Goal: Information Seeking & Learning: Learn about a topic

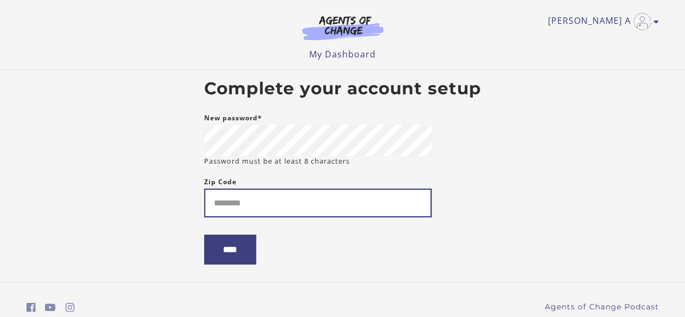
click at [297, 200] on input "Zip Code" at bounding box center [317, 202] width 227 height 29
type input "*****"
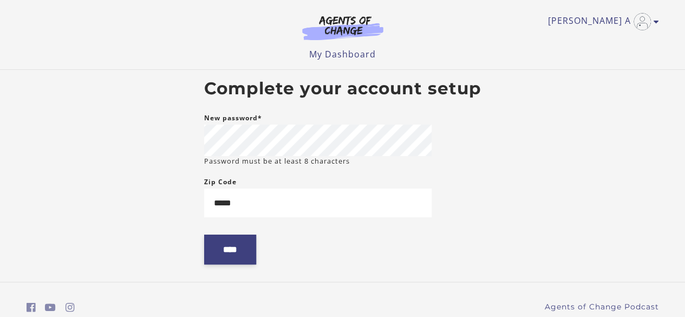
click at [243, 253] on input "****" at bounding box center [230, 249] width 52 height 30
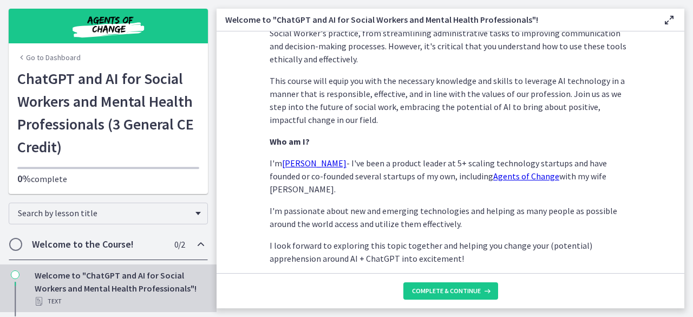
scroll to position [585, 0]
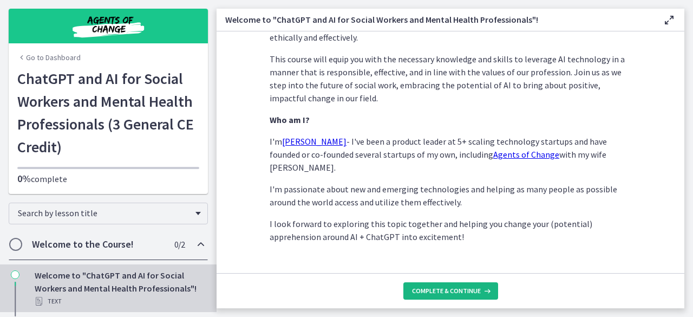
click at [451, 290] on span "Complete & continue" at bounding box center [446, 290] width 69 height 9
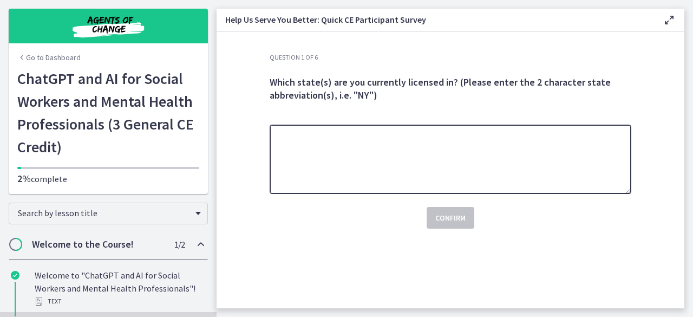
click at [392, 160] on textarea at bounding box center [451, 158] width 362 height 69
type textarea "**"
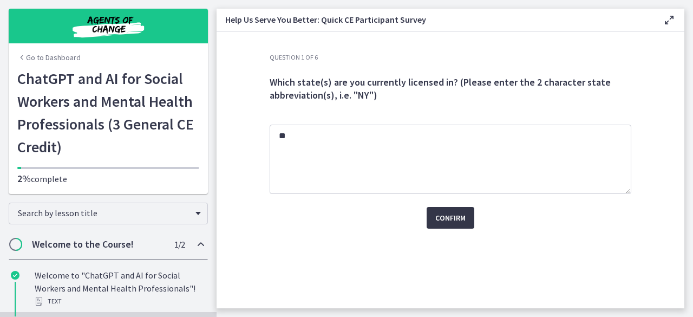
click at [442, 209] on button "Confirm" at bounding box center [450, 218] width 48 height 22
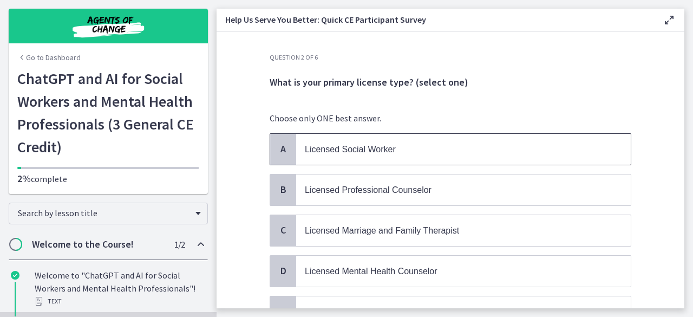
click at [369, 146] on span "Licensed Social Worker" at bounding box center [350, 149] width 91 height 9
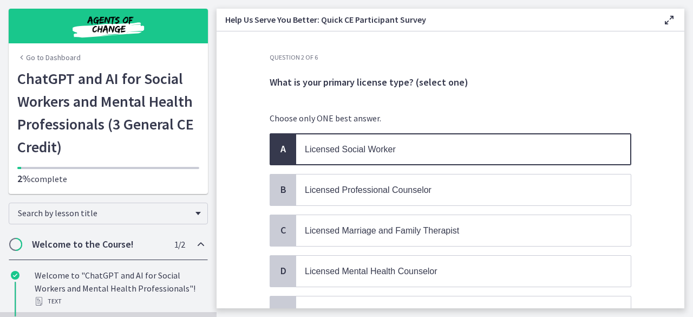
scroll to position [101, 0]
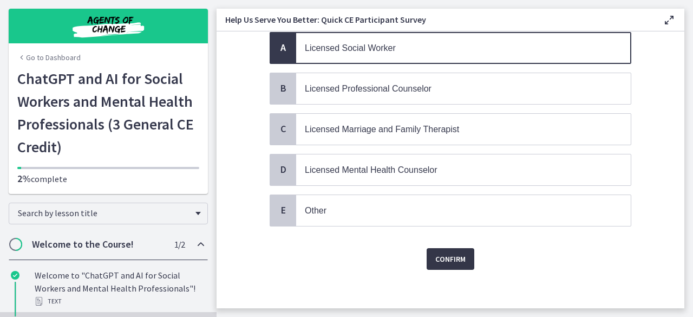
click at [454, 252] on span "Confirm" at bounding box center [450, 258] width 30 height 13
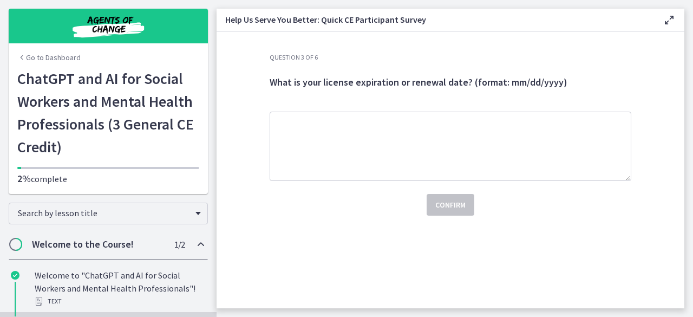
scroll to position [0, 0]
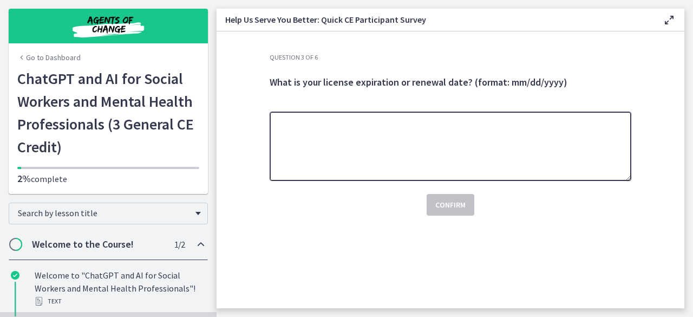
click at [430, 153] on textarea at bounding box center [451, 145] width 362 height 69
type textarea "**********"
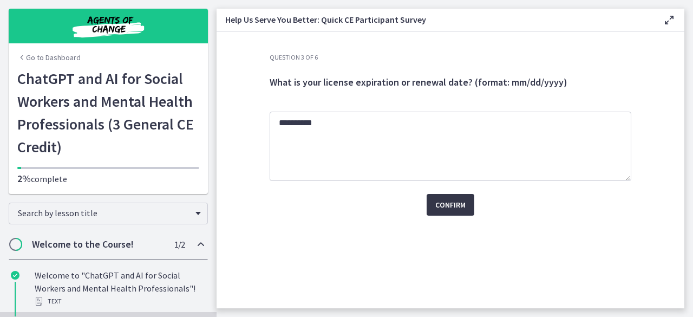
click at [464, 211] on span "Confirm" at bounding box center [450, 204] width 30 height 13
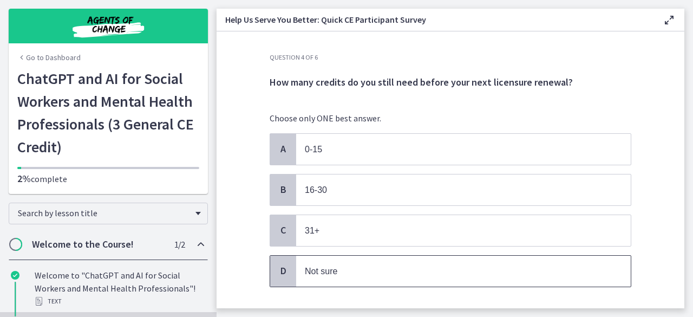
click at [337, 266] on p "Not sure" at bounding box center [453, 271] width 296 height 14
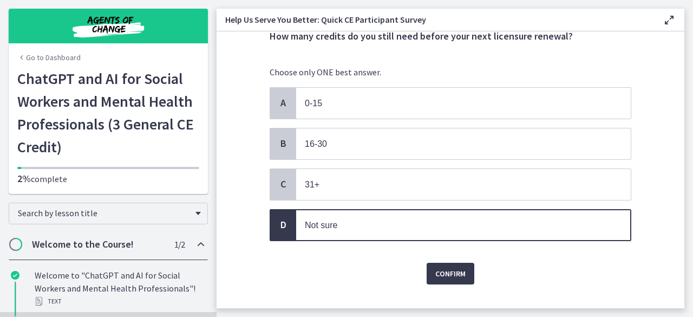
scroll to position [52, 0]
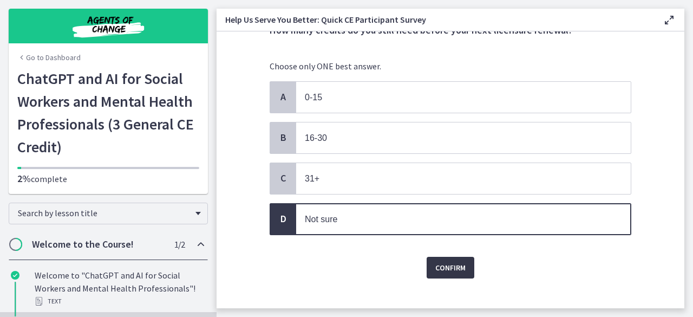
click at [439, 270] on span "Confirm" at bounding box center [450, 267] width 30 height 13
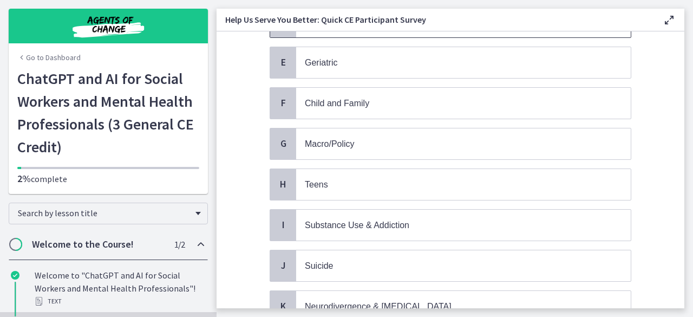
scroll to position [251, 0]
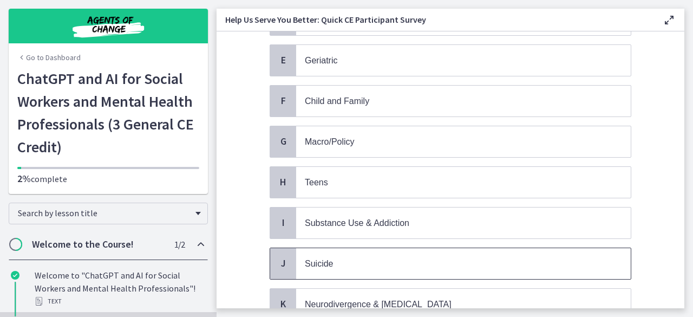
click at [320, 257] on p "Suicide" at bounding box center [453, 264] width 296 height 14
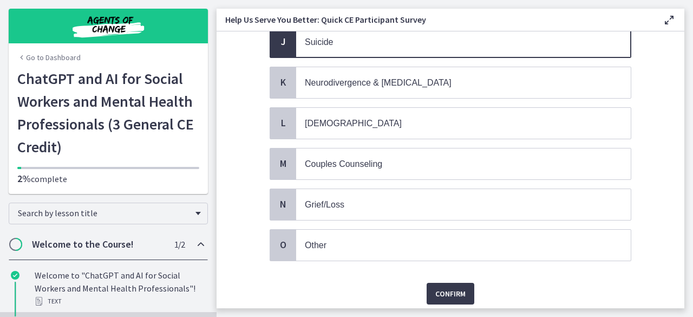
scroll to position [473, 0]
click at [329, 199] on span "Grief/Loss" at bounding box center [325, 203] width 40 height 9
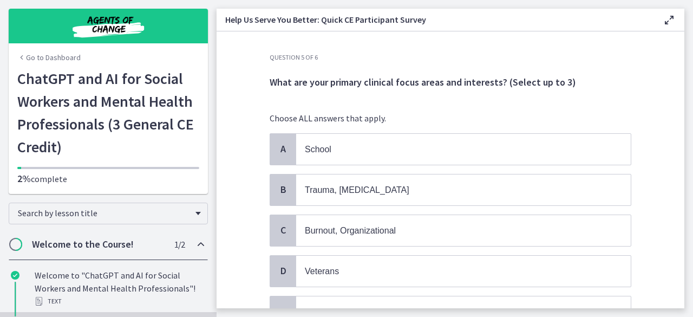
scroll to position [1, 0]
click at [326, 188] on span "Trauma, PTSD" at bounding box center [357, 189] width 104 height 9
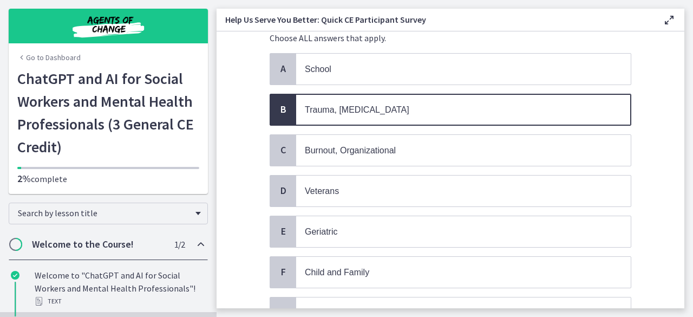
scroll to position [79, 0]
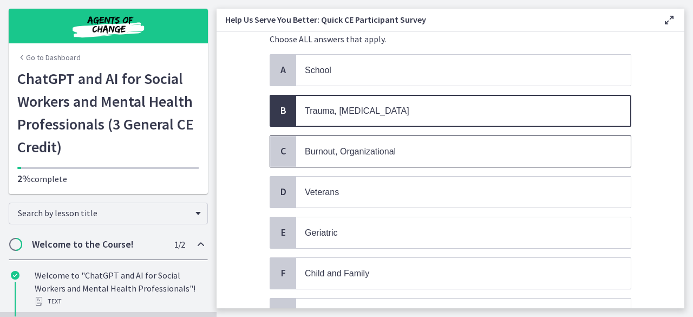
click at [342, 153] on span "Burnout, Organizational" at bounding box center [350, 151] width 91 height 9
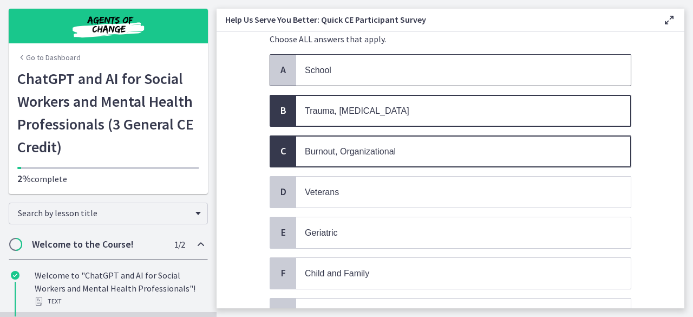
click at [343, 77] on span "School" at bounding box center [463, 70] width 334 height 31
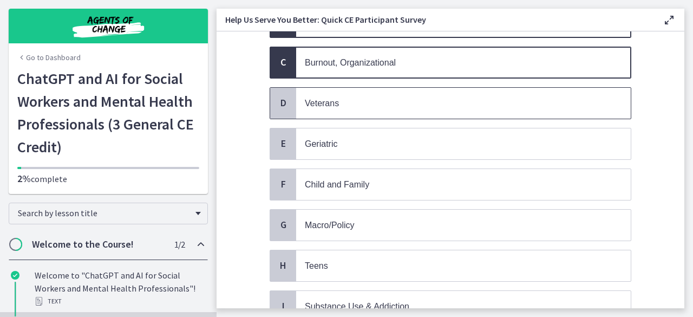
scroll to position [169, 0]
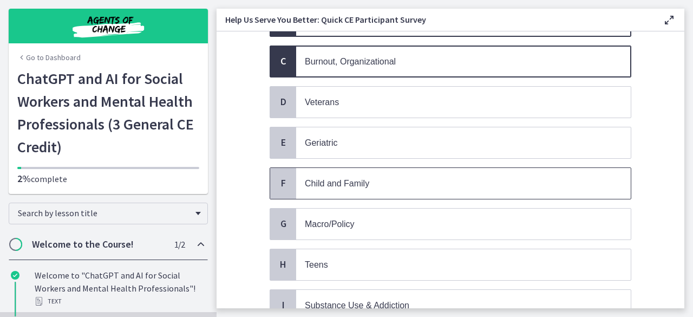
click at [342, 185] on p "Child and Family" at bounding box center [453, 183] width 296 height 14
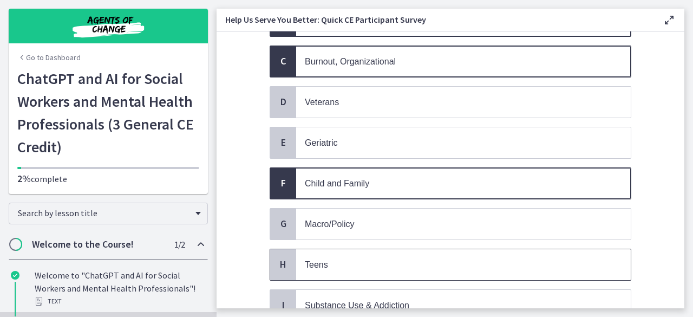
click at [327, 258] on p "Teens" at bounding box center [453, 265] width 296 height 14
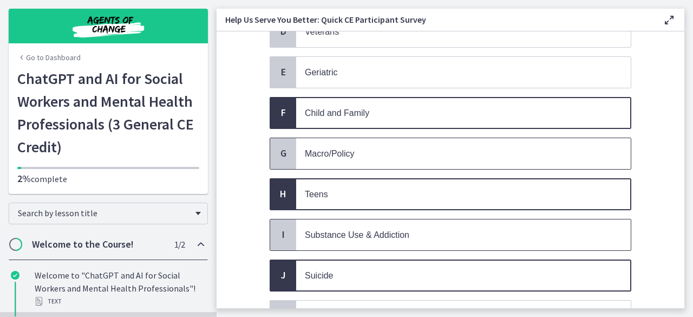
click at [356, 230] on span "Substance Use & Addiction" at bounding box center [357, 234] width 104 height 9
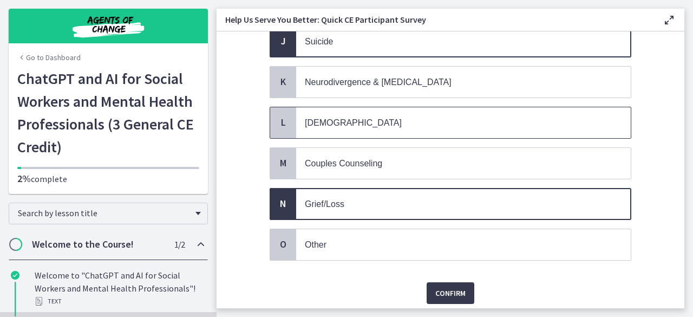
scroll to position [474, 0]
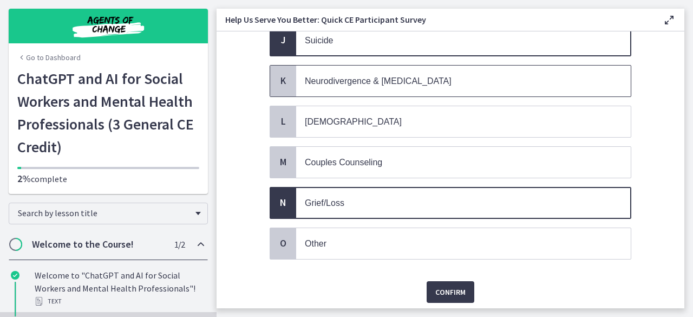
click at [400, 76] on span "Neurodivergence & Developmental Disorders" at bounding box center [378, 80] width 147 height 9
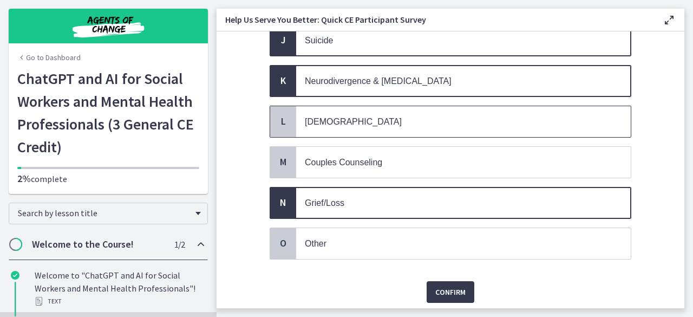
click at [384, 116] on p "LGBTQ+" at bounding box center [453, 122] width 296 height 14
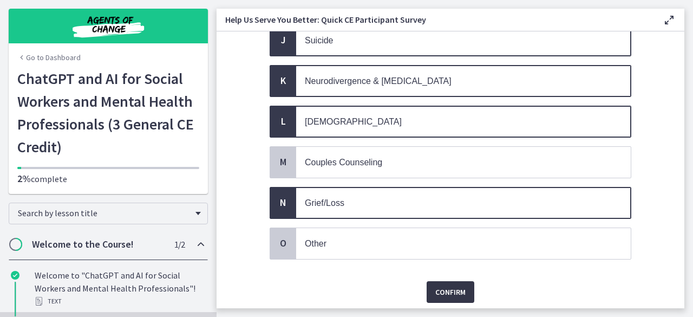
click at [457, 285] on span "Confirm" at bounding box center [450, 291] width 30 height 13
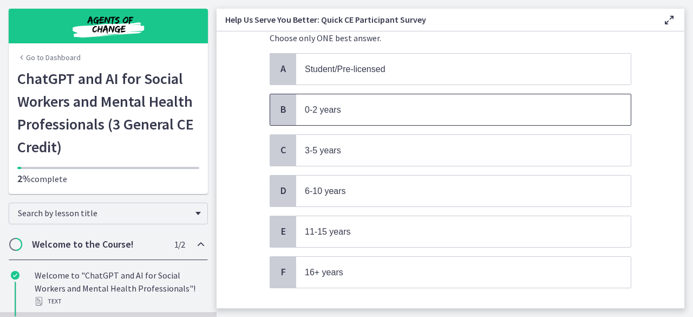
scroll to position [81, 0]
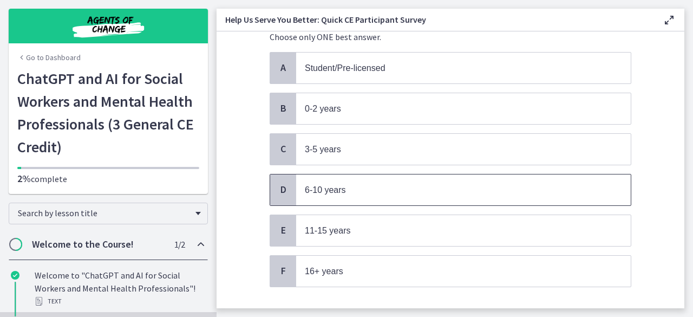
click at [351, 183] on p "6-10 years" at bounding box center [453, 190] width 296 height 14
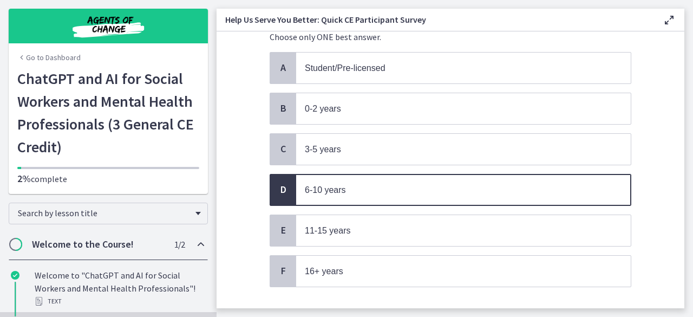
click at [328, 296] on div "Confirm" at bounding box center [451, 313] width 362 height 35
click at [354, 215] on span "11-15 years" at bounding box center [463, 230] width 334 height 31
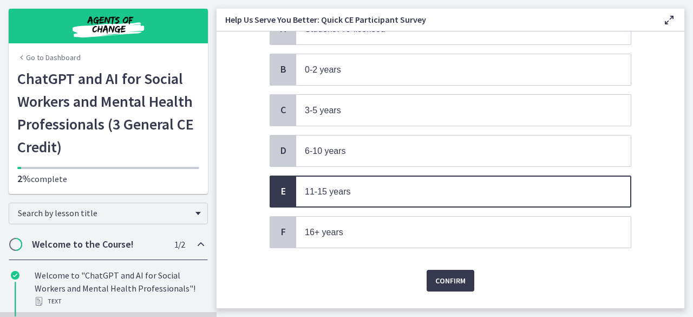
scroll to position [122, 0]
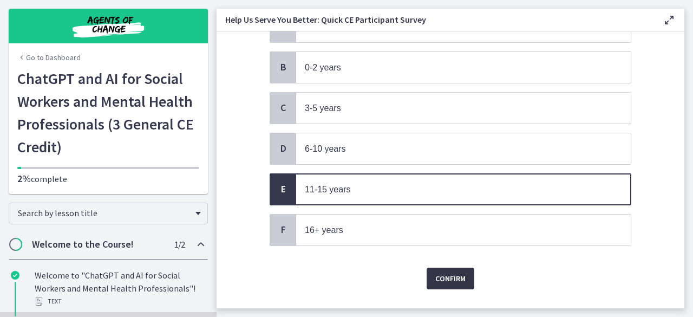
click at [452, 272] on span "Confirm" at bounding box center [450, 278] width 30 height 13
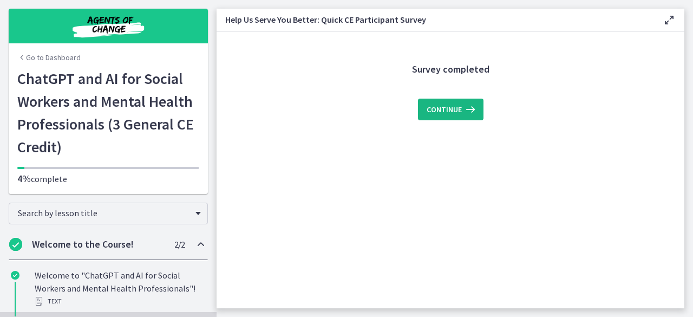
scroll to position [0, 0]
click at [471, 106] on icon at bounding box center [469, 109] width 15 height 13
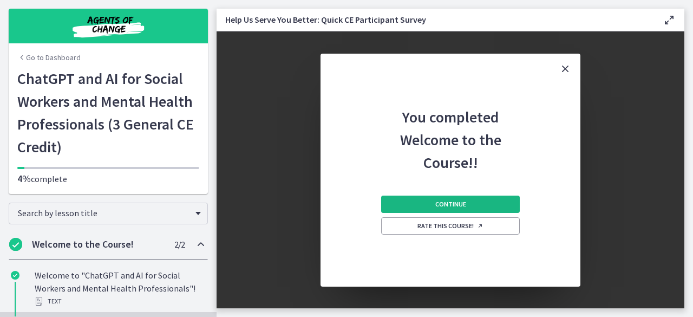
click at [460, 207] on span "Continue" at bounding box center [450, 204] width 31 height 9
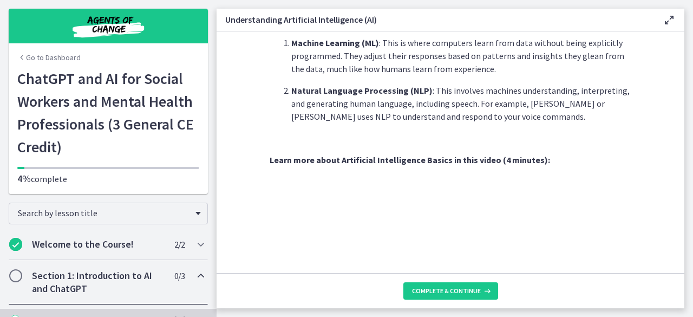
scroll to position [359, 0]
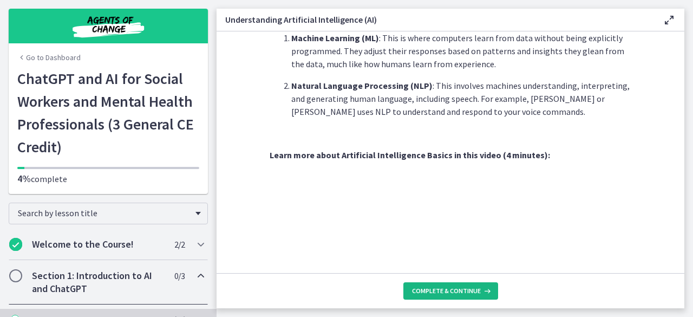
drag, startPoint x: 437, startPoint y: 286, endPoint x: 425, endPoint y: 287, distance: 12.5
click at [425, 287] on span "Complete & continue" at bounding box center [446, 290] width 69 height 9
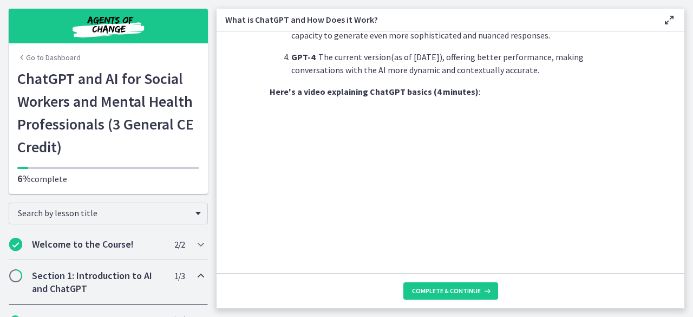
scroll to position [615, 0]
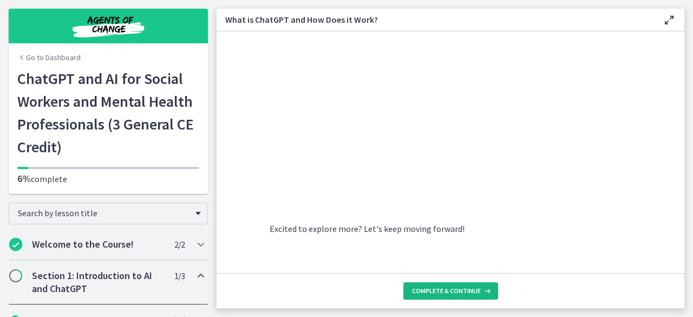
click at [436, 286] on span "Complete & continue" at bounding box center [446, 290] width 69 height 9
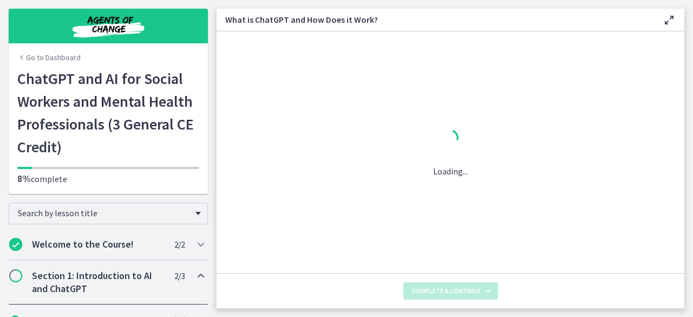
scroll to position [0, 0]
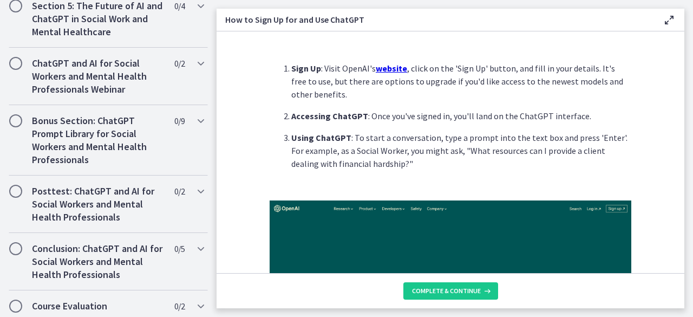
scroll to position [626, 0]
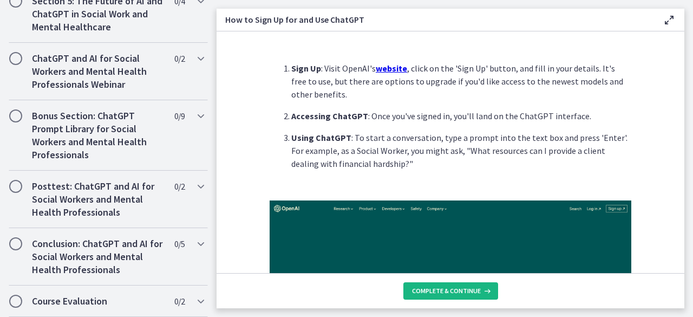
click at [421, 286] on button "Complete & continue" at bounding box center [450, 290] width 95 height 17
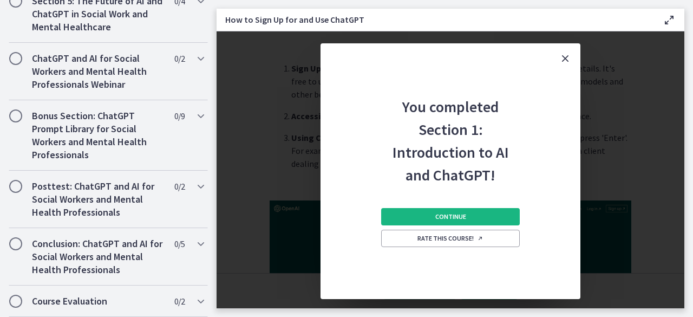
click at [460, 216] on span "Continue" at bounding box center [450, 216] width 31 height 9
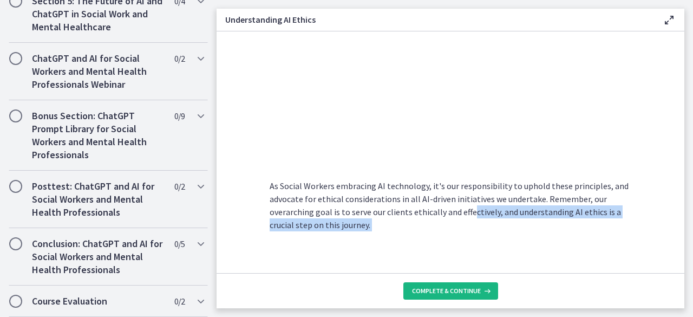
scroll to position [624, 0]
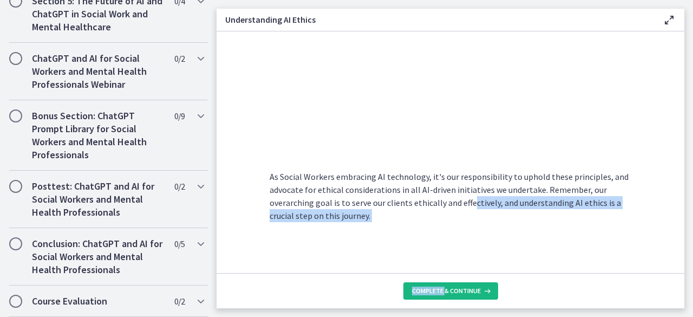
drag, startPoint x: 466, startPoint y: 265, endPoint x: 444, endPoint y: 292, distance: 34.2
click at [444, 292] on div "Artificial Intelligence has transformed various industries, including Social Wo…" at bounding box center [450, 169] width 468 height 277
click at [444, 292] on span "Complete & continue" at bounding box center [446, 290] width 69 height 9
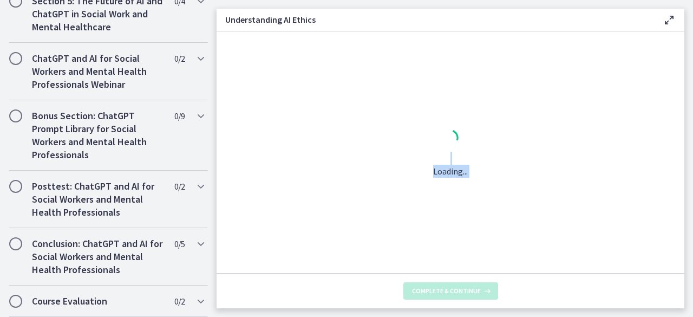
scroll to position [0, 0]
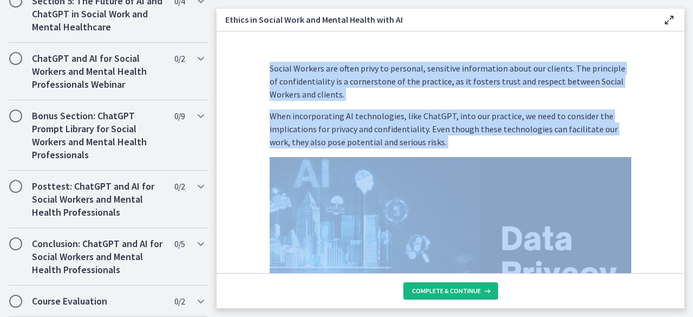
click at [423, 287] on span "Complete & continue" at bounding box center [446, 290] width 69 height 9
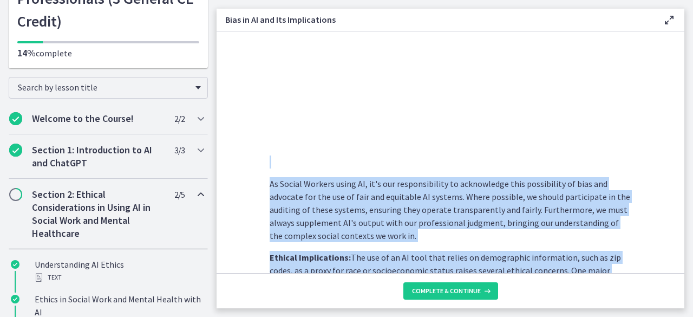
scroll to position [126, 0]
click at [444, 288] on span "Complete & continue" at bounding box center [446, 290] width 69 height 9
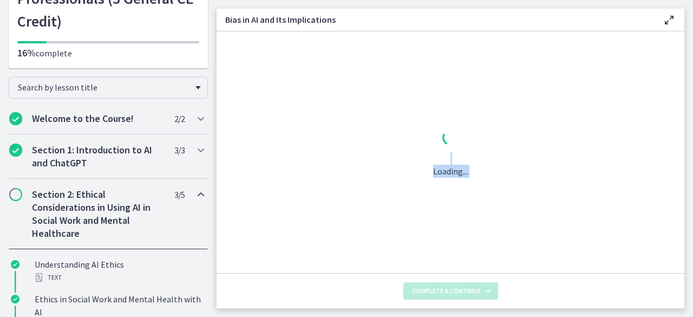
scroll to position [0, 0]
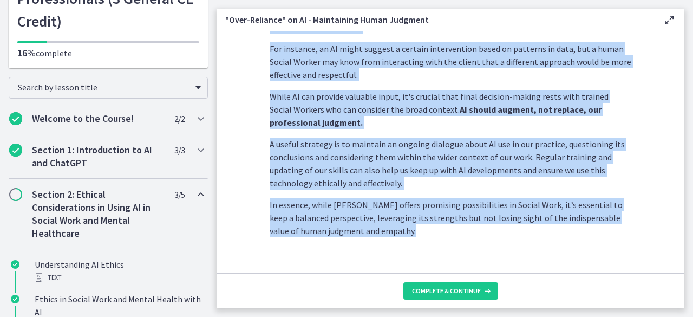
scroll to position [350, 0]
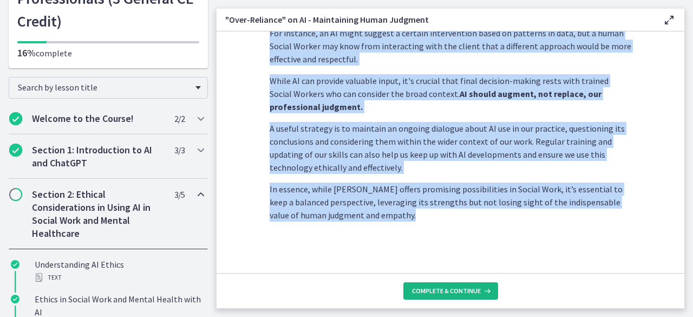
click at [432, 293] on span "Complete & continue" at bounding box center [446, 290] width 69 height 9
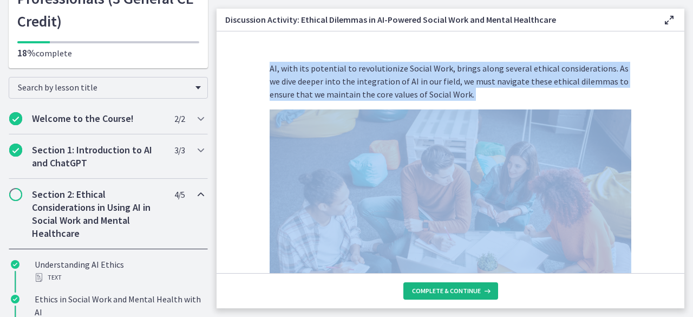
click at [432, 293] on span "Complete & continue" at bounding box center [446, 290] width 69 height 9
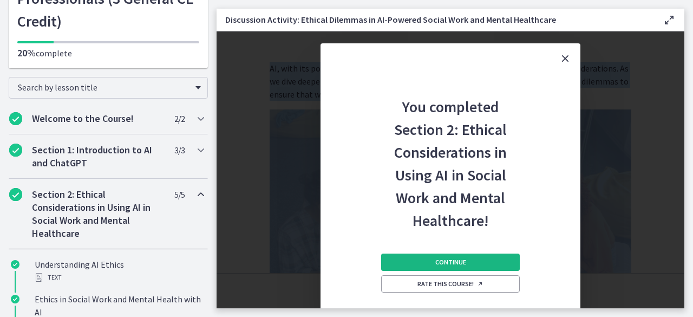
click at [443, 262] on span "Continue" at bounding box center [450, 262] width 31 height 9
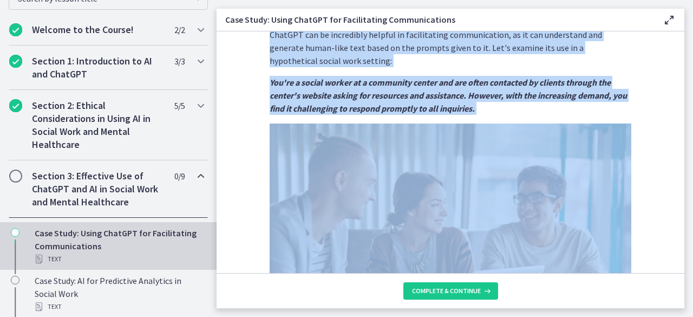
scroll to position [214, 0]
click at [417, 290] on span "Complete & continue" at bounding box center [446, 290] width 69 height 9
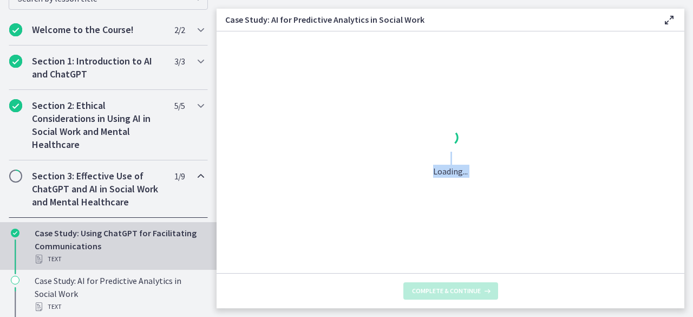
scroll to position [0, 0]
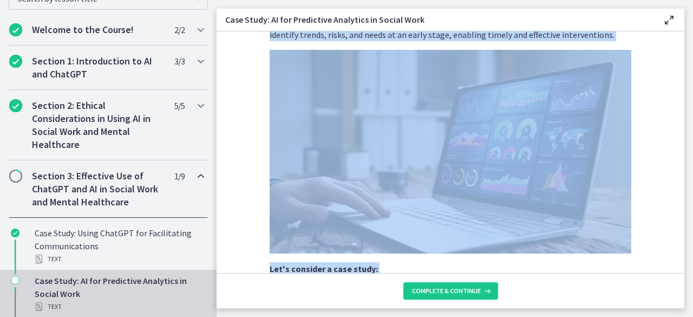
scroll to position [59, 0]
click at [441, 291] on span "Complete & continue" at bounding box center [446, 290] width 69 height 9
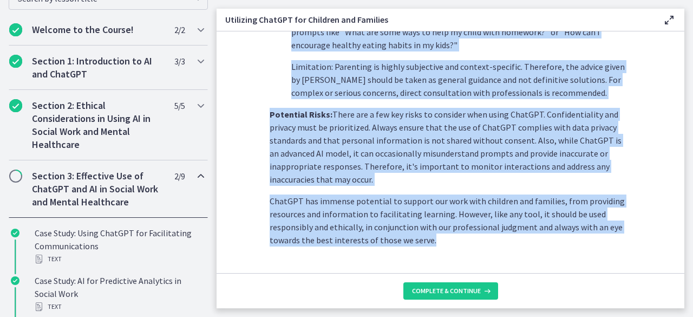
scroll to position [559, 0]
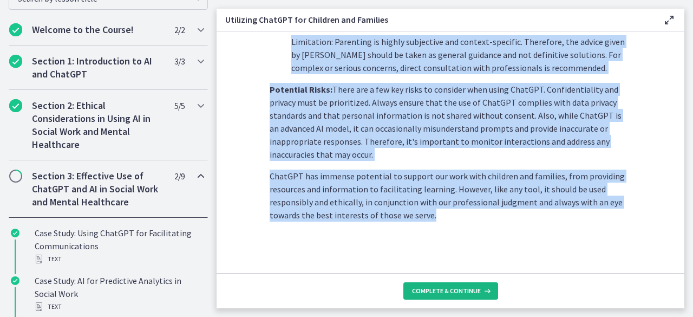
click at [421, 291] on span "Complete & continue" at bounding box center [446, 290] width 69 height 9
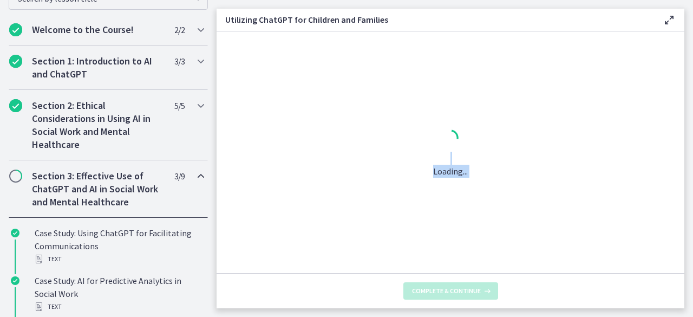
scroll to position [0, 0]
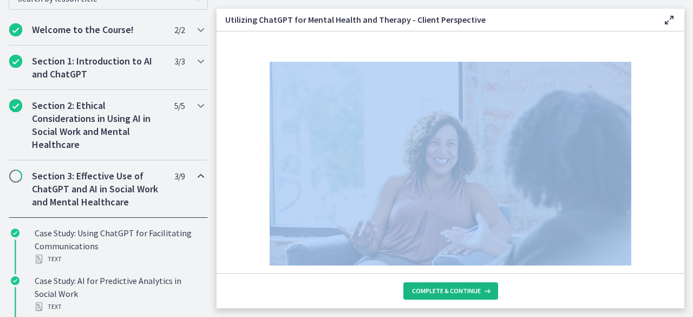
click at [421, 291] on span "Complete & continue" at bounding box center [446, 290] width 69 height 9
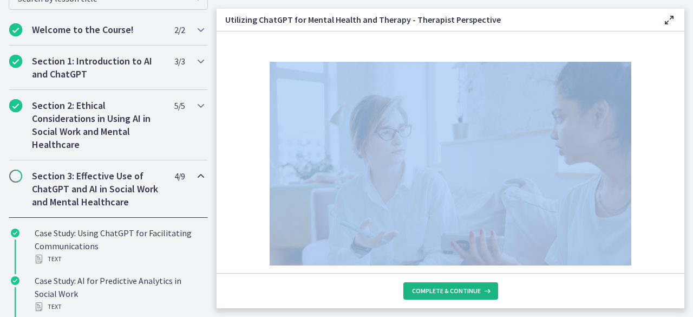
click at [423, 290] on span "Complete & continue" at bounding box center [446, 290] width 69 height 9
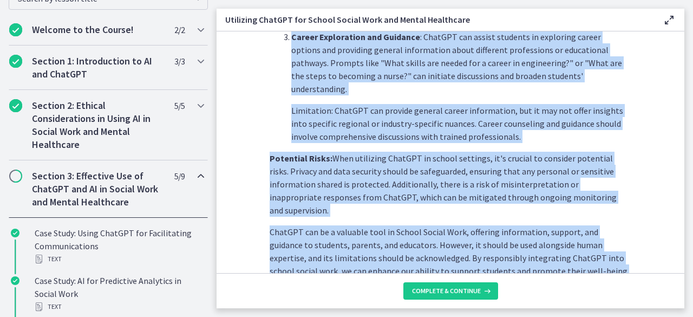
scroll to position [563, 0]
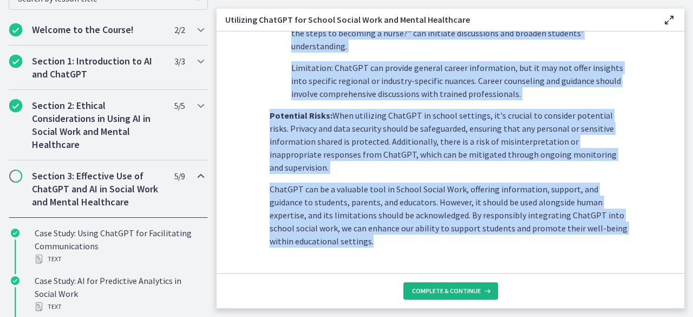
click at [439, 294] on span "Complete & continue" at bounding box center [446, 290] width 69 height 9
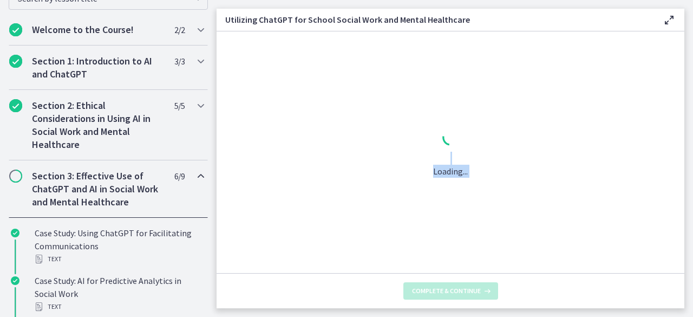
scroll to position [0, 0]
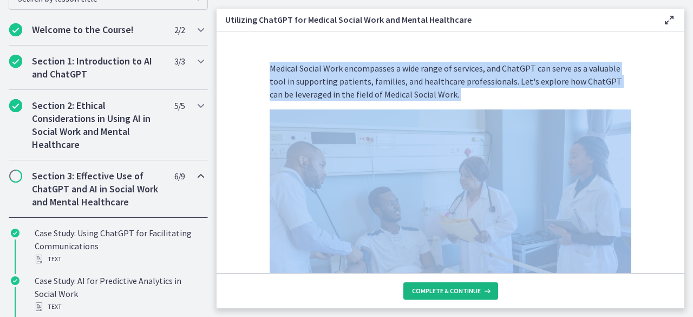
click at [439, 294] on span "Complete & continue" at bounding box center [446, 290] width 69 height 9
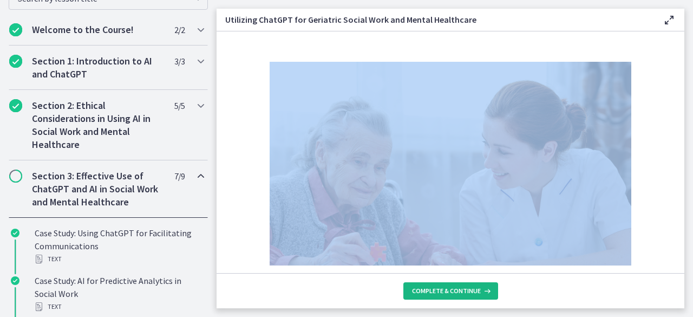
click at [439, 294] on span "Complete & continue" at bounding box center [446, 290] width 69 height 9
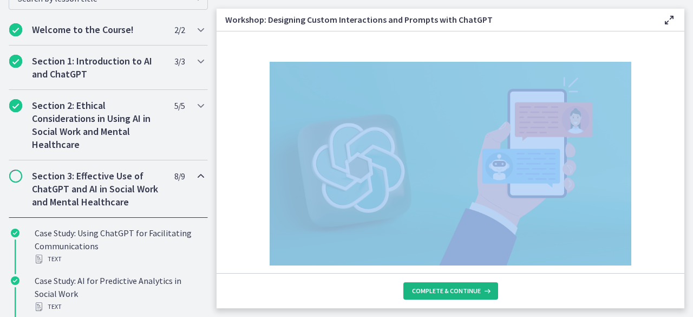
click at [439, 294] on span "Complete & continue" at bounding box center [446, 290] width 69 height 9
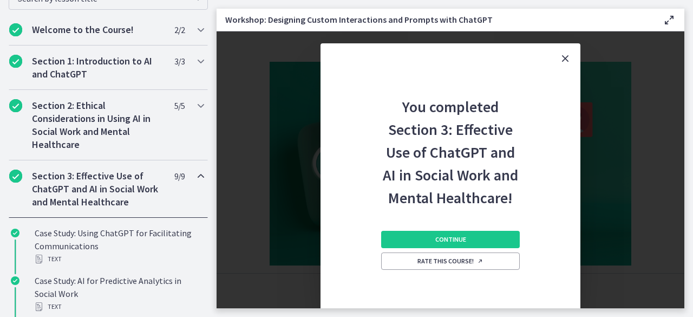
click at [439, 294] on div "Continue Rate this course!" at bounding box center [450, 265] width 139 height 113
click at [459, 242] on span "Continue" at bounding box center [450, 239] width 31 height 9
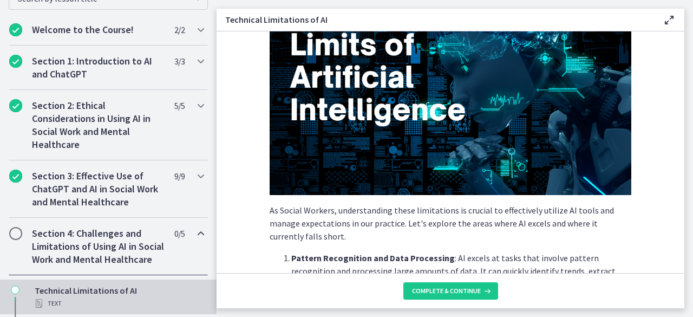
scroll to position [71, 0]
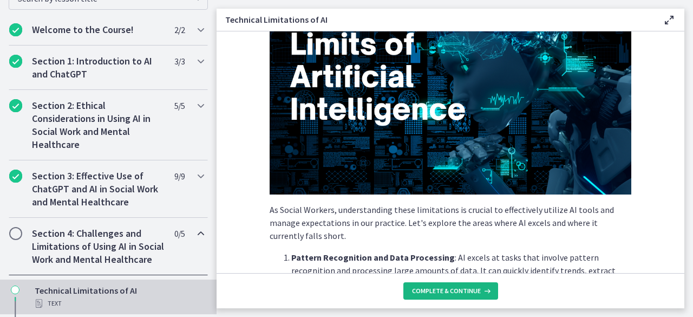
click at [447, 297] on button "Complete & continue" at bounding box center [450, 290] width 95 height 17
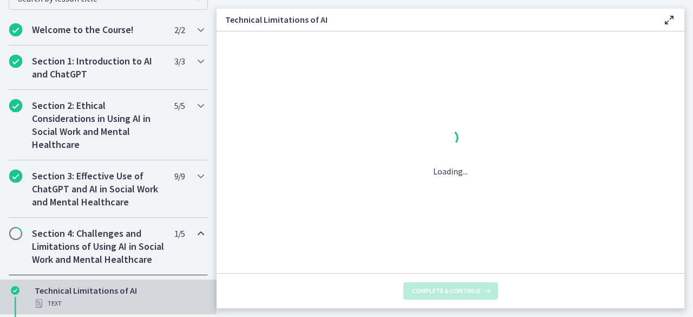
scroll to position [0, 0]
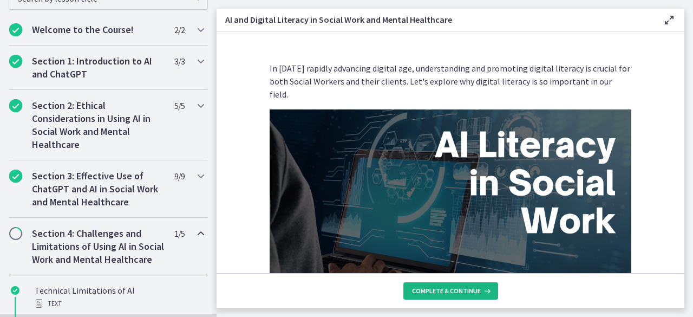
click at [446, 293] on span "Complete & continue" at bounding box center [446, 290] width 69 height 9
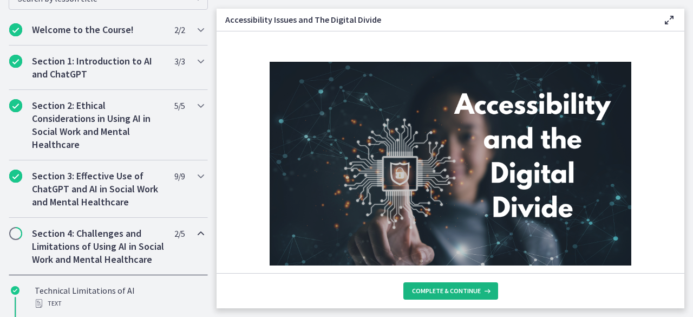
click at [446, 292] on span "Complete & continue" at bounding box center [446, 290] width 69 height 9
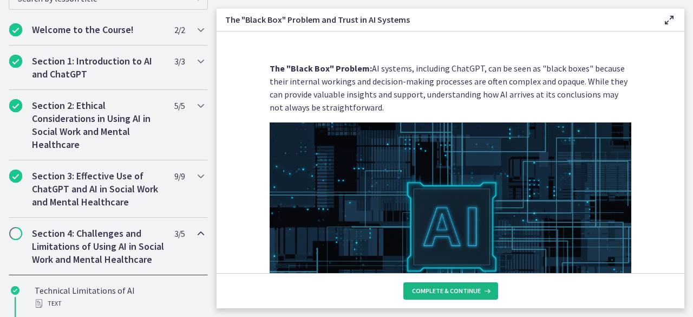
click at [461, 294] on span "Complete & continue" at bounding box center [446, 290] width 69 height 9
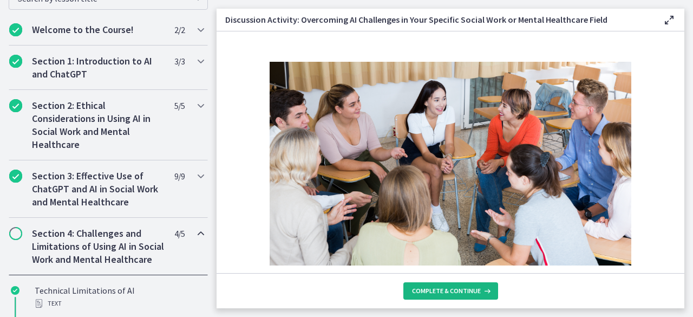
click at [461, 294] on span "Complete & continue" at bounding box center [446, 290] width 69 height 9
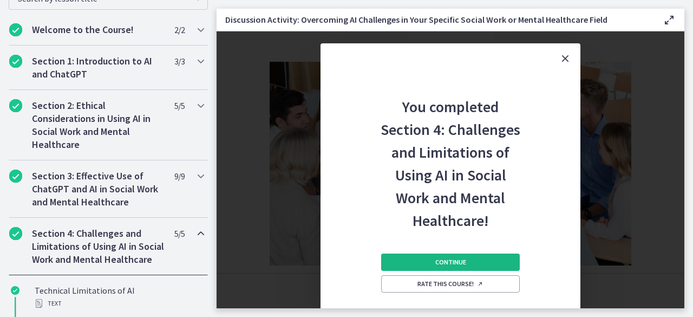
click at [468, 260] on button "Continue" at bounding box center [450, 261] width 139 height 17
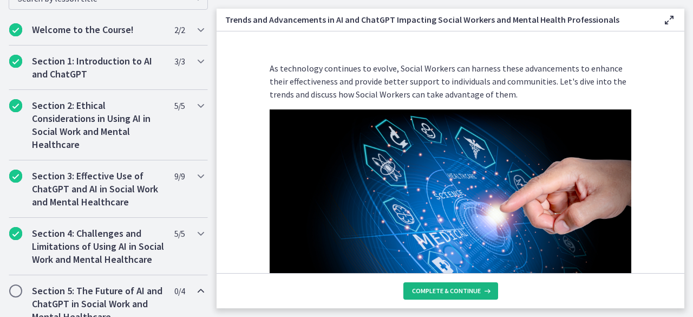
click at [448, 291] on span "Complete & continue" at bounding box center [446, 290] width 69 height 9
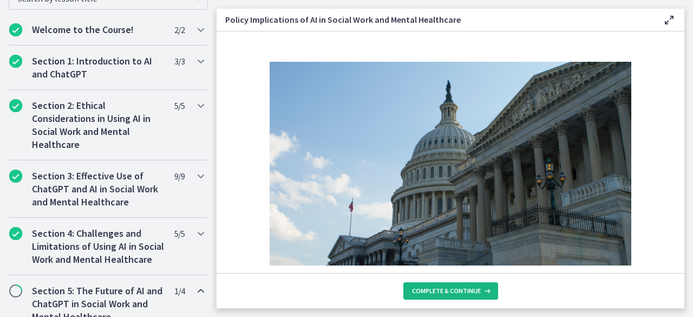
click at [448, 291] on span "Complete & continue" at bounding box center [446, 290] width 69 height 9
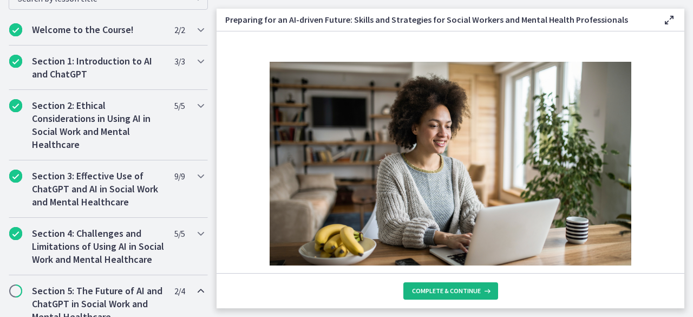
click at [448, 291] on span "Complete & continue" at bounding box center [446, 290] width 69 height 9
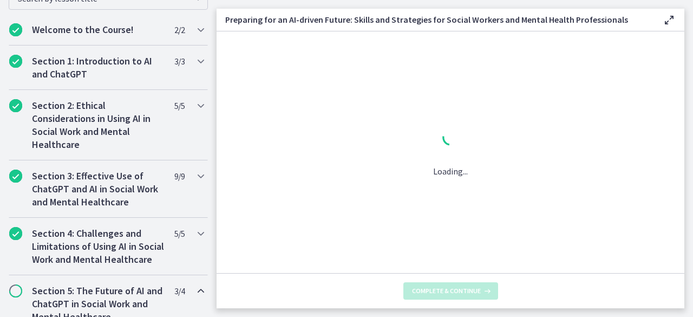
click at [448, 291] on span "Complete & continue" at bounding box center [446, 290] width 69 height 9
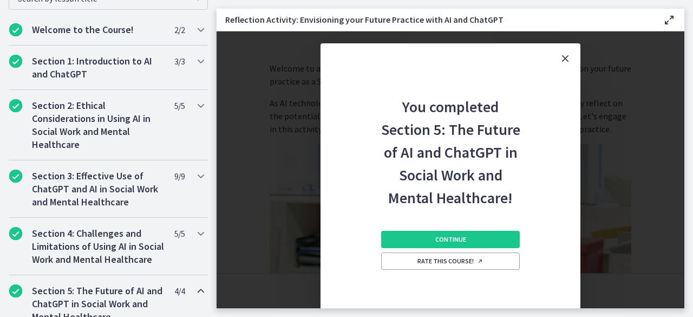
click at [448, 291] on div "Continue Rate this course!" at bounding box center [450, 265] width 139 height 113
click at [464, 237] on span "Continue" at bounding box center [450, 239] width 31 height 9
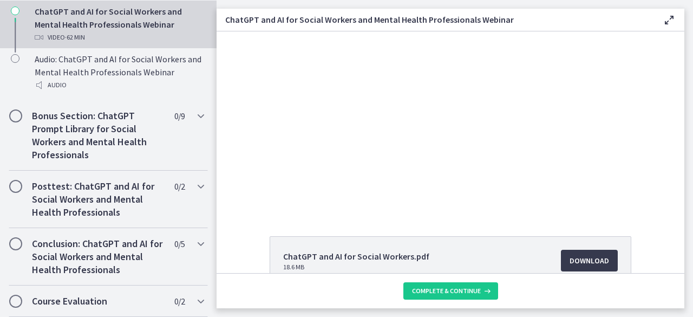
scroll to position [12, 0]
click at [428, 285] on button "Complete & continue" at bounding box center [450, 290] width 95 height 17
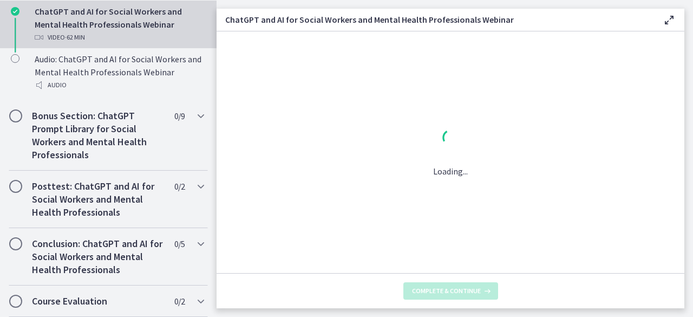
scroll to position [0, 0]
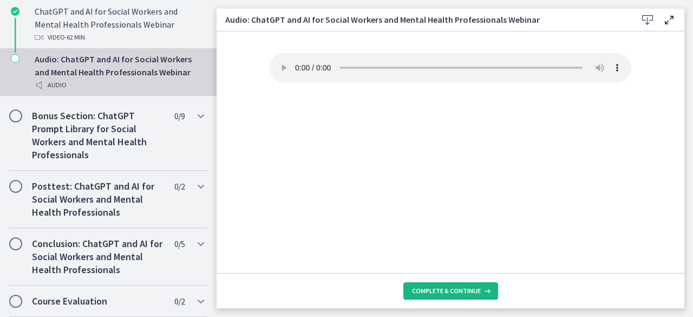
click at [434, 287] on span "Complete & continue" at bounding box center [446, 290] width 69 height 9
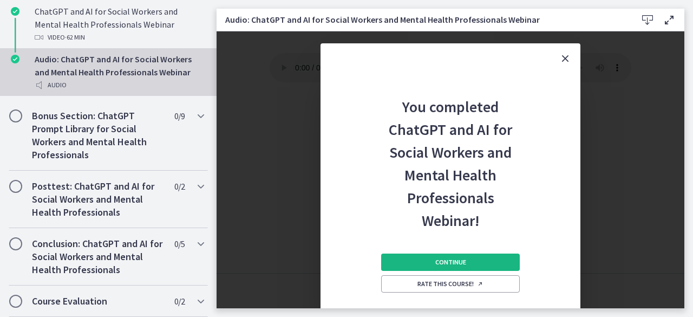
click at [445, 264] on span "Continue" at bounding box center [450, 262] width 31 height 9
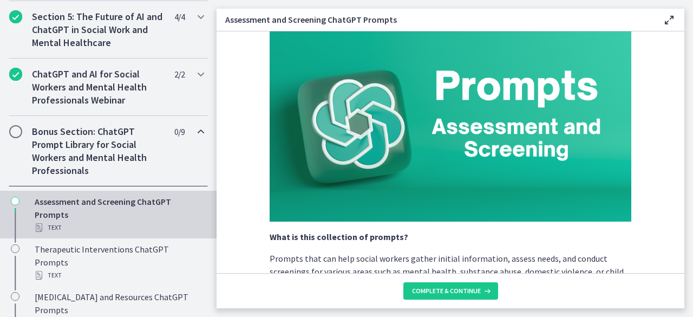
scroll to position [43, 0]
click at [435, 279] on footer "Complete & continue" at bounding box center [450, 290] width 468 height 35
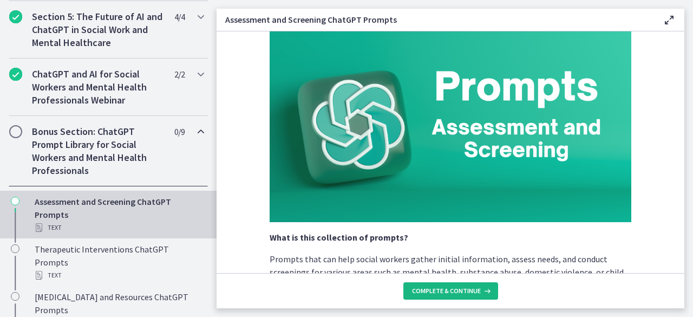
click at [432, 292] on span "Complete & continue" at bounding box center [446, 290] width 69 height 9
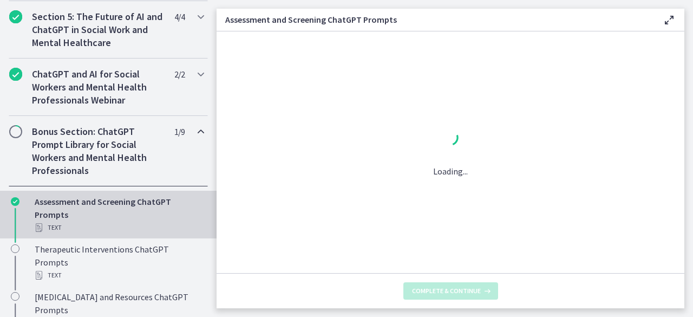
scroll to position [0, 0]
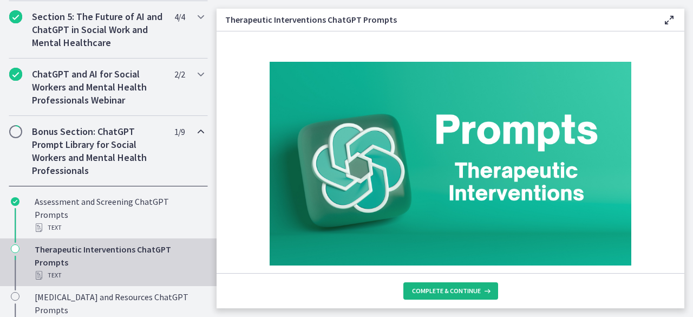
click at [432, 292] on span "Complete & continue" at bounding box center [446, 290] width 69 height 9
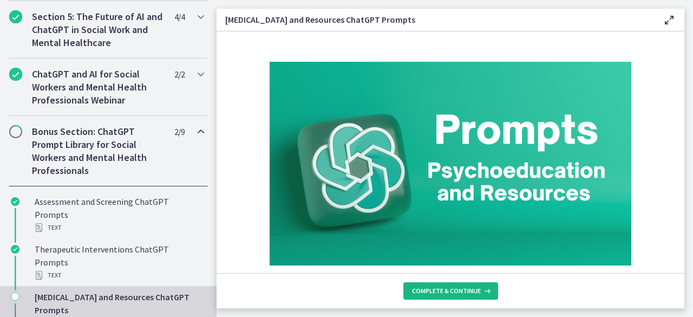
click at [432, 292] on span "Complete & continue" at bounding box center [446, 290] width 69 height 9
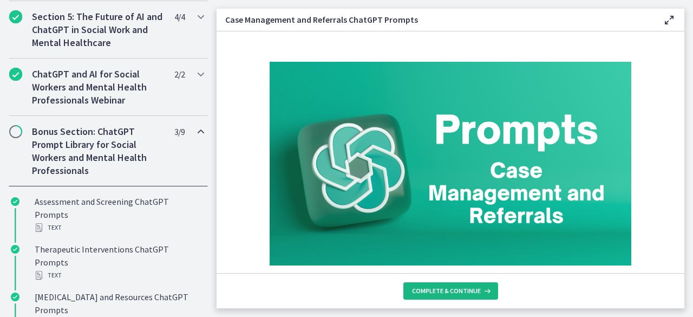
click at [432, 292] on span "Complete & continue" at bounding box center [446, 290] width 69 height 9
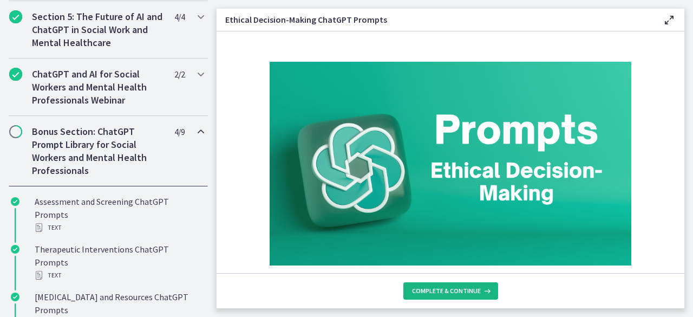
click at [432, 292] on span "Complete & continue" at bounding box center [446, 290] width 69 height 9
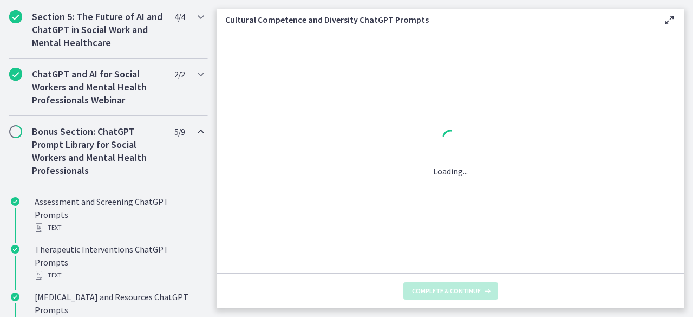
click at [432, 292] on span "Complete & continue" at bounding box center [446, 290] width 69 height 9
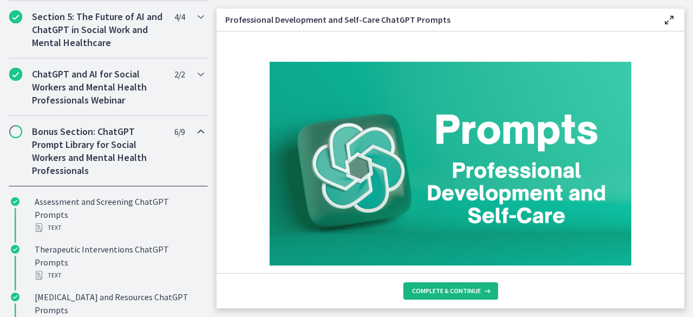
click at [432, 292] on span "Complete & continue" at bounding box center [446, 290] width 69 height 9
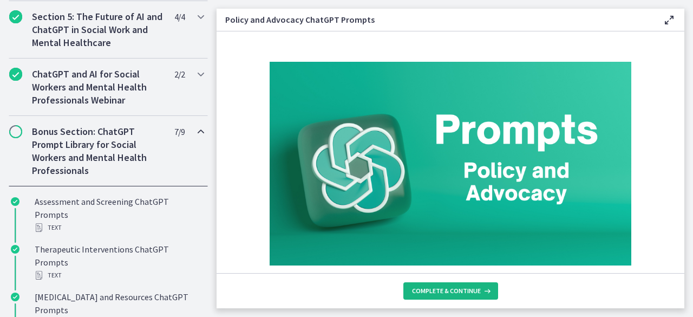
click at [432, 292] on span "Complete & continue" at bounding box center [446, 290] width 69 height 9
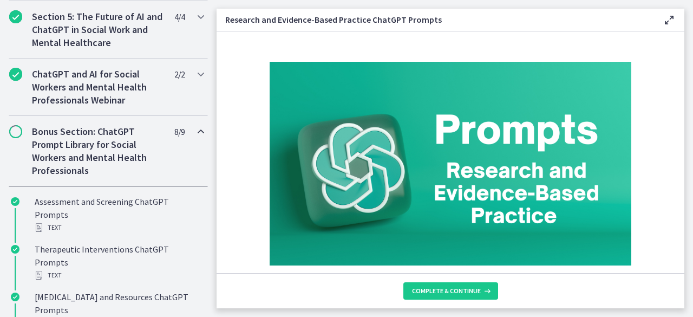
click at [432, 292] on span "Complete & continue" at bounding box center [446, 290] width 69 height 9
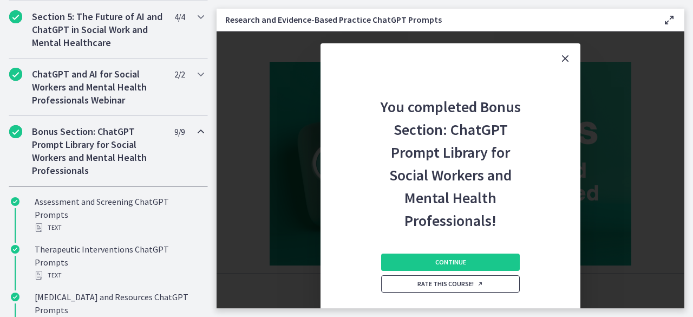
click at [432, 292] on link "Rate this course!" at bounding box center [450, 283] width 139 height 17
click at [449, 257] on button "Continue" at bounding box center [450, 261] width 139 height 17
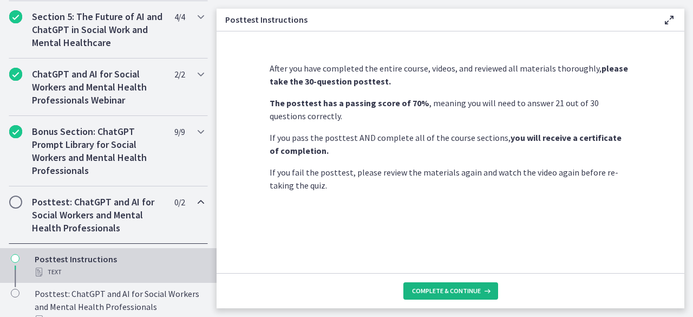
click at [433, 291] on span "Complete & continue" at bounding box center [446, 290] width 69 height 9
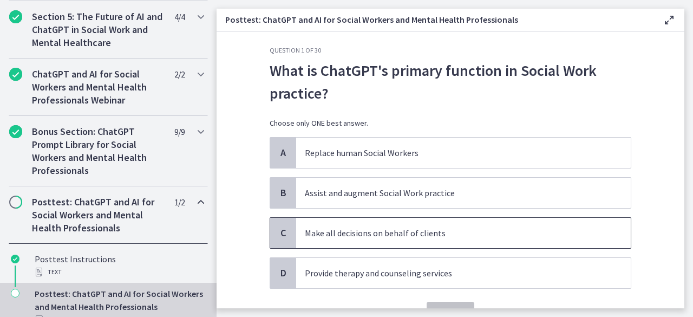
scroll to position [6, 0]
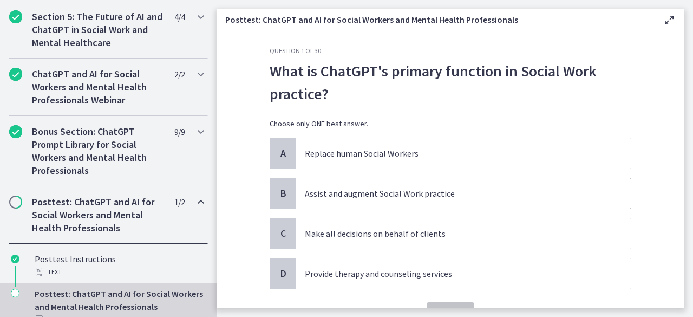
click at [358, 198] on p "Assist and augment Social Work practice" at bounding box center [453, 193] width 296 height 13
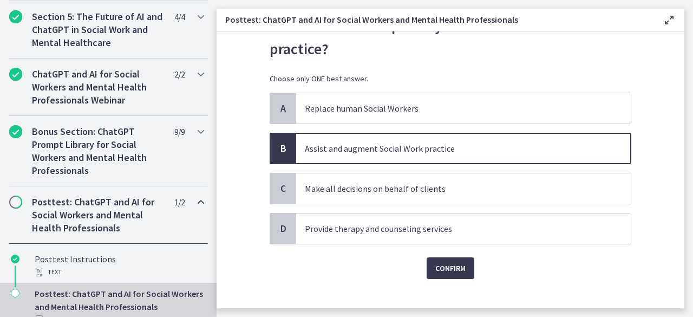
scroll to position [52, 0]
click at [441, 264] on span "Confirm" at bounding box center [450, 267] width 30 height 13
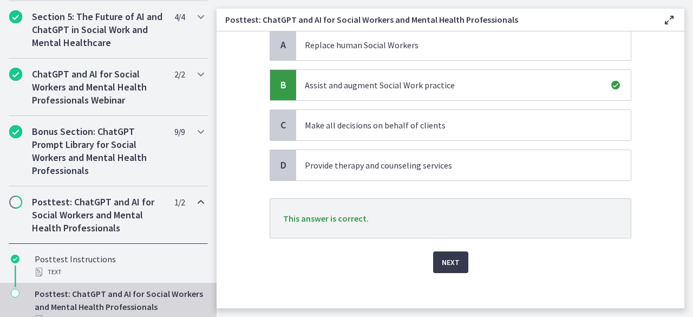
scroll to position [119, 0]
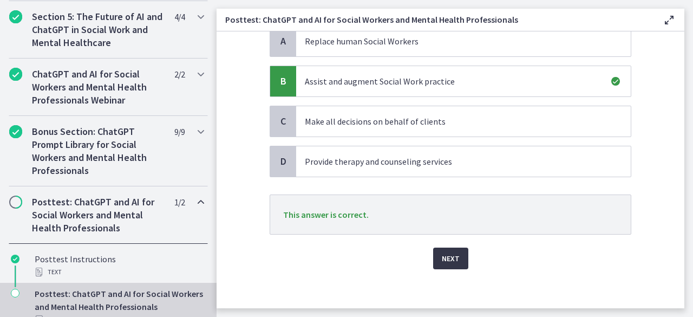
click at [442, 259] on span "Next" at bounding box center [451, 258] width 18 height 13
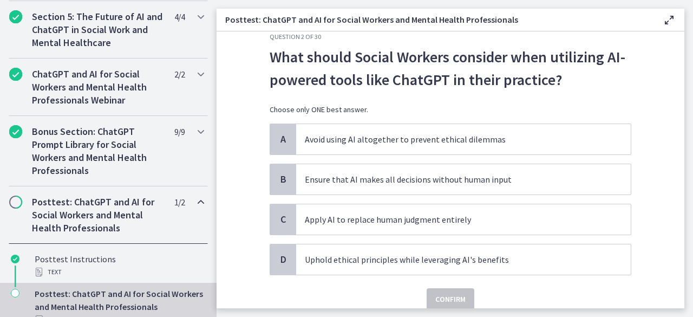
scroll to position [23, 0]
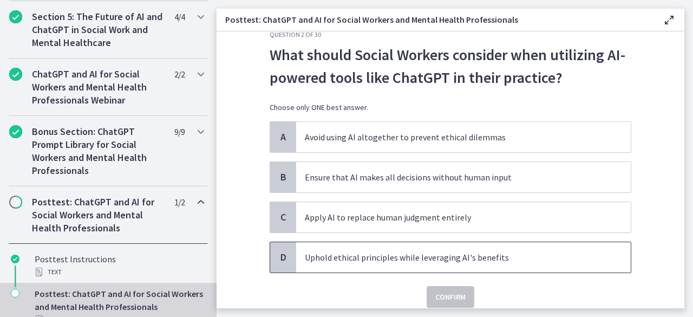
click at [330, 262] on span "Uphold ethical principles while leveraging AI's benefits" at bounding box center [463, 257] width 334 height 30
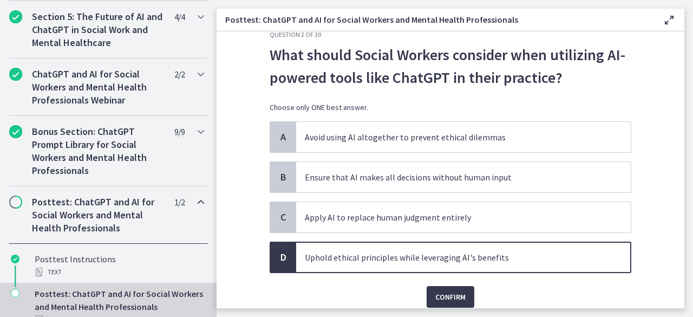
drag, startPoint x: 434, startPoint y: 298, endPoint x: 368, endPoint y: 263, distance: 74.3
click at [368, 263] on span "Uphold ethical principles while leveraging AI's benefits" at bounding box center [463, 257] width 334 height 30
click at [435, 295] on span "Confirm" at bounding box center [450, 296] width 30 height 13
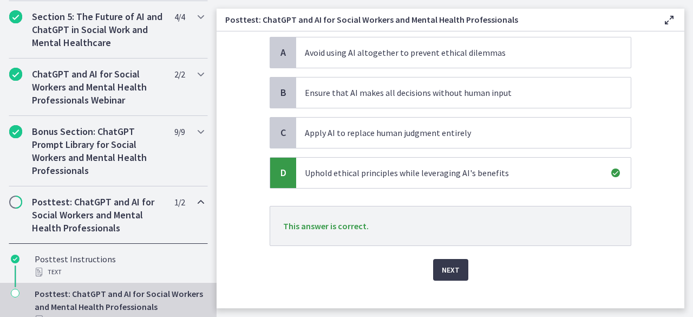
scroll to position [111, 0]
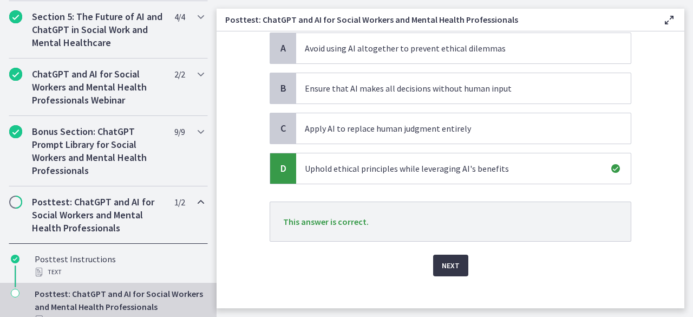
click at [450, 260] on span "Next" at bounding box center [451, 265] width 18 height 13
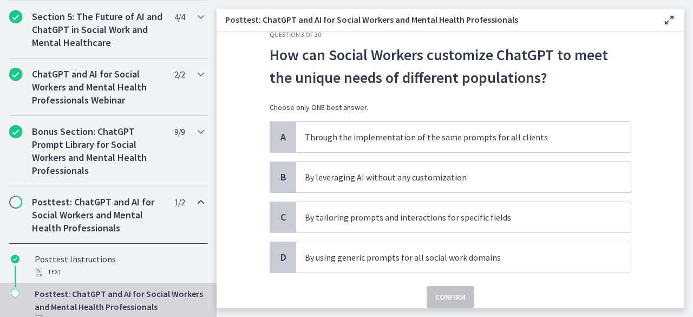
scroll to position [24, 0]
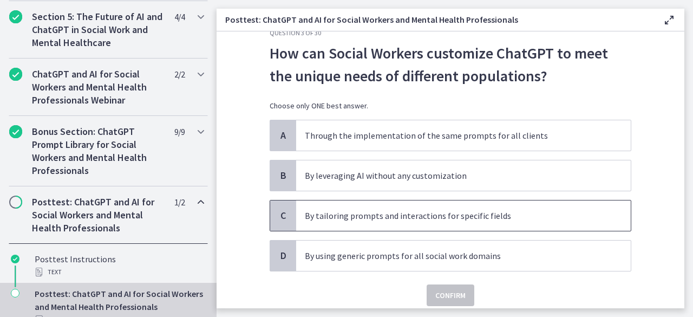
click at [327, 211] on p "By tailoring prompts and interactions for specific fields" at bounding box center [453, 215] width 296 height 13
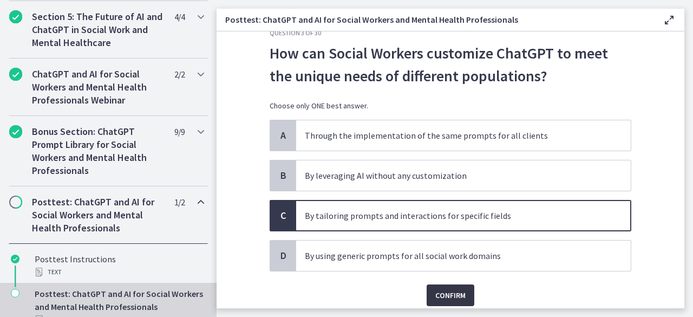
click at [438, 289] on span "Confirm" at bounding box center [450, 294] width 30 height 13
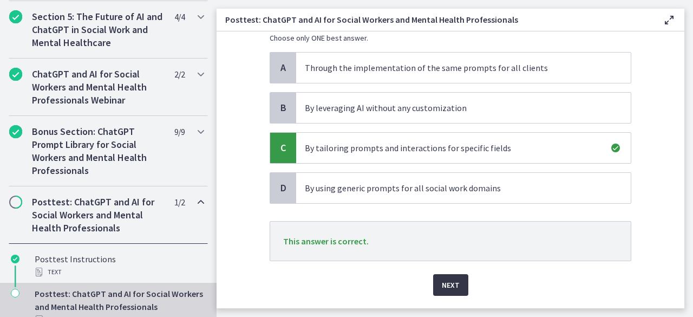
scroll to position [93, 0]
click at [442, 286] on span "Next" at bounding box center [451, 284] width 18 height 13
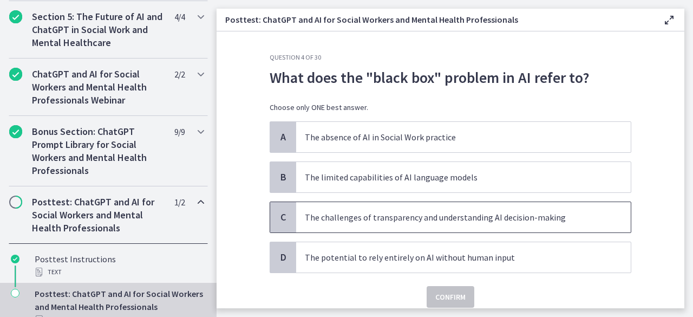
click at [481, 221] on p "The challenges of transparency and understanding AI decision-making" at bounding box center [453, 217] width 296 height 13
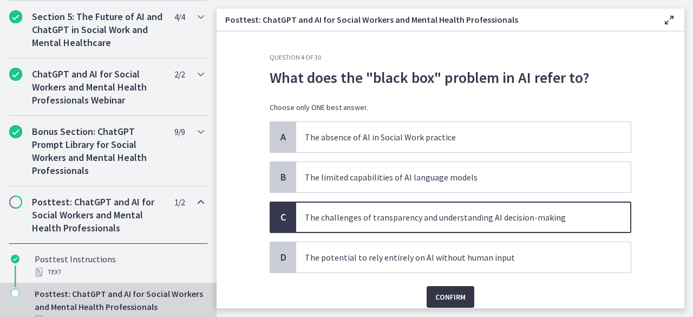
click at [452, 290] on span "Confirm" at bounding box center [450, 296] width 30 height 13
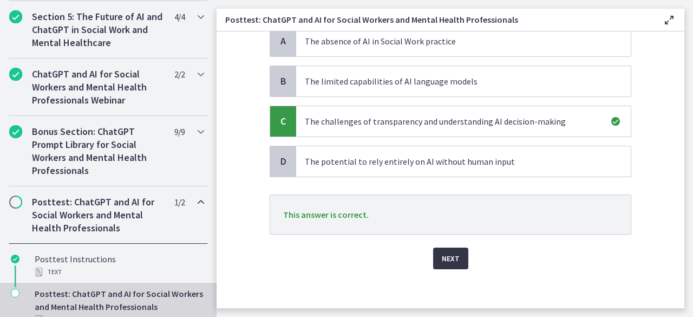
scroll to position [98, 0]
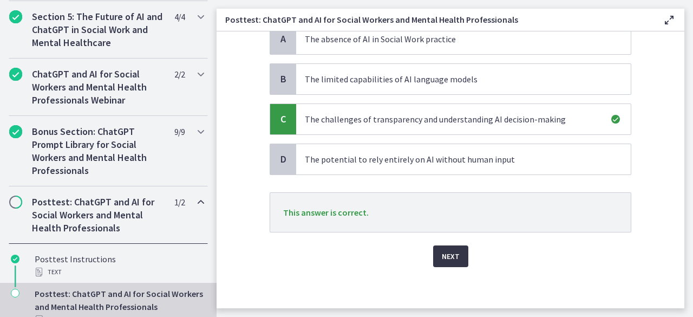
click at [454, 255] on span "Next" at bounding box center [451, 256] width 18 height 13
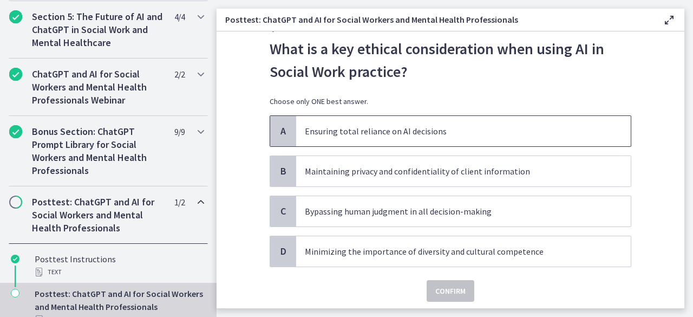
scroll to position [31, 0]
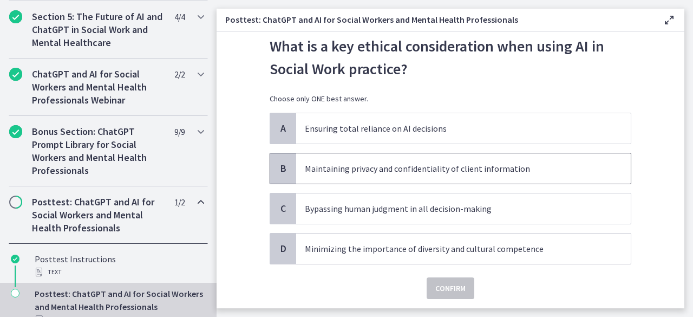
click at [347, 168] on p "Maintaining privacy and confidentiality of client information" at bounding box center [453, 168] width 296 height 13
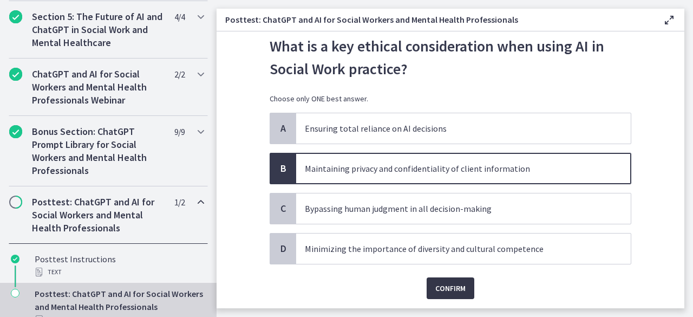
click at [455, 285] on span "Confirm" at bounding box center [450, 287] width 30 height 13
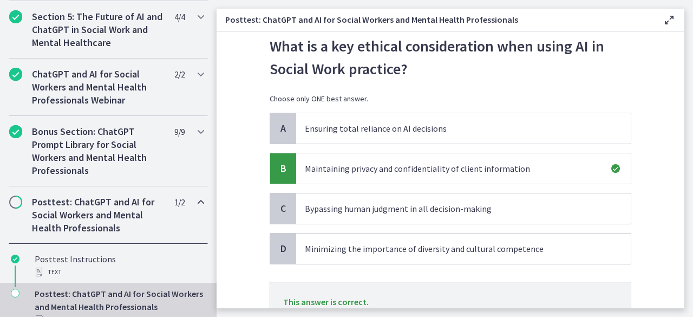
scroll to position [121, 0]
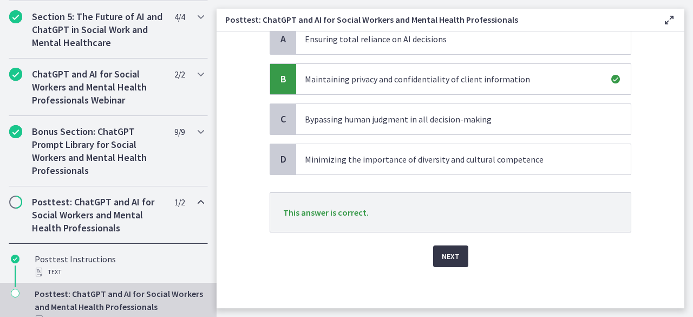
click at [451, 257] on span "Next" at bounding box center [451, 256] width 18 height 13
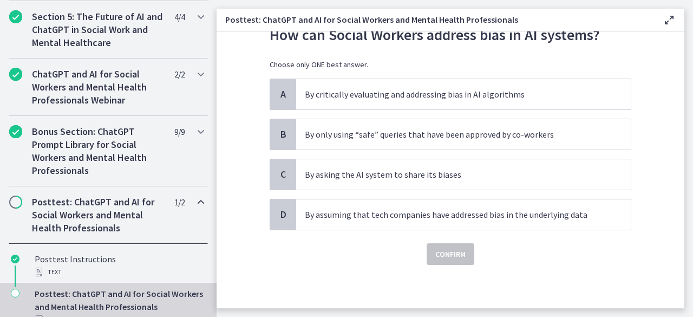
scroll to position [0, 0]
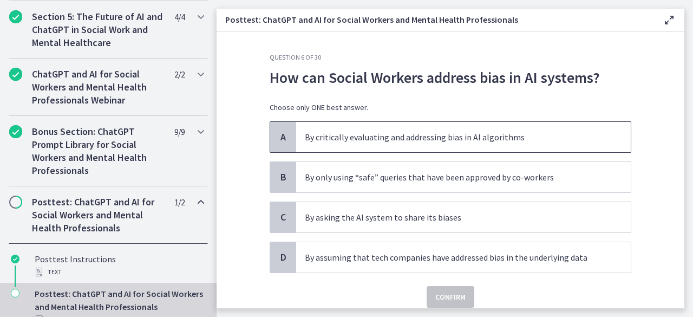
click at [346, 146] on span "By critically evaluating and addressing bias in AI algorithms" at bounding box center [463, 137] width 334 height 30
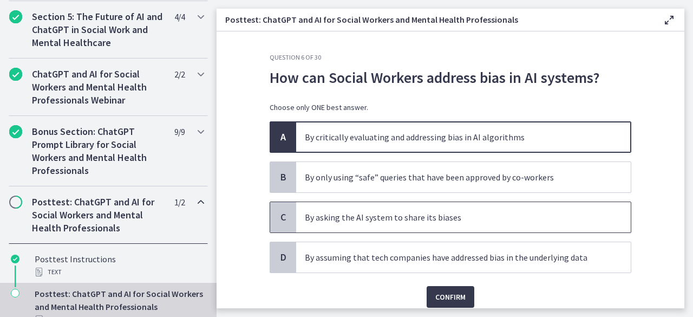
scroll to position [41, 0]
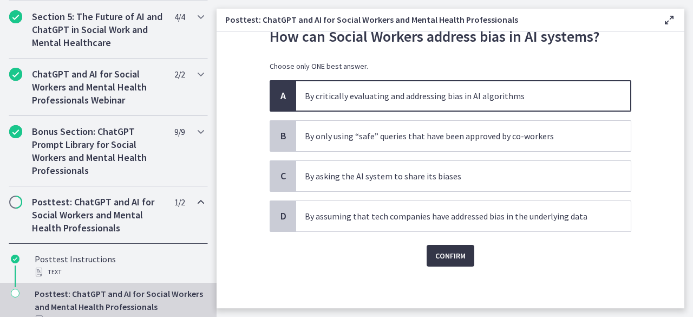
click at [448, 253] on span "Confirm" at bounding box center [450, 255] width 30 height 13
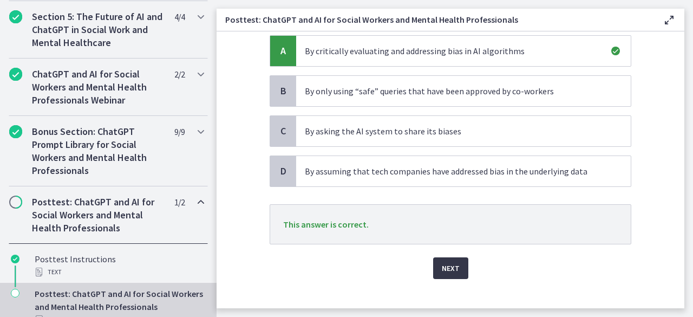
scroll to position [90, 0]
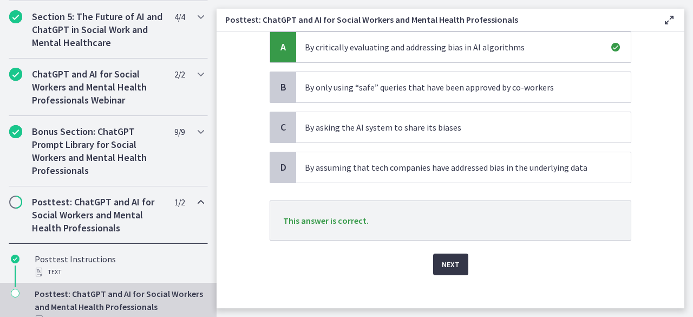
click at [446, 260] on span "Next" at bounding box center [451, 264] width 18 height 13
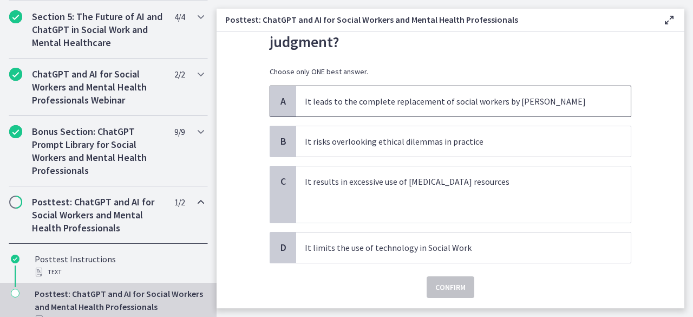
scroll to position [82, 0]
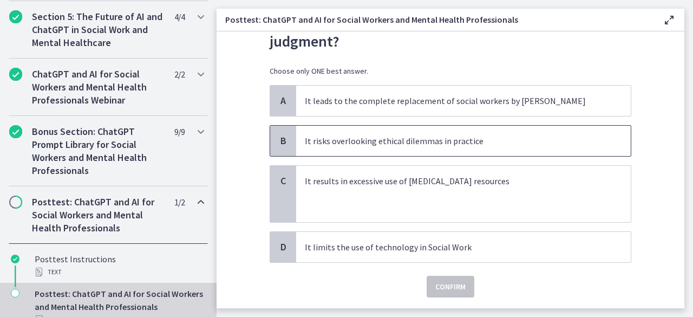
click at [491, 138] on p "It risks overlooking ethical dilemmas in practice" at bounding box center [453, 140] width 296 height 13
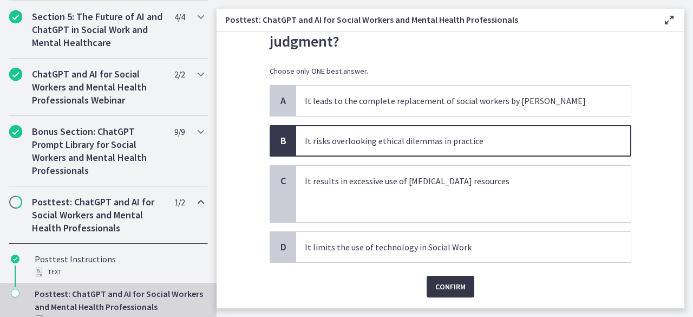
click at [451, 283] on span "Confirm" at bounding box center [450, 286] width 30 height 13
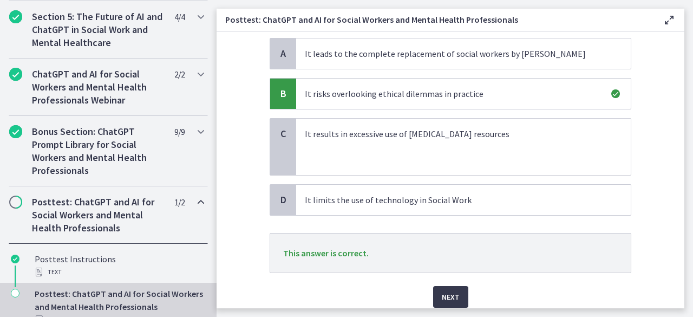
scroll to position [136, 0]
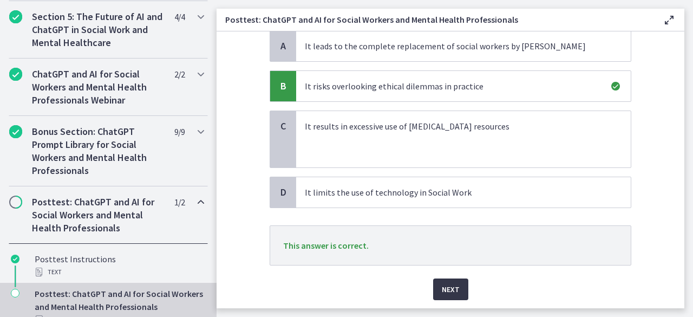
click at [450, 290] on span "Next" at bounding box center [451, 289] width 18 height 13
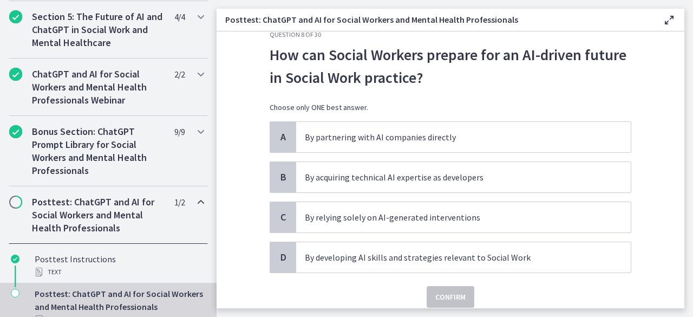
scroll to position [27, 0]
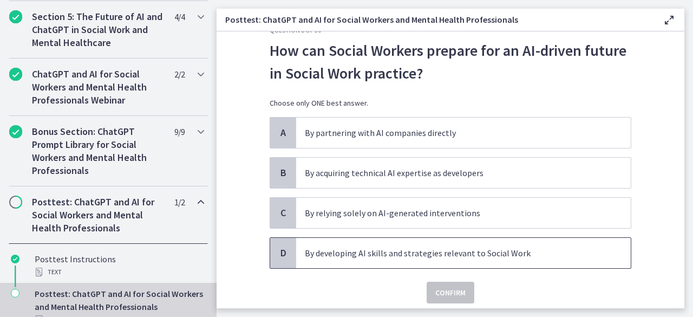
click at [349, 246] on p "By developing AI skills and strategies relevant to Social Work" at bounding box center [453, 252] width 296 height 13
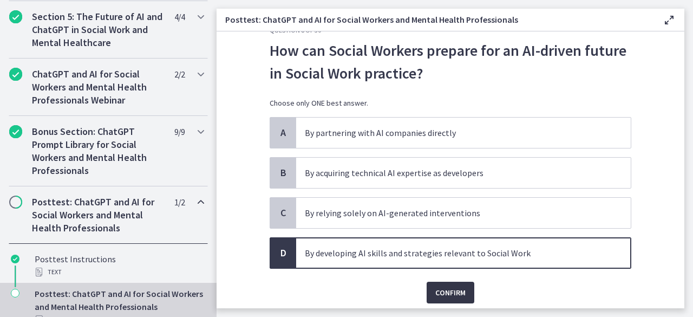
click at [457, 292] on span "Confirm" at bounding box center [450, 292] width 30 height 13
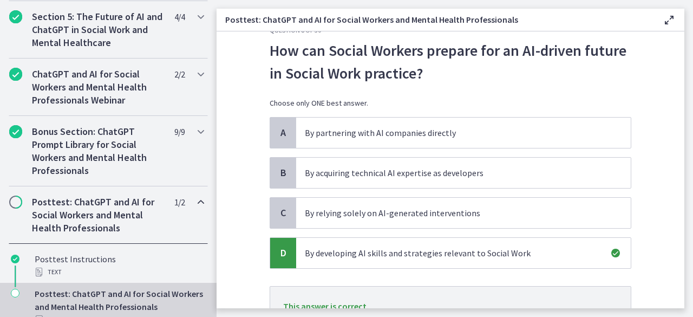
scroll to position [121, 0]
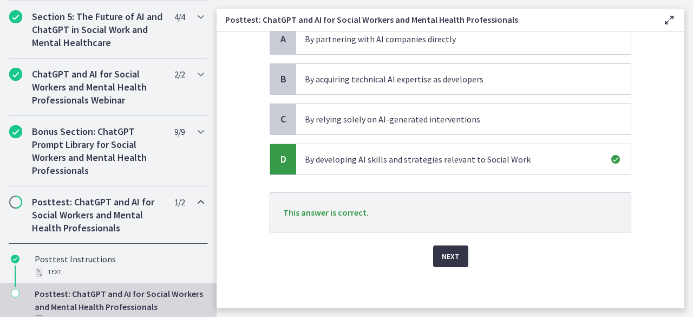
click at [452, 258] on span "Next" at bounding box center [451, 256] width 18 height 13
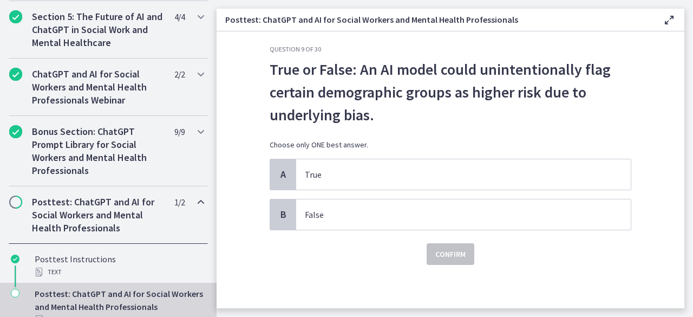
scroll to position [0, 0]
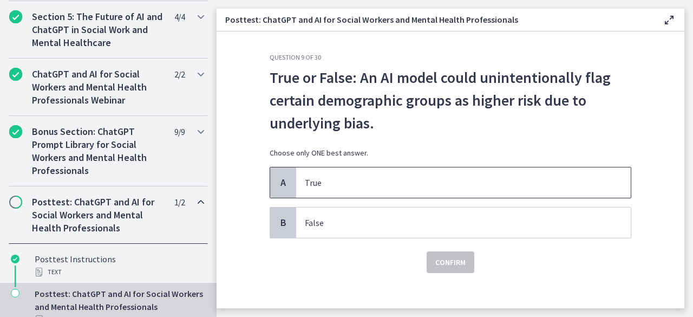
click at [353, 180] on p "True" at bounding box center [453, 182] width 296 height 13
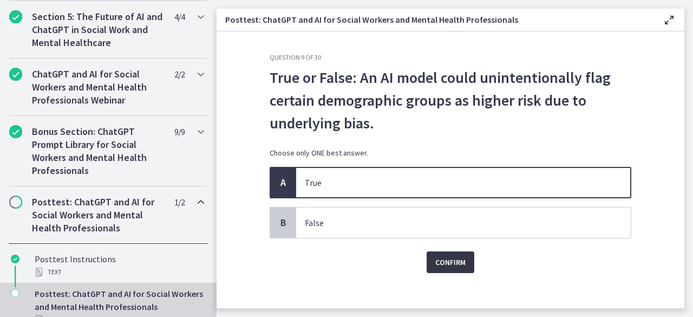
click at [436, 256] on span "Confirm" at bounding box center [450, 261] width 30 height 13
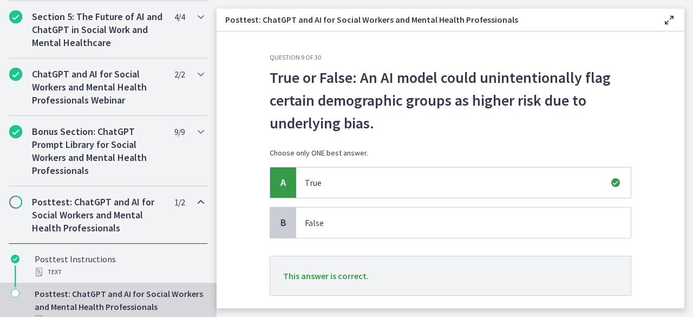
scroll to position [64, 0]
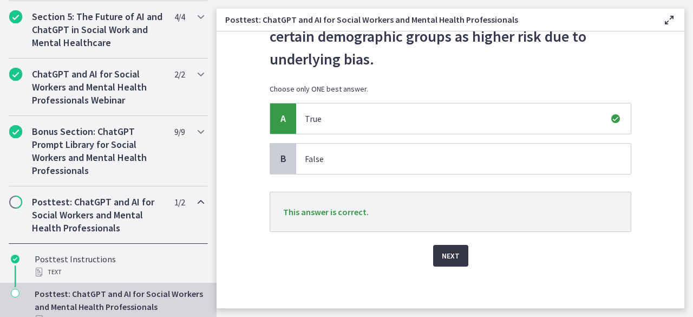
click at [443, 262] on button "Next" at bounding box center [450, 256] width 35 height 22
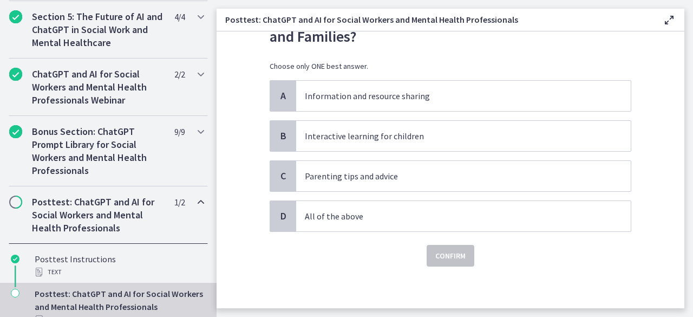
scroll to position [0, 0]
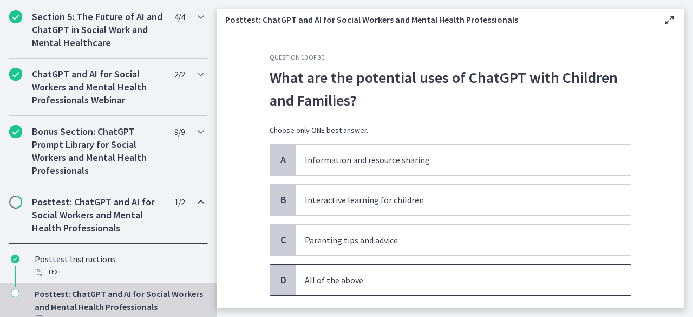
click at [355, 275] on p "All of the above" at bounding box center [453, 279] width 296 height 13
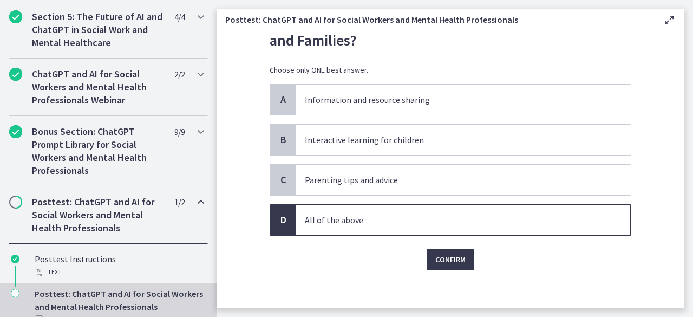
scroll to position [63, 0]
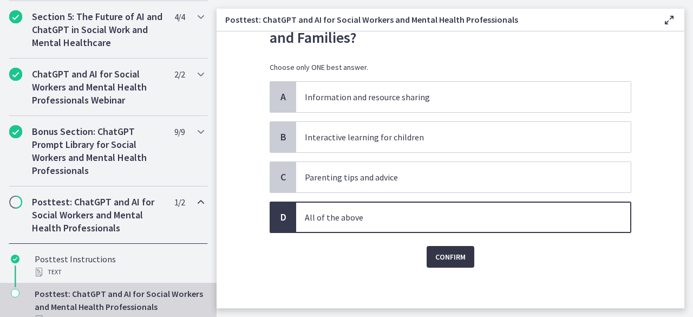
click at [446, 255] on span "Confirm" at bounding box center [450, 256] width 30 height 13
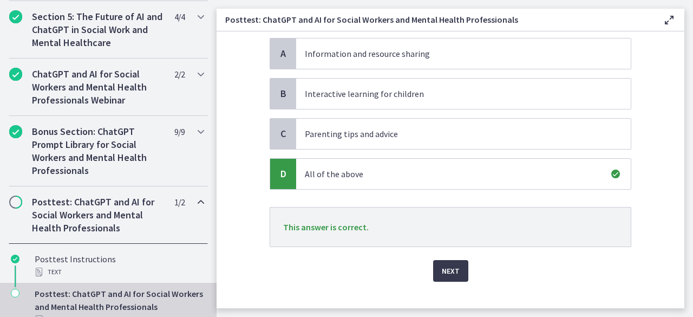
scroll to position [108, 0]
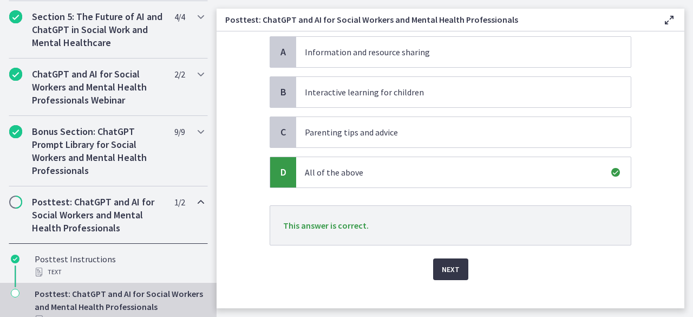
click at [449, 268] on span "Next" at bounding box center [451, 268] width 18 height 13
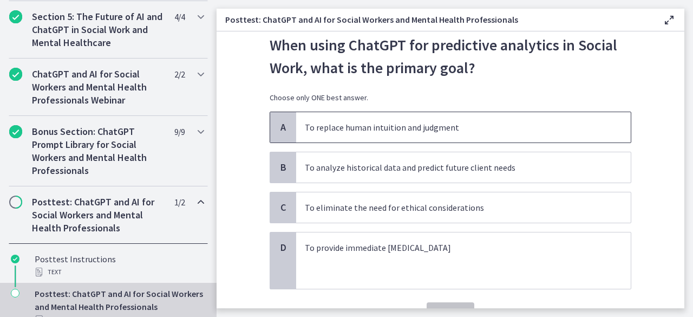
scroll to position [35, 0]
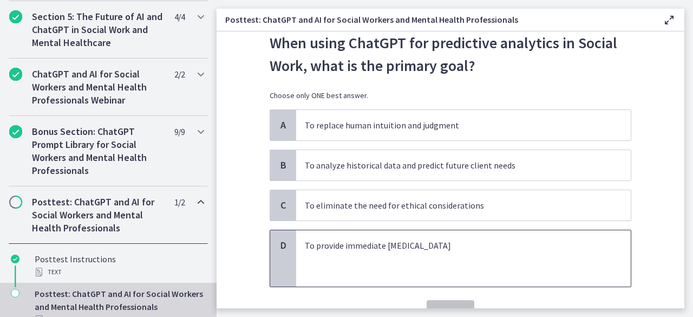
click at [319, 240] on p "To provide immediate crisis intervention" at bounding box center [453, 245] width 296 height 13
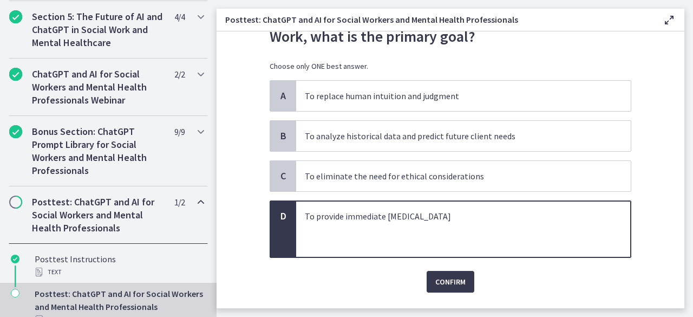
scroll to position [63, 0]
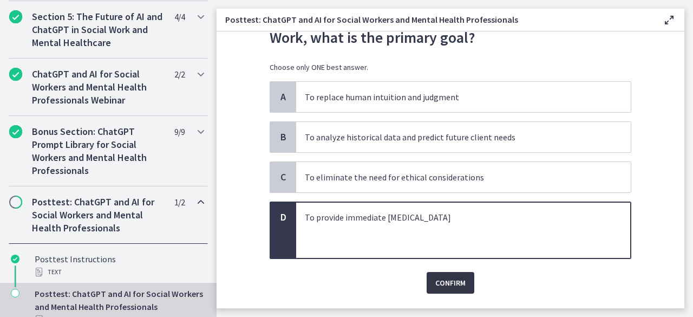
click at [464, 291] on button "Confirm" at bounding box center [450, 283] width 48 height 22
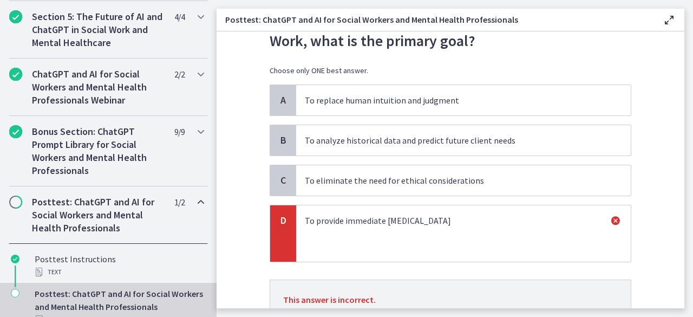
scroll to position [60, 0]
click at [444, 142] on p "To analyze historical data and predict future client needs" at bounding box center [453, 140] width 296 height 13
click at [443, 141] on p "To analyze historical data and predict future client needs" at bounding box center [453, 140] width 296 height 13
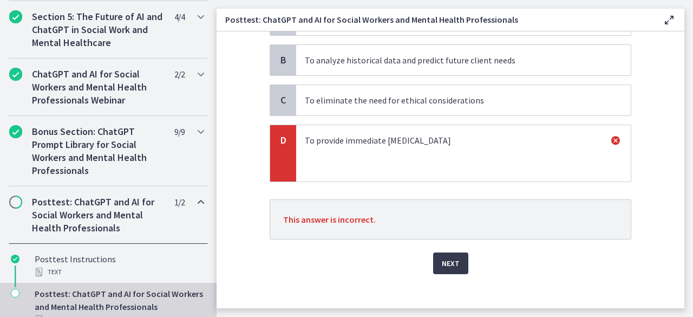
scroll to position [141, 0]
click at [447, 262] on span "Next" at bounding box center [451, 261] width 18 height 13
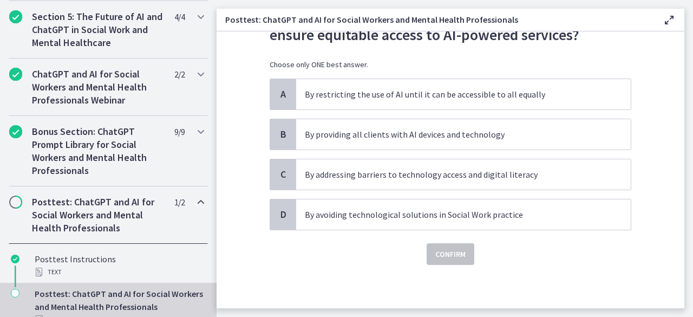
scroll to position [0, 0]
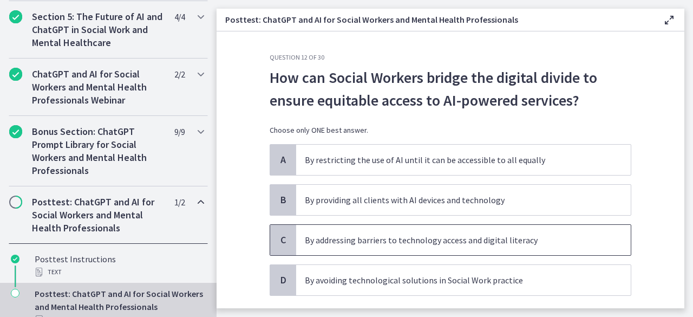
click at [323, 239] on p "By addressing barriers to technology access and digital literacy" at bounding box center [453, 239] width 296 height 13
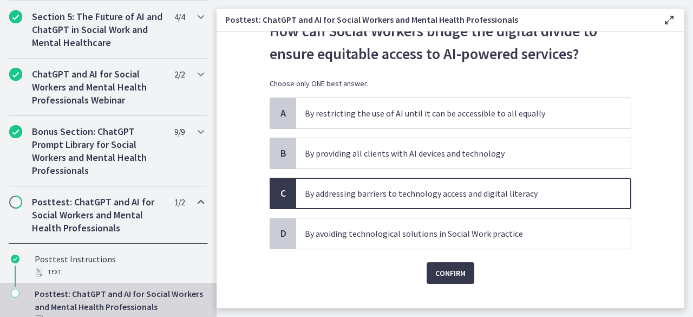
scroll to position [64, 0]
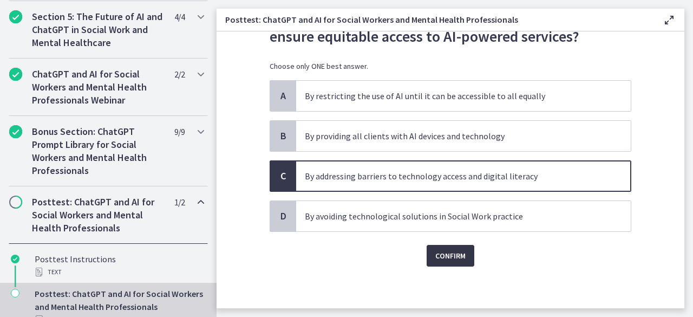
click at [440, 260] on span "Confirm" at bounding box center [450, 255] width 30 height 13
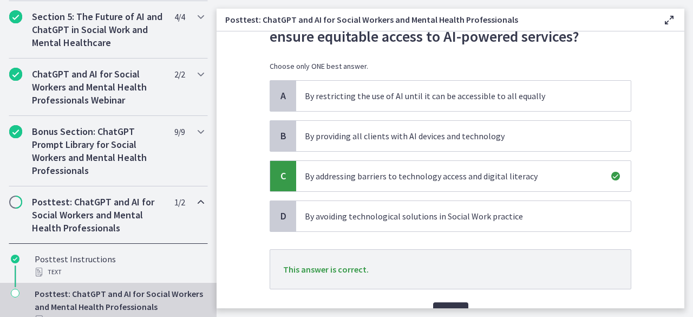
scroll to position [117, 0]
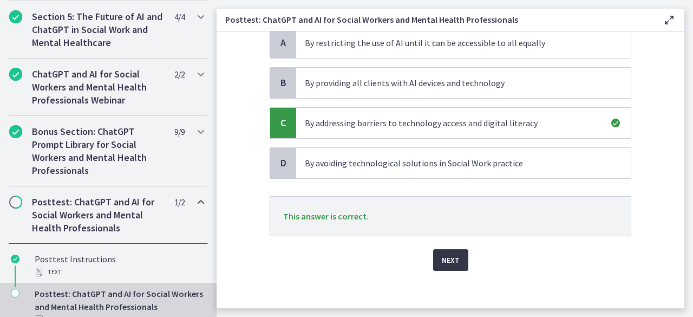
click at [442, 262] on span "Next" at bounding box center [451, 259] width 18 height 13
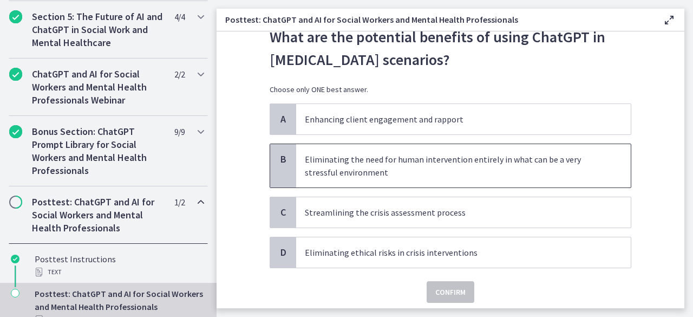
scroll to position [41, 0]
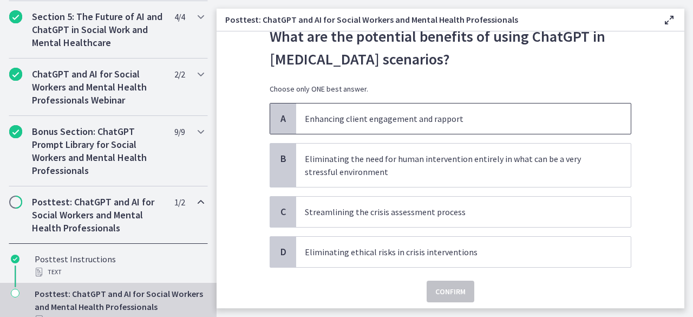
click at [347, 116] on p "Enhancing client engagement and rapport" at bounding box center [453, 118] width 296 height 13
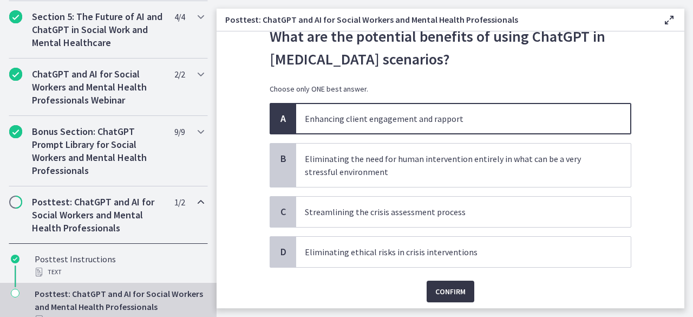
click at [443, 285] on span "Confirm" at bounding box center [450, 291] width 30 height 13
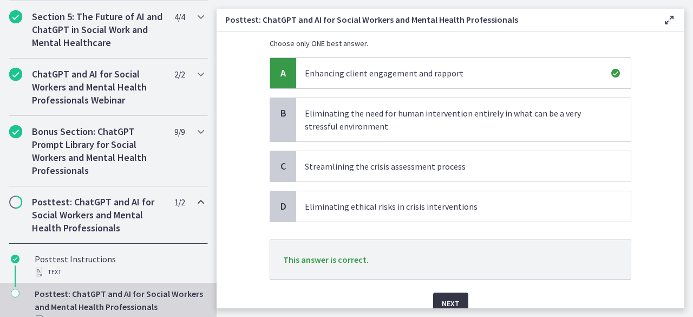
scroll to position [87, 0]
click at [447, 296] on span "Next" at bounding box center [451, 302] width 18 height 13
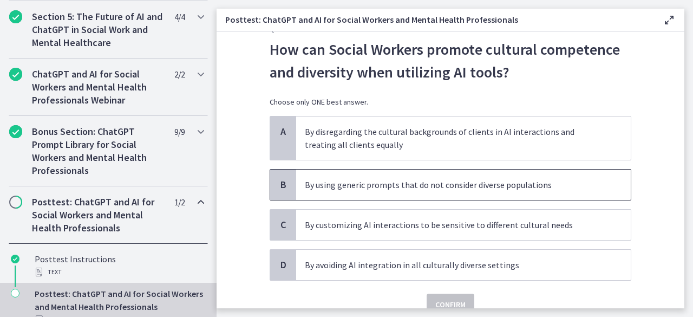
scroll to position [26, 0]
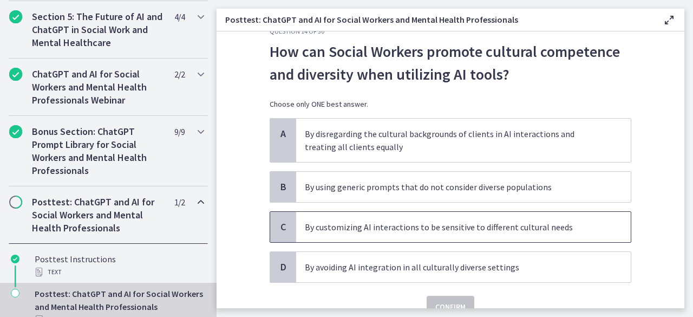
click at [371, 226] on p "By customizing AI interactions to be sensitive to different cultural needs" at bounding box center [453, 226] width 296 height 13
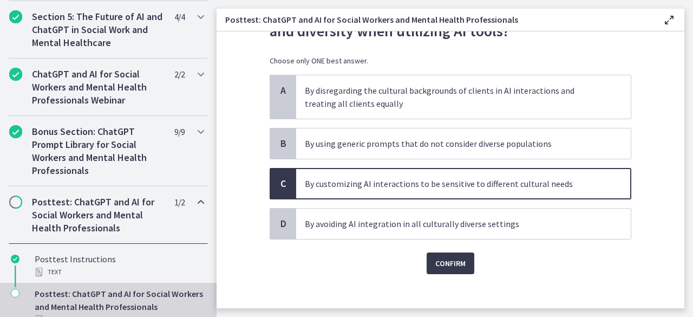
scroll to position [70, 0]
click at [457, 264] on span "Confirm" at bounding box center [450, 261] width 30 height 13
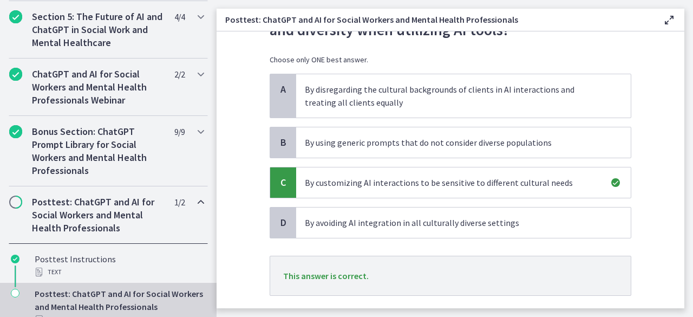
scroll to position [124, 0]
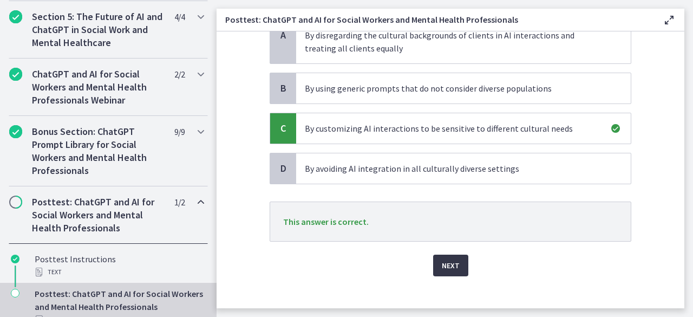
click at [442, 262] on span "Next" at bounding box center [451, 265] width 18 height 13
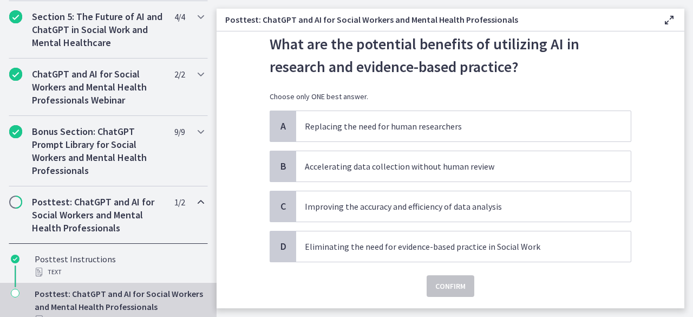
scroll to position [36, 0]
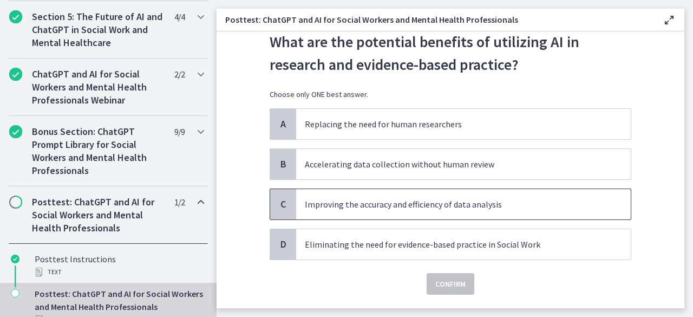
click at [378, 211] on span "Improving the accuracy and efficiency of data analysis" at bounding box center [463, 204] width 334 height 30
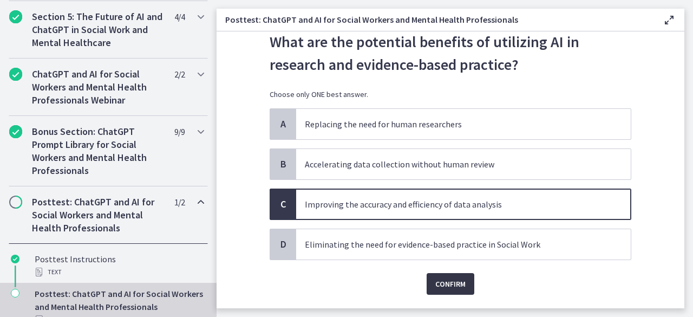
click at [435, 283] on span "Confirm" at bounding box center [450, 283] width 30 height 13
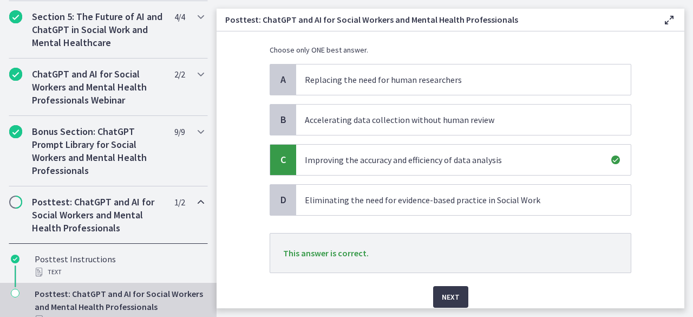
scroll to position [81, 0]
click at [442, 295] on span "Next" at bounding box center [451, 295] width 18 height 13
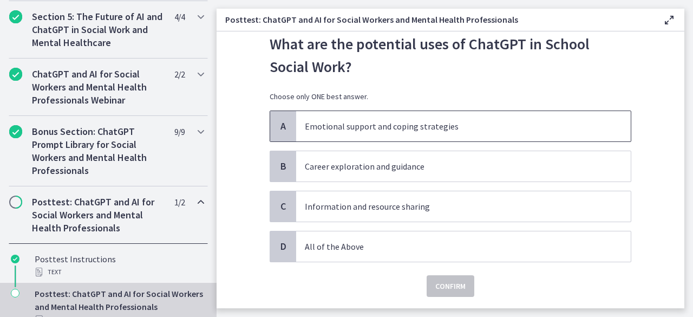
scroll to position [35, 0]
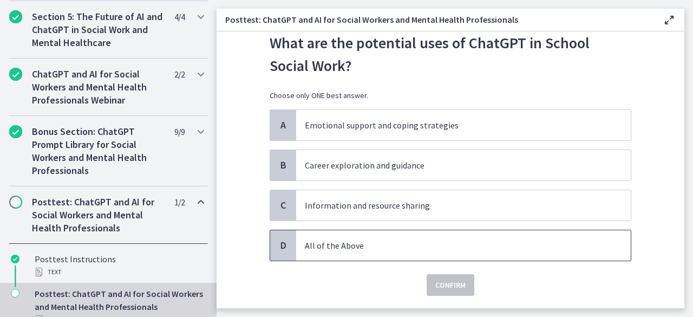
click at [342, 244] on p "All of the Above" at bounding box center [453, 245] width 296 height 13
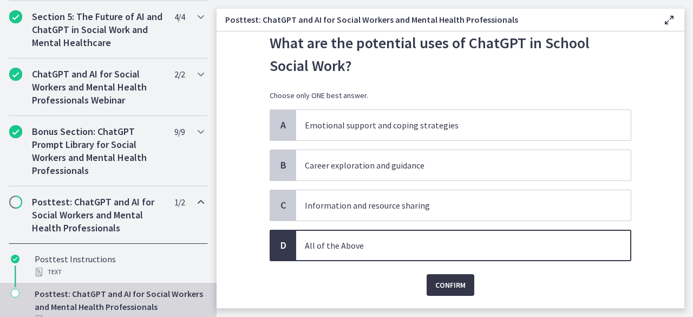
click at [449, 287] on span "Confirm" at bounding box center [450, 284] width 30 height 13
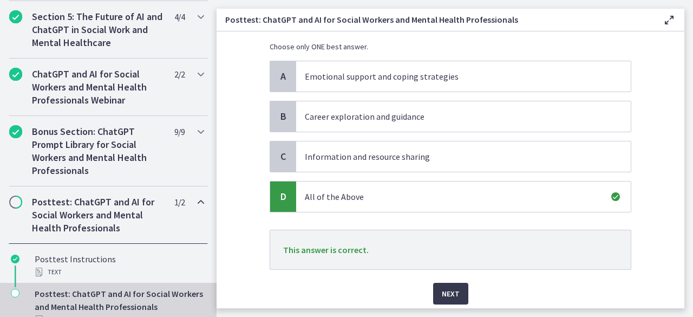
scroll to position [83, 0]
click at [454, 291] on span "Next" at bounding box center [451, 293] width 18 height 13
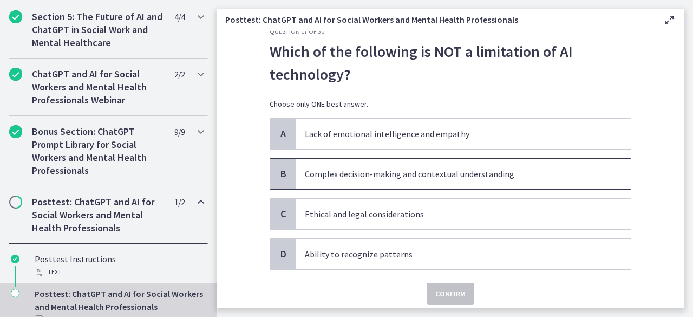
scroll to position [27, 0]
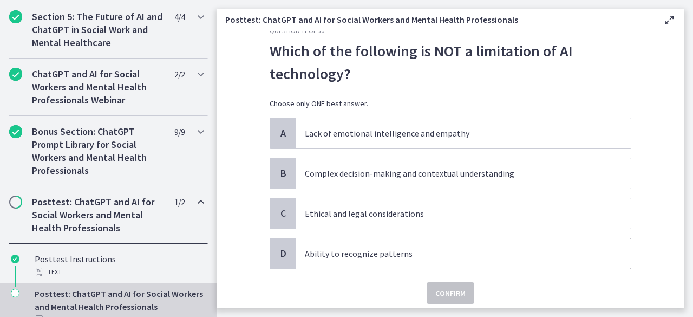
click at [344, 250] on p "Ability to recognize patterns" at bounding box center [453, 253] width 296 height 13
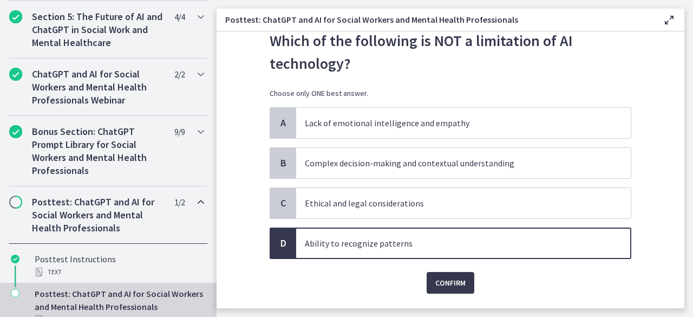
scroll to position [37, 0]
click at [439, 281] on span "Confirm" at bounding box center [450, 281] width 30 height 13
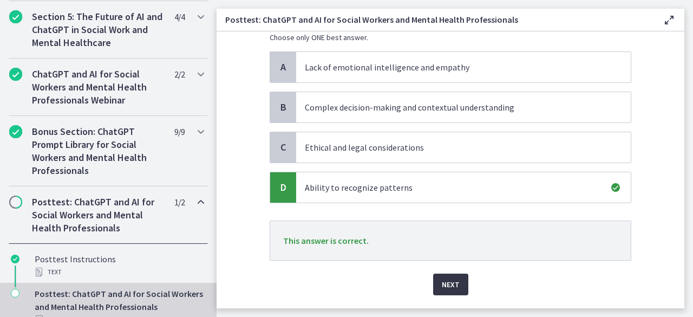
scroll to position [94, 0]
click at [442, 282] on span "Next" at bounding box center [451, 283] width 18 height 13
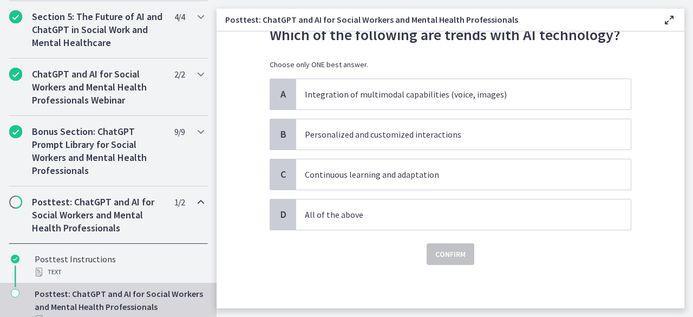
scroll to position [0, 0]
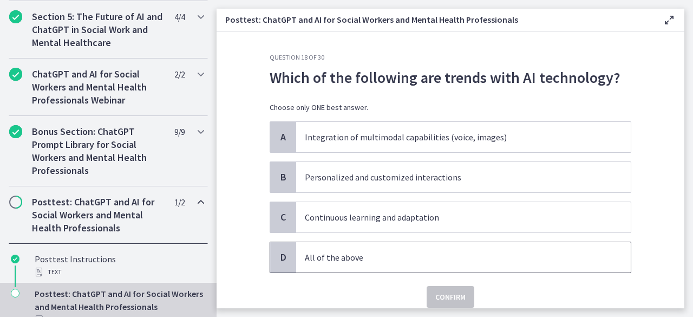
click at [342, 253] on p "All of the above" at bounding box center [453, 257] width 296 height 13
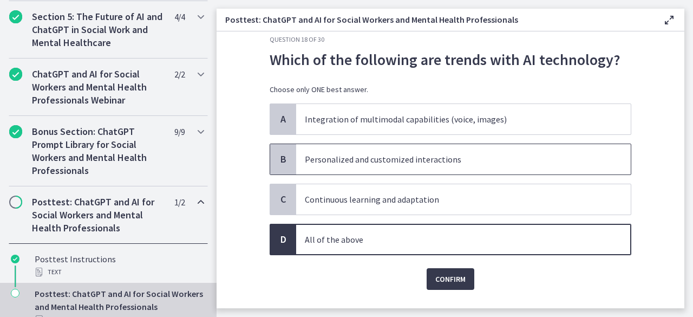
scroll to position [19, 0]
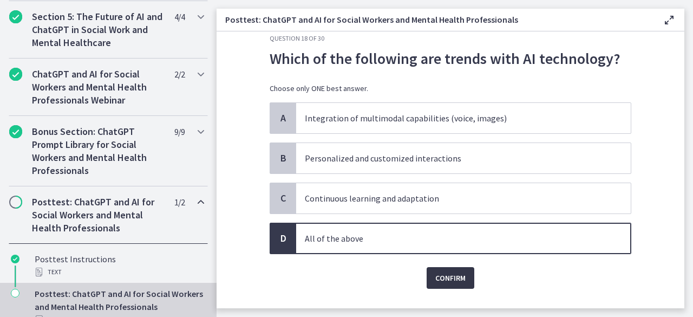
click at [447, 281] on span "Confirm" at bounding box center [450, 277] width 30 height 13
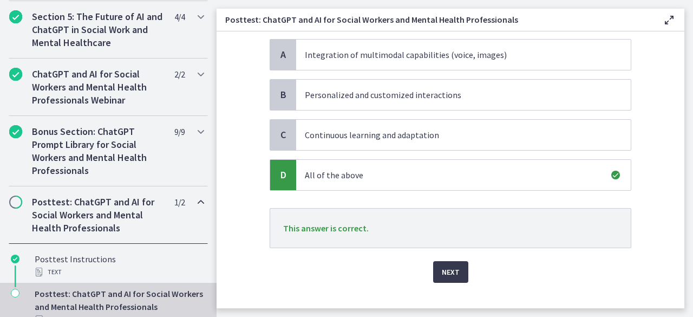
scroll to position [83, 0]
click at [448, 267] on span "Next" at bounding box center [451, 271] width 18 height 13
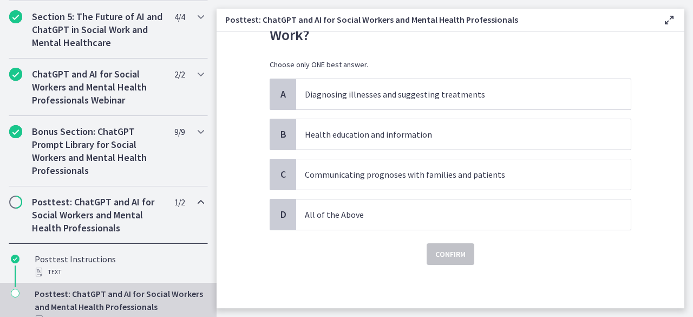
scroll to position [0, 0]
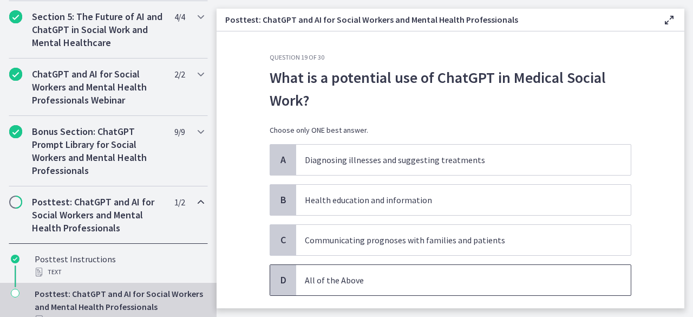
click at [323, 279] on p "All of the Above" at bounding box center [453, 279] width 296 height 13
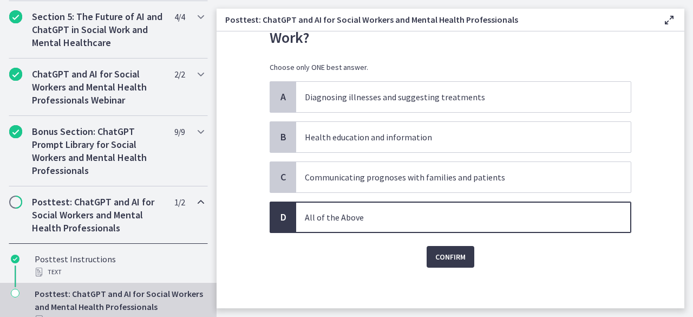
scroll to position [63, 0]
click at [456, 258] on span "Confirm" at bounding box center [450, 256] width 30 height 13
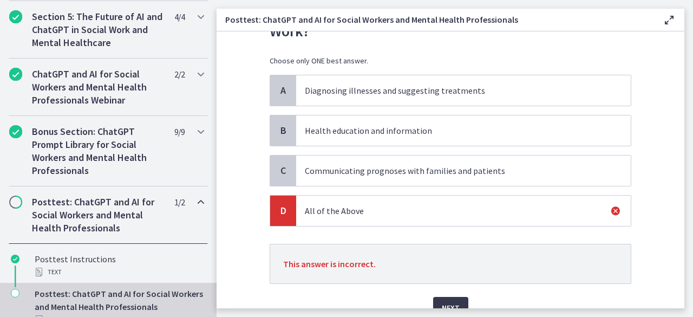
scroll to position [88, 0]
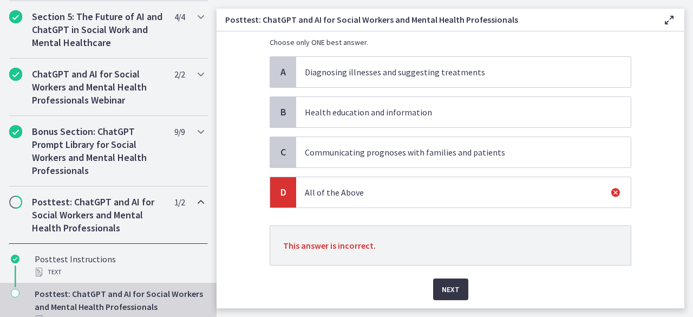
click at [435, 286] on button "Next" at bounding box center [450, 289] width 35 height 22
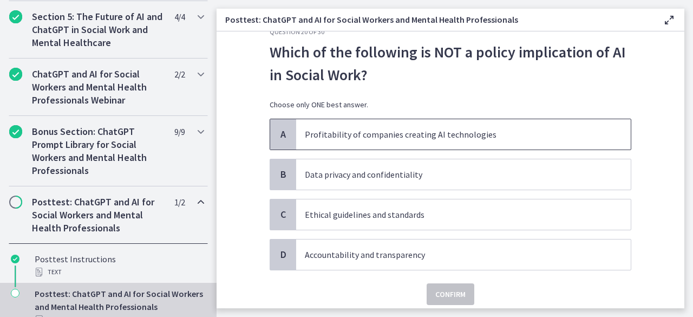
scroll to position [26, 0]
click at [417, 135] on p "Profitability of companies creating AI technologies" at bounding box center [453, 133] width 296 height 13
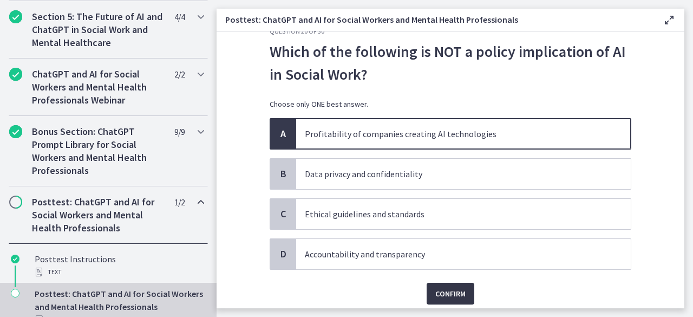
click at [445, 289] on span "Confirm" at bounding box center [450, 293] width 30 height 13
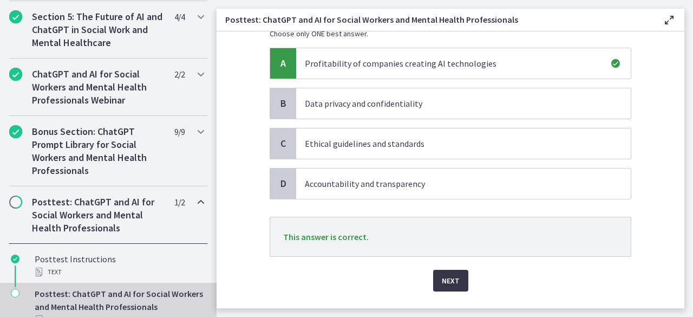
scroll to position [100, 0]
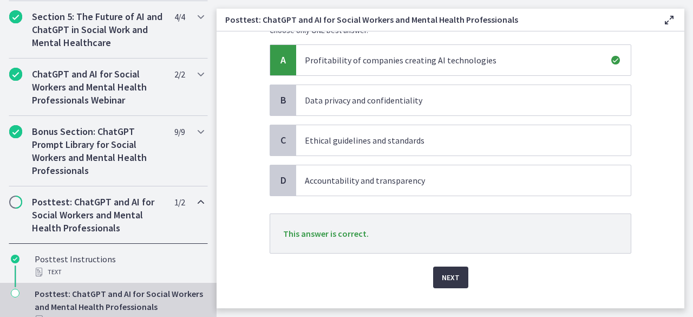
click at [449, 283] on button "Next" at bounding box center [450, 277] width 35 height 22
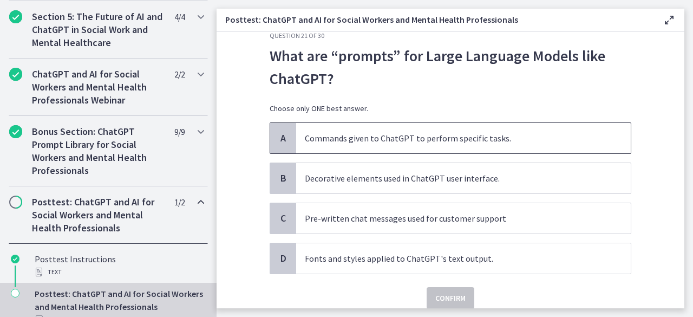
scroll to position [21, 0]
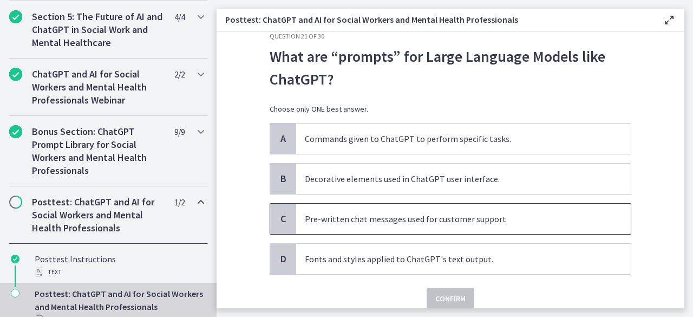
click at [366, 216] on p "Pre-written chat messages used for customer support" at bounding box center [453, 218] width 296 height 13
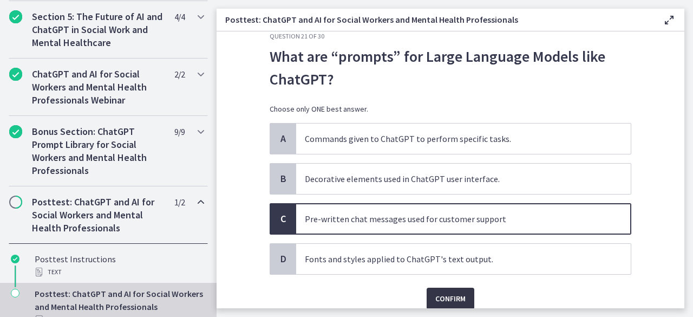
click at [455, 288] on button "Confirm" at bounding box center [450, 298] width 48 height 22
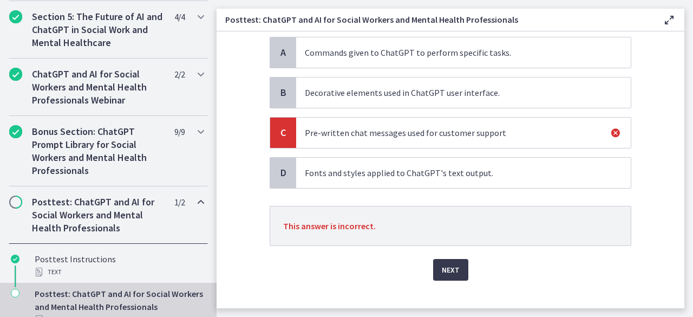
scroll to position [108, 0]
click at [446, 263] on span "Next" at bounding box center [451, 268] width 18 height 13
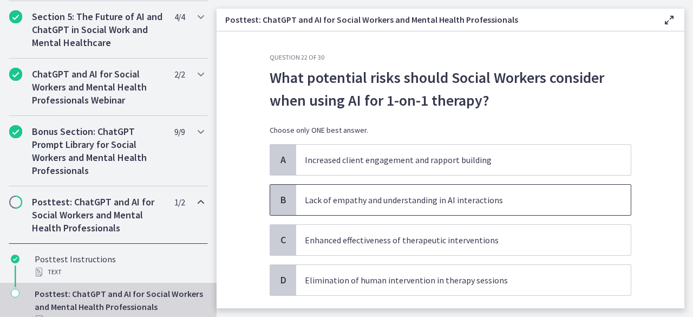
click at [353, 207] on span "Lack of empathy and understanding in AI interactions" at bounding box center [463, 200] width 334 height 30
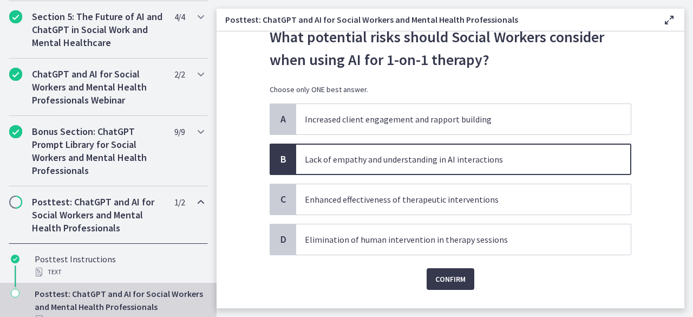
scroll to position [43, 0]
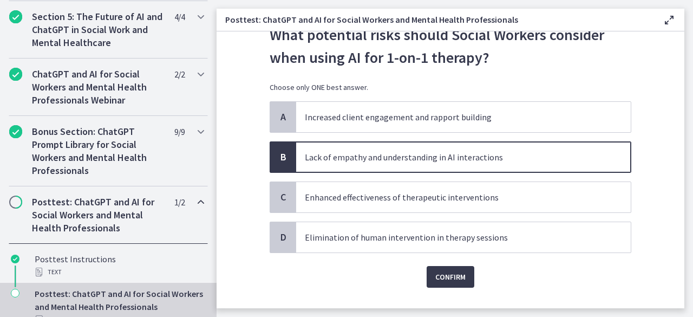
click at [408, 154] on p "Lack of empathy and understanding in AI interactions" at bounding box center [453, 156] width 296 height 13
click at [438, 270] on span "Confirm" at bounding box center [450, 276] width 30 height 13
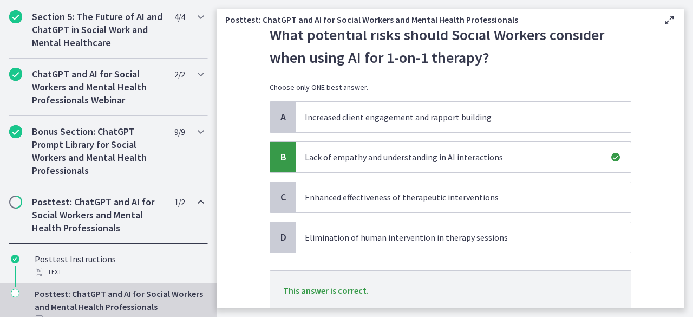
scroll to position [83, 0]
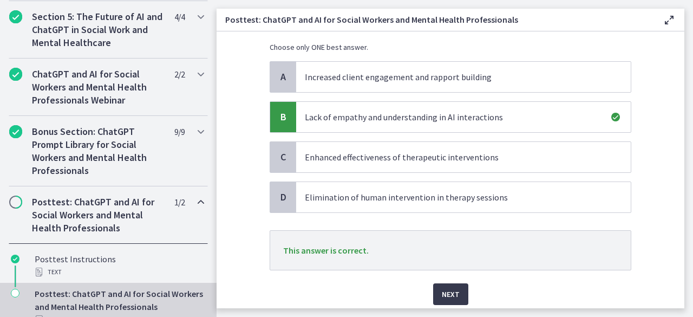
click at [440, 279] on div "Next" at bounding box center [451, 287] width 362 height 35
click at [444, 287] on span "Next" at bounding box center [451, 293] width 18 height 13
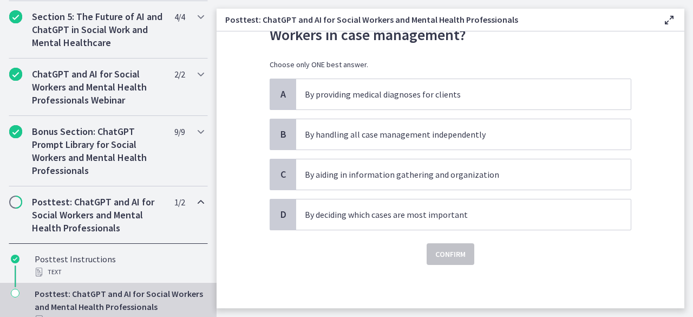
scroll to position [0, 0]
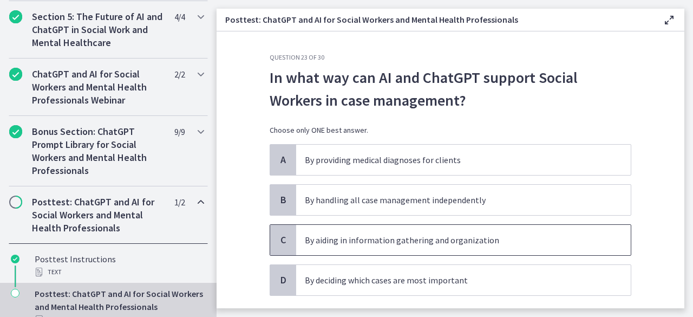
click at [373, 242] on p "By aiding in information gathering and organization" at bounding box center [453, 239] width 296 height 13
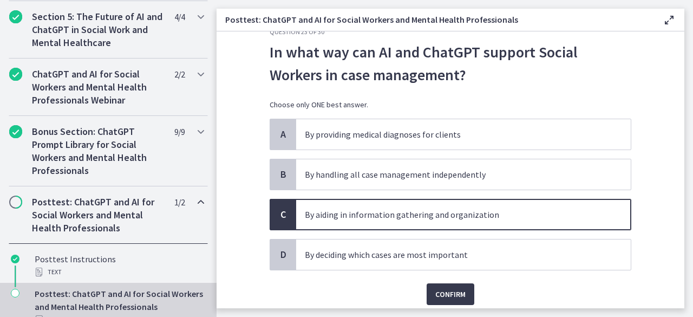
scroll to position [27, 0]
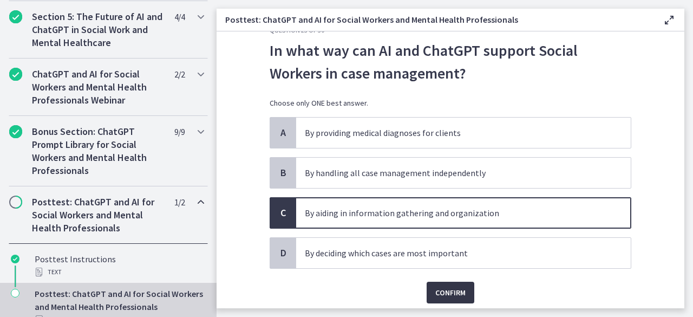
click at [445, 294] on span "Confirm" at bounding box center [450, 292] width 30 height 13
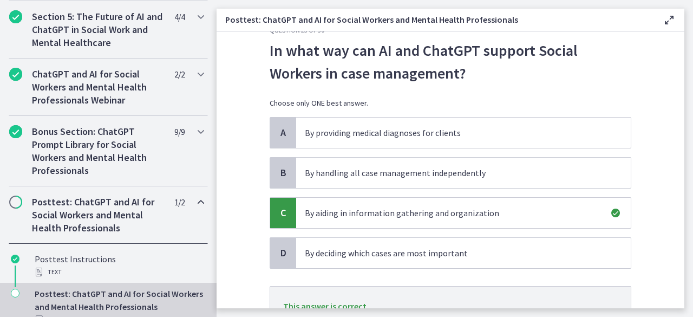
scroll to position [75, 0]
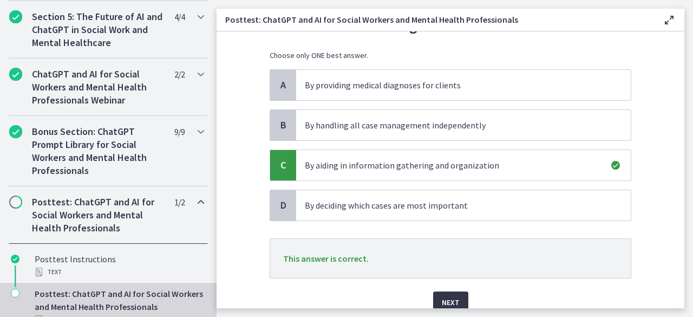
click at [445, 296] on span "Next" at bounding box center [451, 302] width 18 height 13
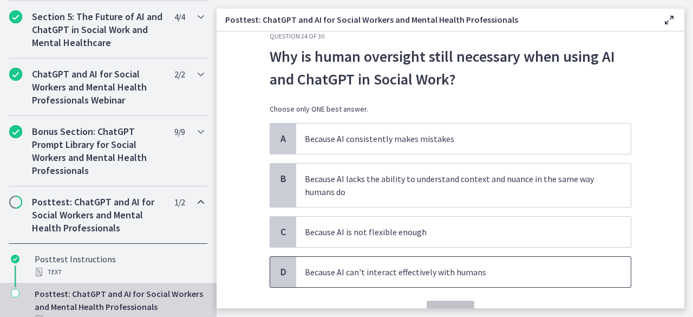
scroll to position [22, 0]
click at [328, 270] on p "Because AI can't interact effectively with humans" at bounding box center [453, 271] width 296 height 13
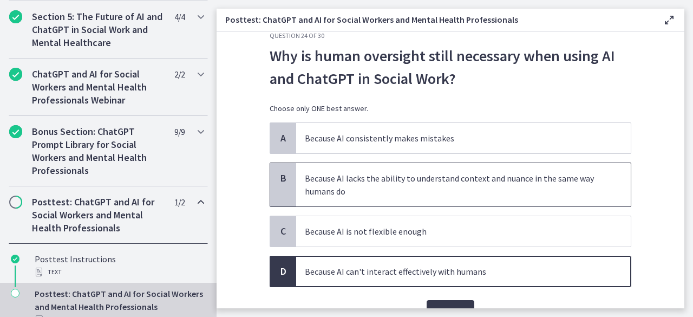
click at [402, 188] on p "Because AI lacks the ability to understand context and nuance in the same way h…" at bounding box center [453, 185] width 296 height 26
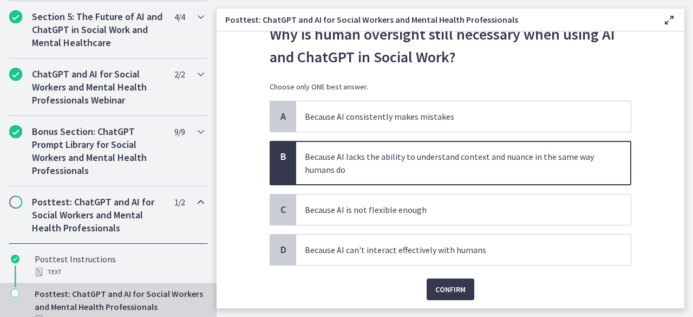
scroll to position [48, 0]
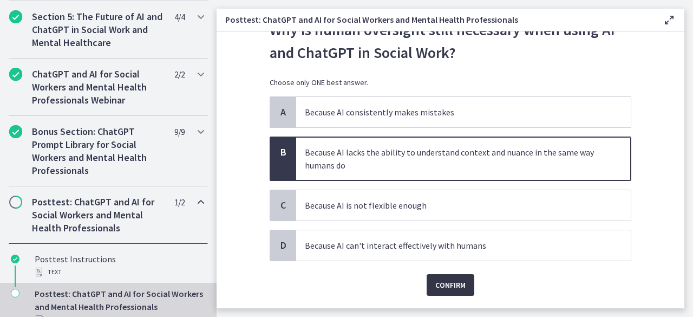
click at [445, 281] on span "Confirm" at bounding box center [450, 284] width 30 height 13
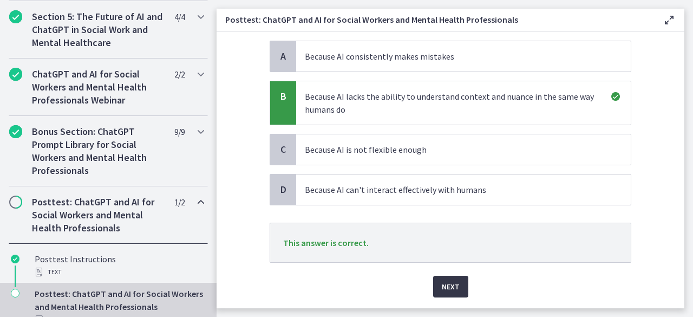
scroll to position [104, 0]
click at [445, 281] on span "Next" at bounding box center [451, 285] width 18 height 13
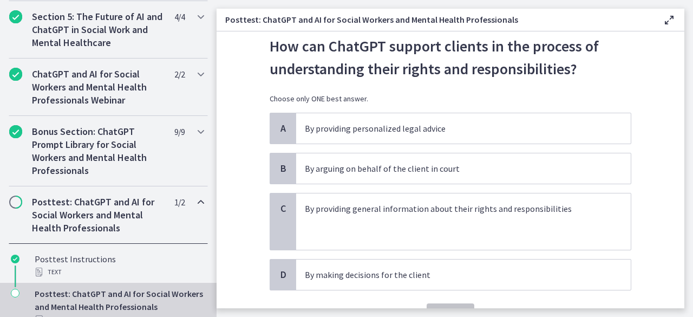
scroll to position [31, 0]
click at [327, 218] on p at bounding box center [453, 221] width 296 height 13
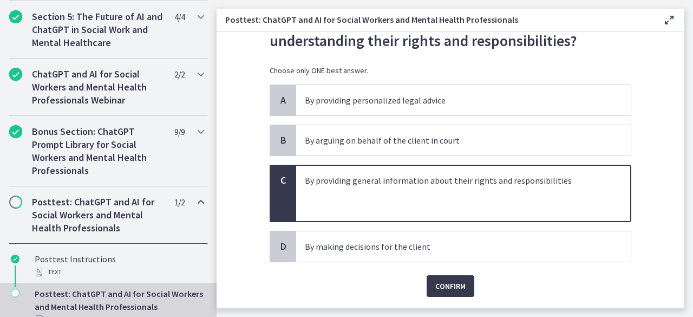
scroll to position [60, 0]
click at [435, 279] on span "Confirm" at bounding box center [450, 285] width 30 height 13
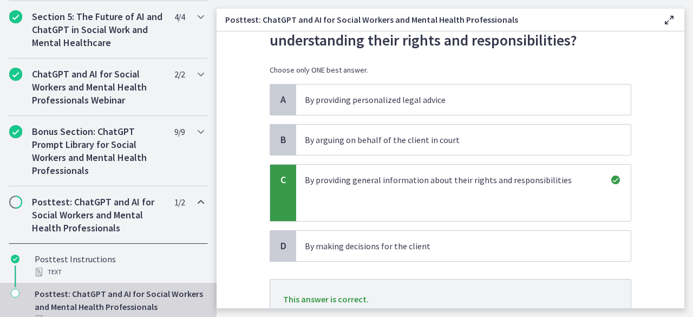
scroll to position [102, 0]
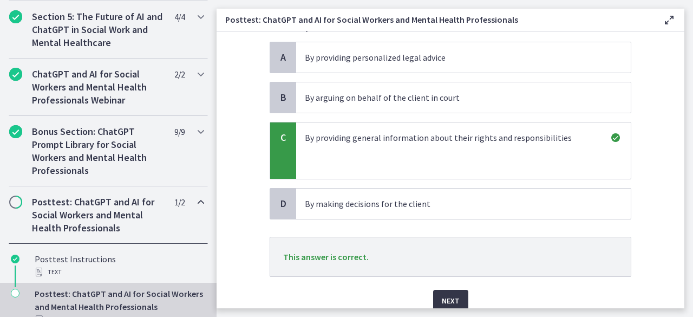
click at [451, 294] on span "Next" at bounding box center [451, 300] width 18 height 13
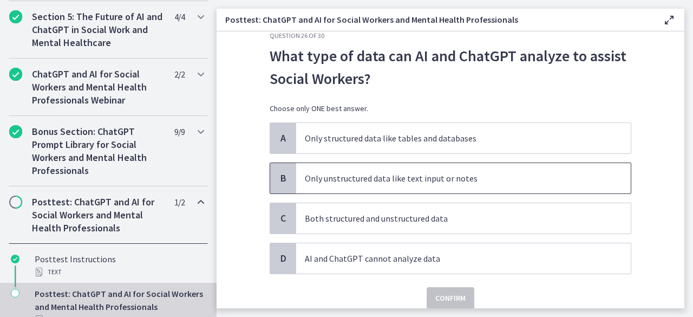
scroll to position [30, 0]
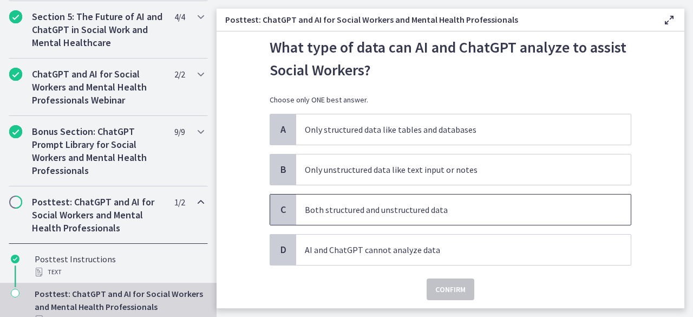
click at [353, 209] on p "Both structured and unstructured data" at bounding box center [453, 209] width 296 height 13
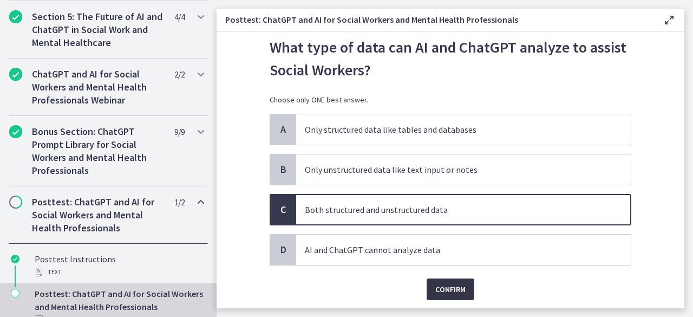
click at [435, 286] on span "Confirm" at bounding box center [450, 289] width 30 height 13
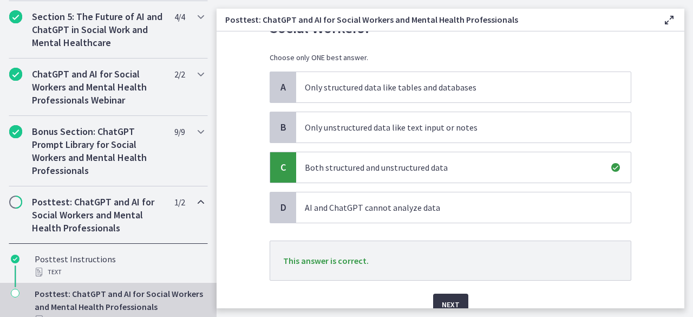
scroll to position [82, 0]
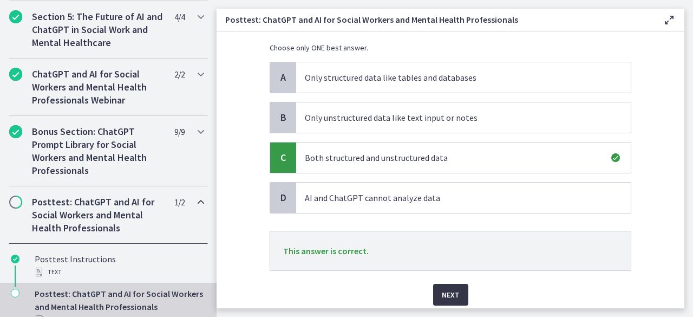
click at [442, 290] on span "Next" at bounding box center [451, 294] width 18 height 13
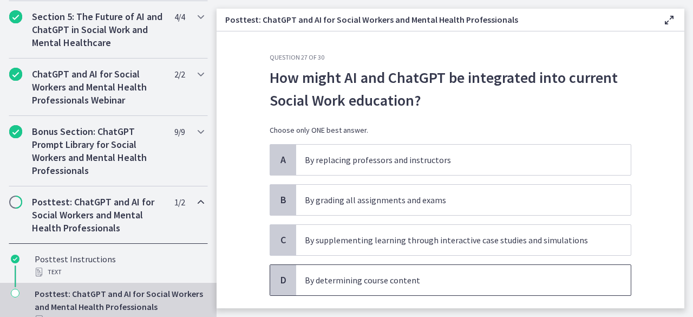
click at [435, 276] on p "By determining course content" at bounding box center [453, 279] width 296 height 13
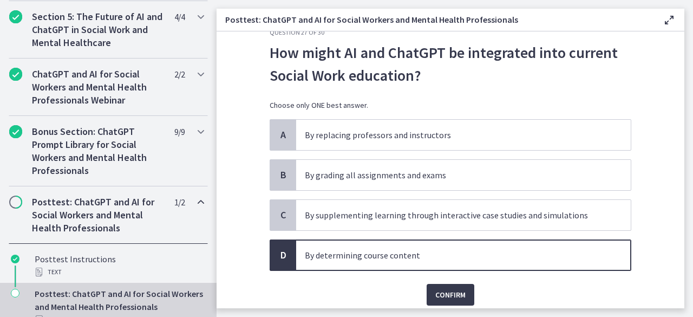
scroll to position [33, 0]
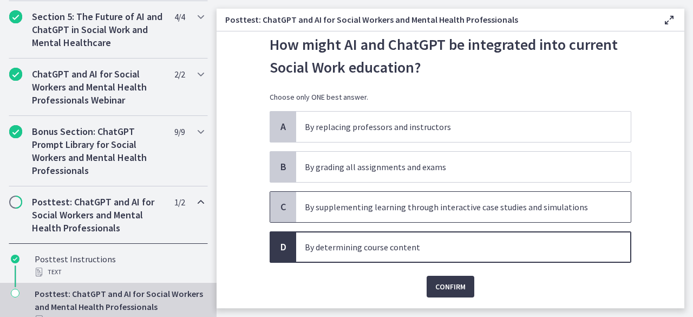
click at [461, 202] on p "By supplementing learning through interactive case studies and simulations" at bounding box center [453, 206] width 296 height 13
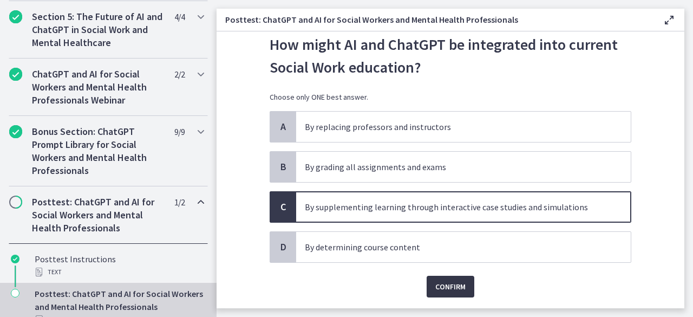
click at [449, 286] on span "Confirm" at bounding box center [450, 286] width 30 height 13
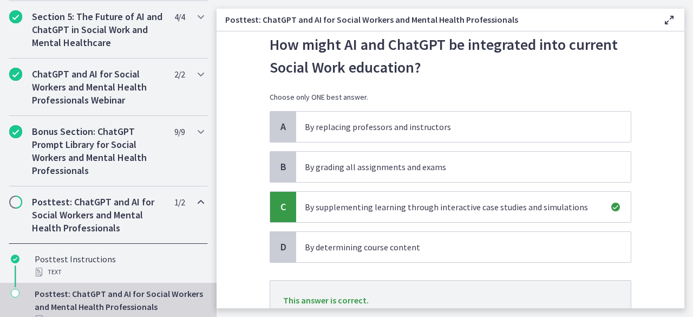
scroll to position [74, 0]
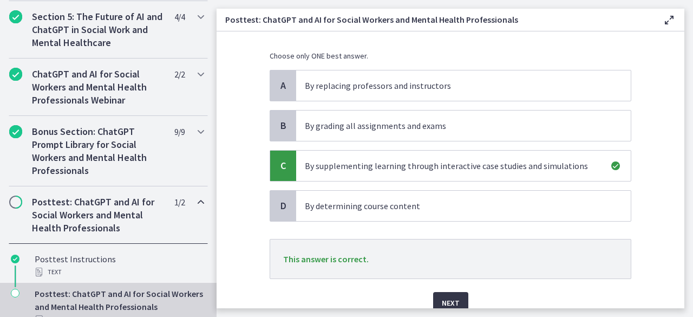
click at [448, 296] on span "Next" at bounding box center [451, 302] width 18 height 13
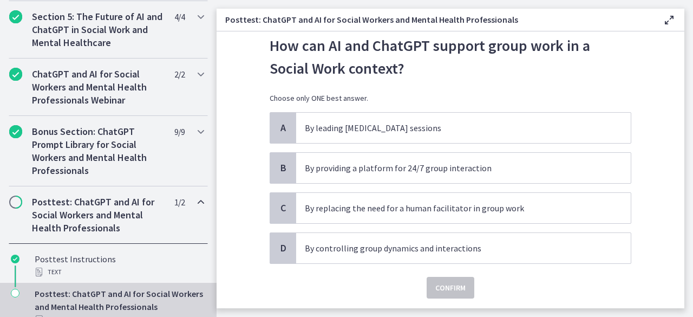
scroll to position [32, 0]
click at [447, 176] on span "By providing a platform for 24/7 group interaction" at bounding box center [463, 167] width 334 height 30
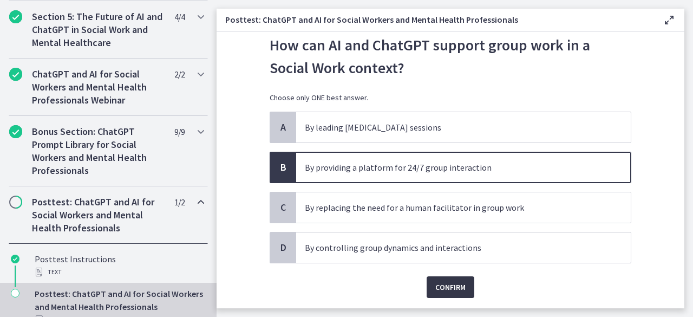
click at [441, 288] on span "Confirm" at bounding box center [450, 286] width 30 height 13
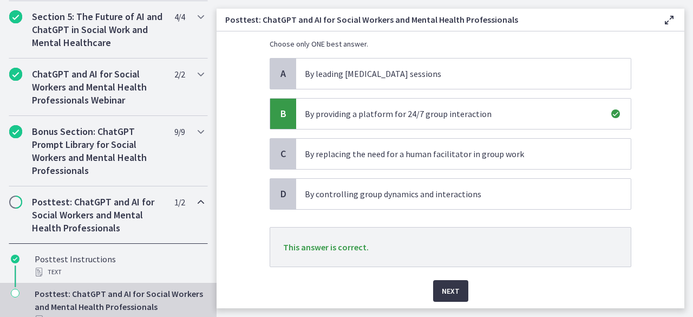
scroll to position [92, 0]
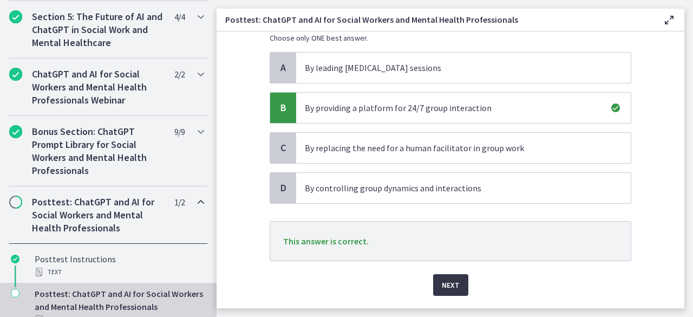
click at [442, 288] on span "Next" at bounding box center [451, 284] width 18 height 13
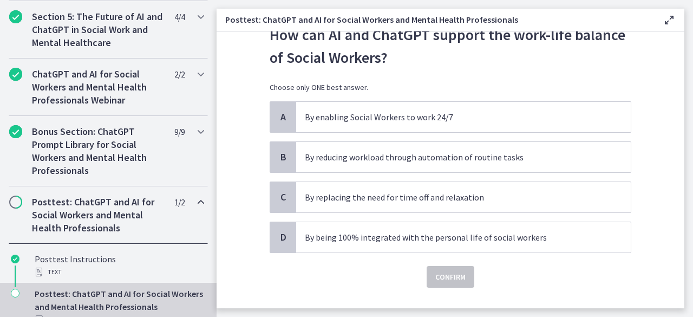
scroll to position [43, 0]
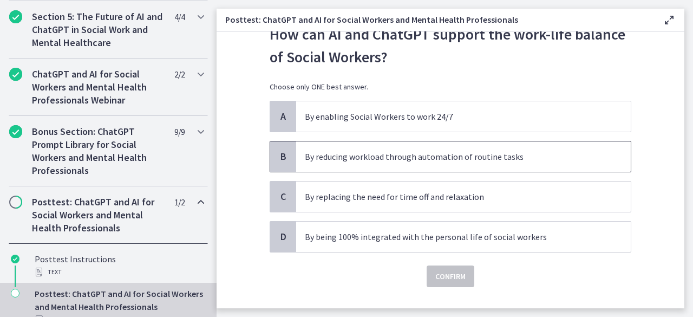
click at [451, 154] on p "By reducing workload through automation of routine tasks" at bounding box center [453, 156] width 296 height 13
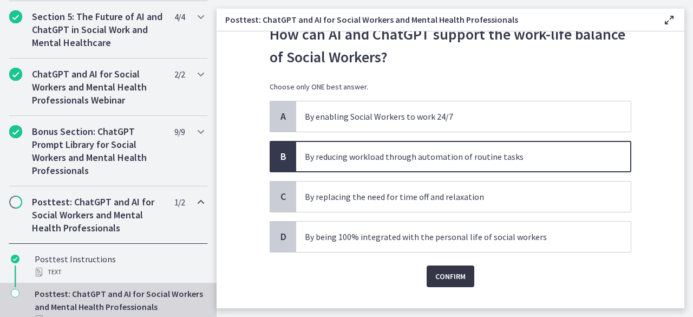
click at [437, 281] on button "Confirm" at bounding box center [450, 276] width 48 height 22
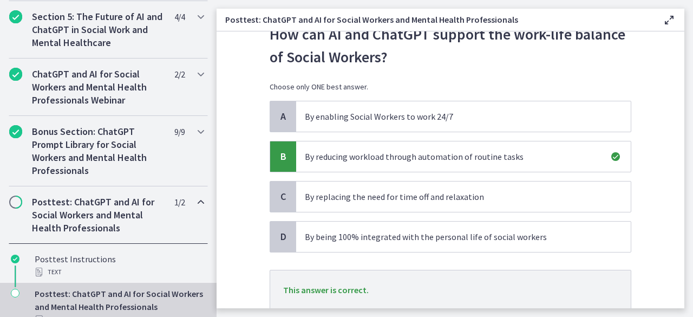
scroll to position [81, 0]
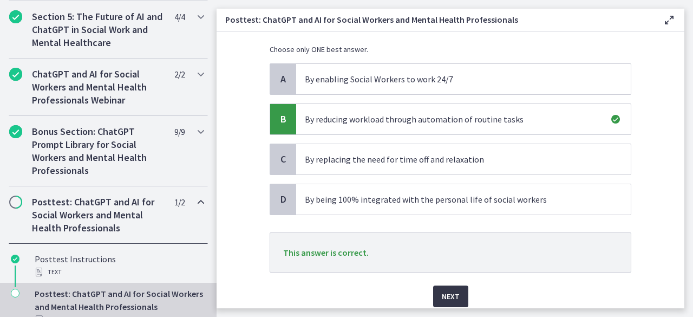
click at [451, 291] on span "Next" at bounding box center [451, 296] width 18 height 13
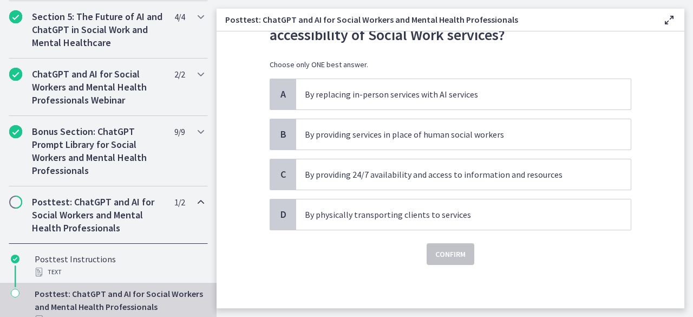
scroll to position [0, 0]
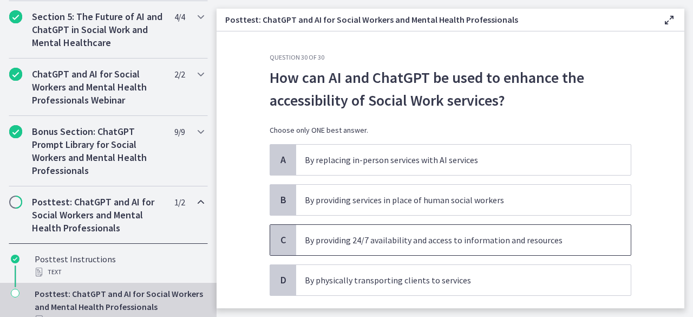
click at [501, 240] on p "By providing 24/7 availability and access to information and resources" at bounding box center [453, 239] width 296 height 13
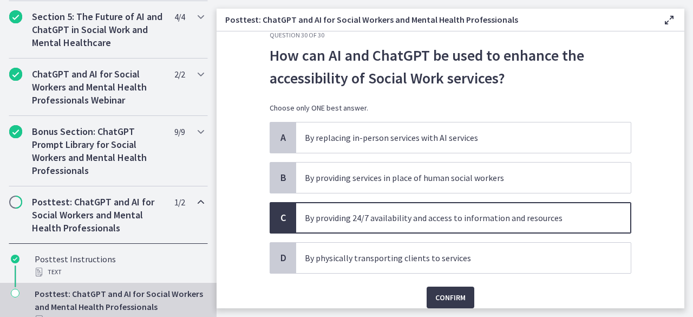
scroll to position [23, 0]
click at [455, 293] on span "Confirm" at bounding box center [450, 296] width 30 height 13
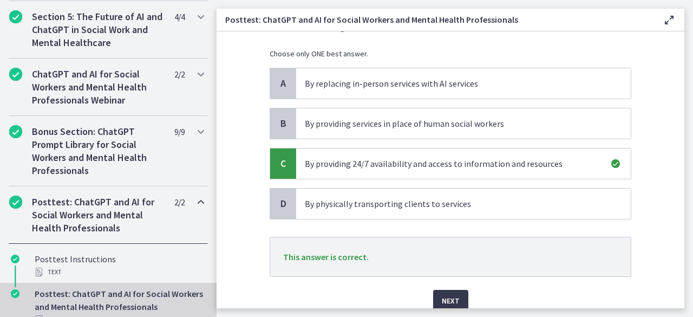
scroll to position [78, 0]
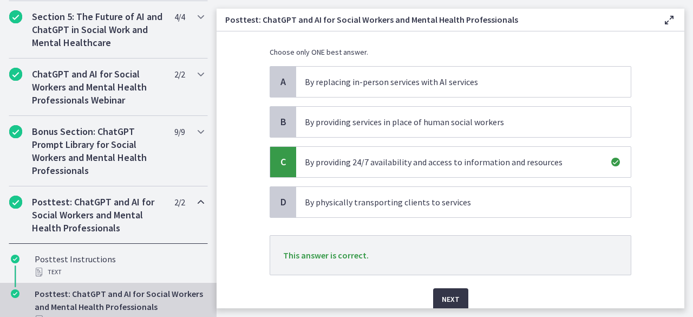
click at [447, 296] on span "Next" at bounding box center [451, 298] width 18 height 13
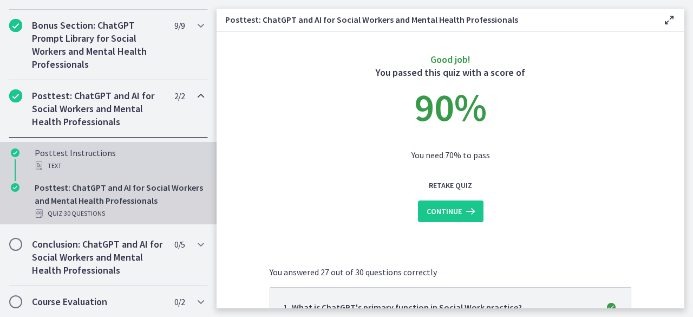
scroll to position [604, 0]
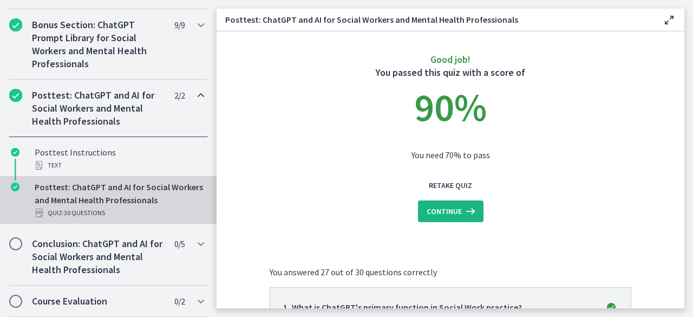
click at [447, 210] on span "Continue" at bounding box center [443, 211] width 35 height 13
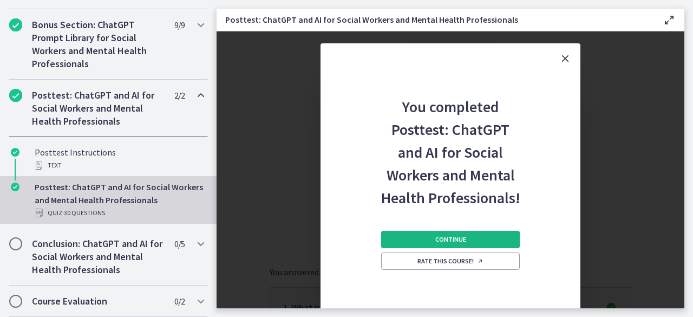
click at [435, 241] on span "Continue" at bounding box center [450, 239] width 31 height 9
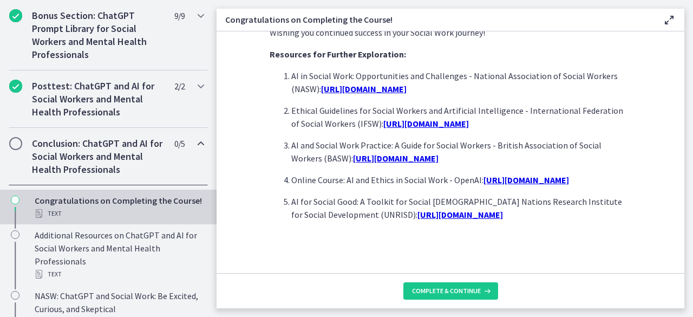
scroll to position [1021, 0]
click at [447, 285] on button "Complete & continue" at bounding box center [450, 290] width 95 height 17
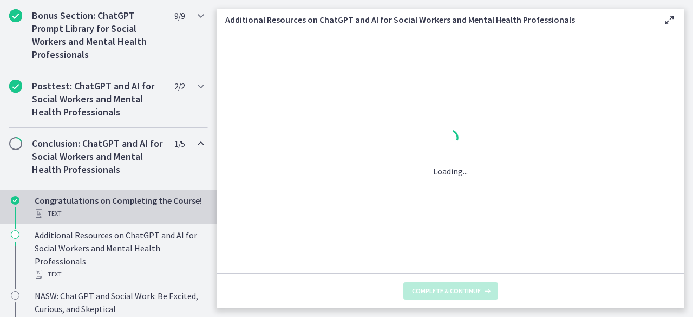
scroll to position [0, 0]
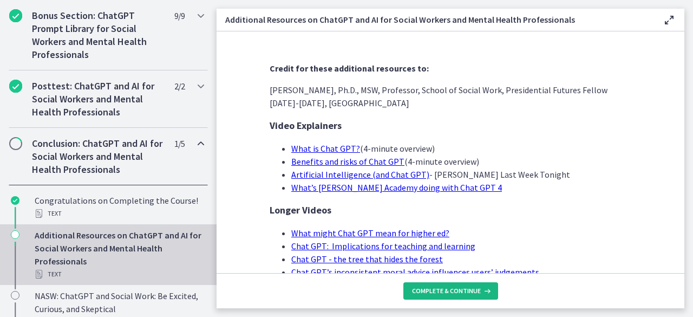
click at [448, 287] on span "Complete & continue" at bounding box center [446, 290] width 69 height 9
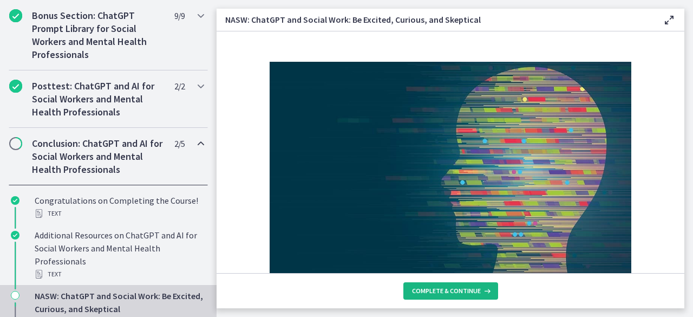
click at [448, 287] on span "Complete & continue" at bounding box center [446, 290] width 69 height 9
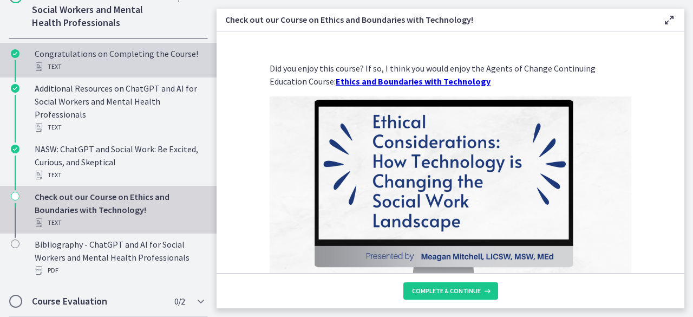
scroll to position [760, 0]
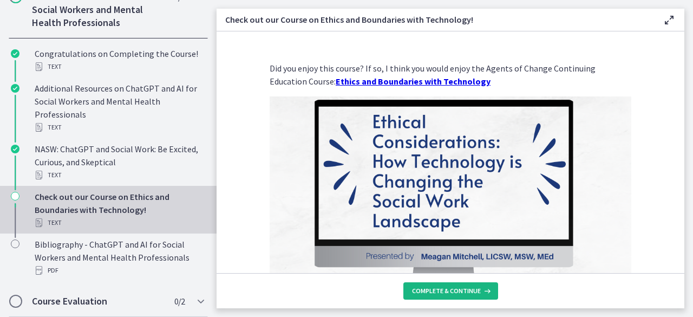
click at [435, 288] on span "Complete & continue" at bounding box center [446, 290] width 69 height 9
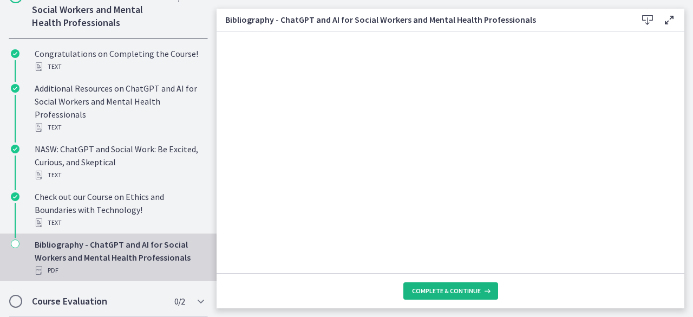
click at [428, 288] on span "Complete & continue" at bounding box center [446, 290] width 69 height 9
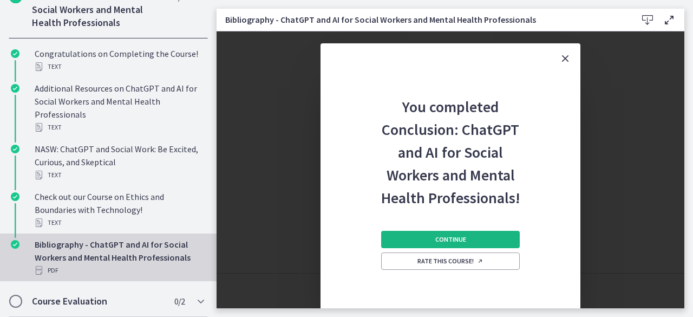
click at [440, 241] on span "Continue" at bounding box center [450, 239] width 31 height 9
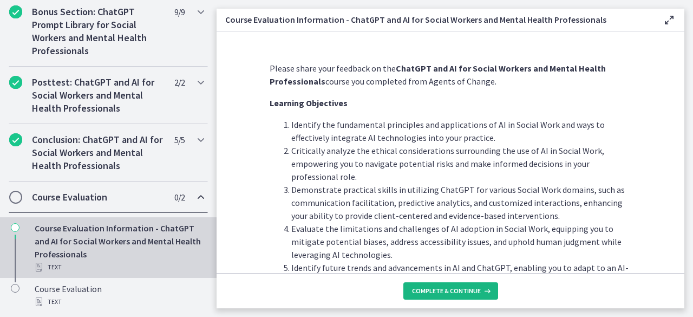
click at [437, 291] on span "Complete & continue" at bounding box center [446, 290] width 69 height 9
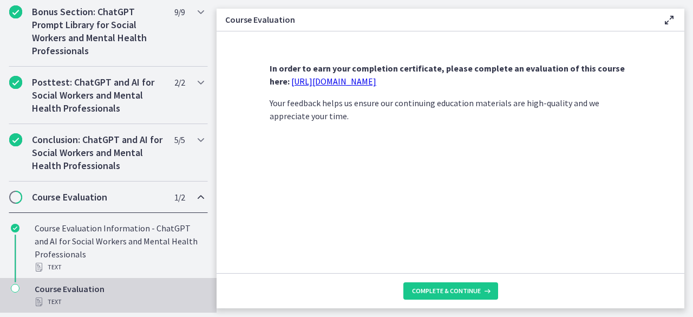
click at [352, 82] on link "https://forms.gle/jm1zbfhChZ2exBv78" at bounding box center [333, 81] width 85 height 11
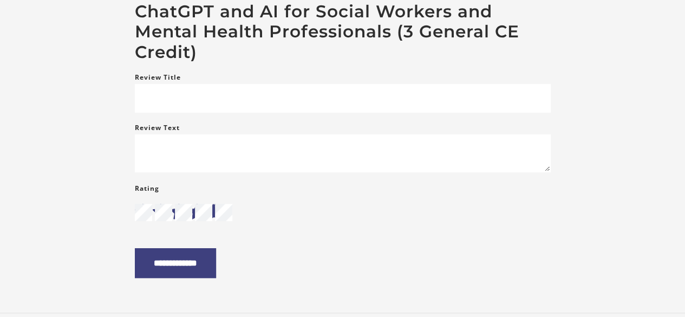
scroll to position [136, 0]
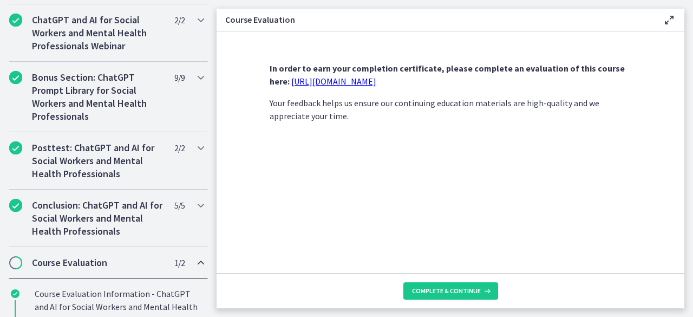
scroll to position [617, 0]
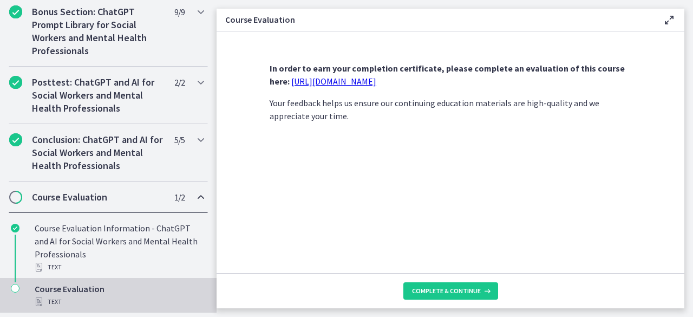
click at [376, 76] on link "https://forms.gle/jm1zbfhChZ2exBv78" at bounding box center [333, 81] width 85 height 11
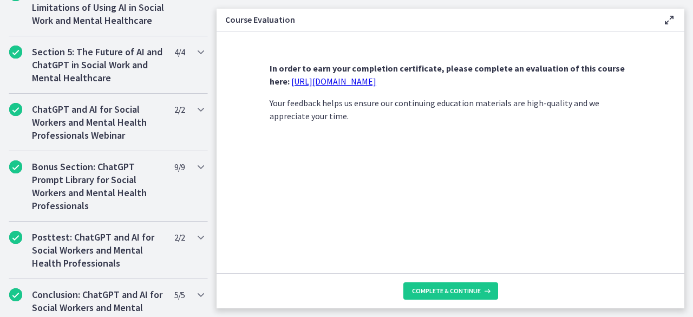
scroll to position [617, 0]
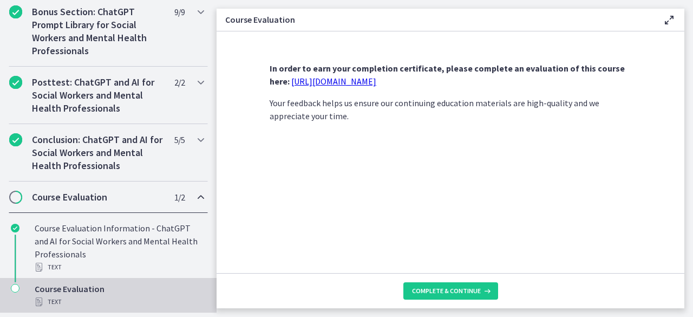
click at [78, 289] on div "Course Evaluation Text" at bounding box center [119, 295] width 169 height 26
click at [422, 293] on span "Complete & continue" at bounding box center [446, 290] width 69 height 9
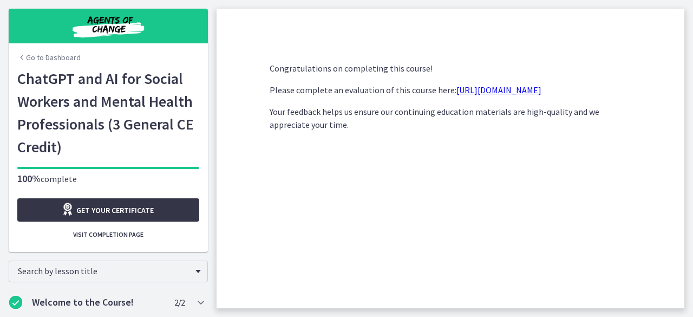
click at [150, 210] on link "Get your certificate" at bounding box center [108, 209] width 182 height 23
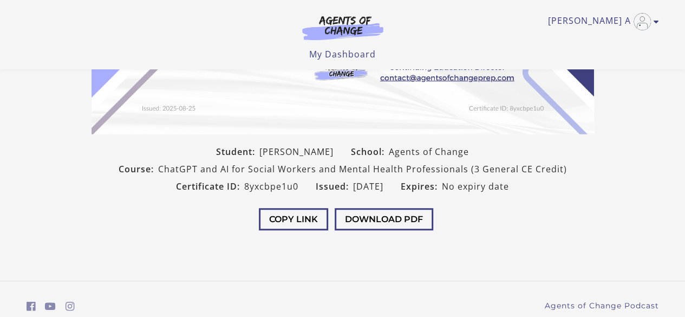
scroll to position [313, 0]
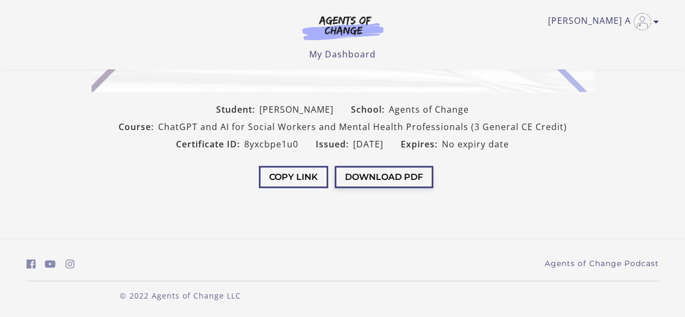
click at [385, 183] on button "Download PDF" at bounding box center [383, 177] width 99 height 22
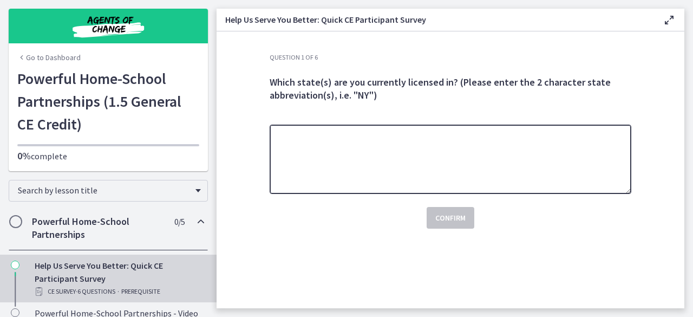
click at [327, 149] on textarea at bounding box center [451, 158] width 362 height 69
type textarea "**"
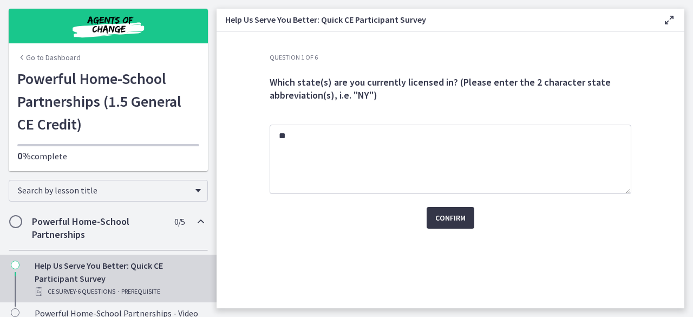
click at [451, 216] on span "Confirm" at bounding box center [450, 217] width 30 height 13
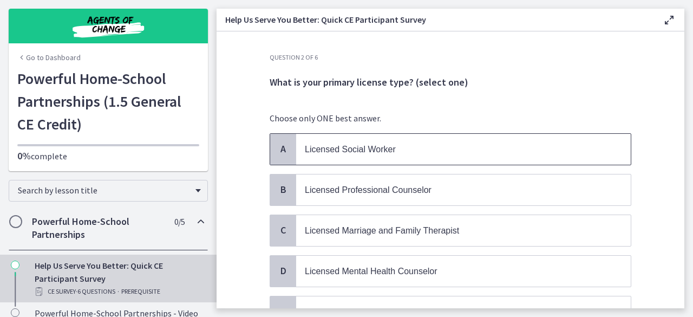
click at [405, 162] on span "Licensed Social Worker" at bounding box center [463, 149] width 334 height 31
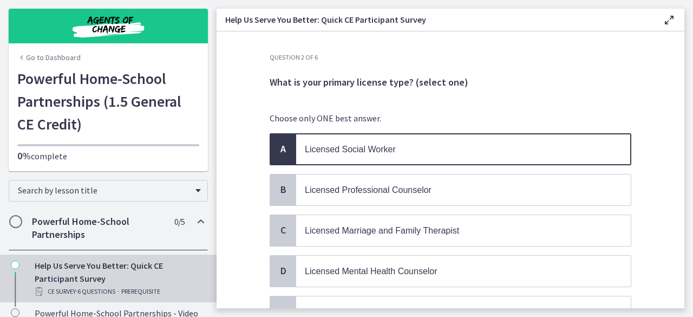
scroll to position [101, 0]
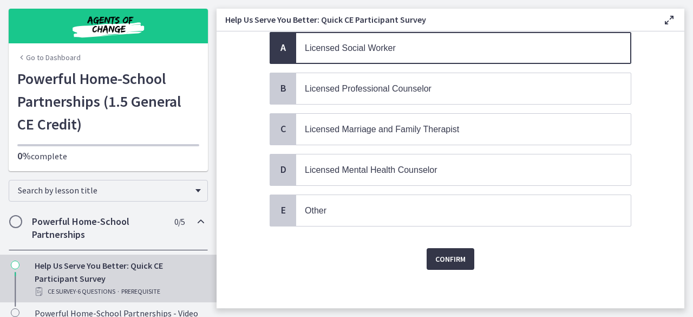
click at [446, 254] on span "Confirm" at bounding box center [450, 258] width 30 height 13
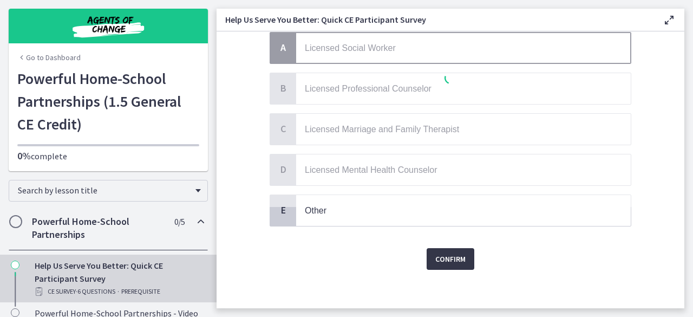
scroll to position [0, 0]
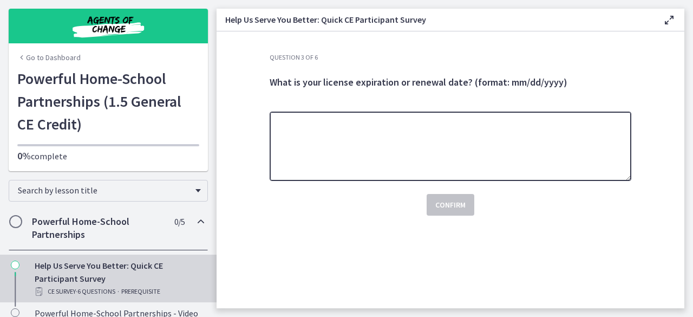
click at [421, 156] on textarea at bounding box center [451, 145] width 362 height 69
type textarea "**********"
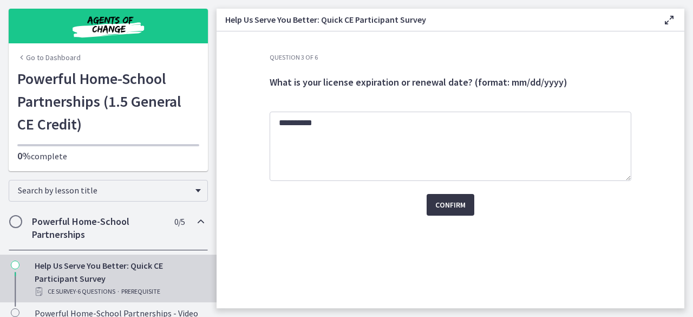
click at [447, 209] on span "Confirm" at bounding box center [450, 204] width 30 height 13
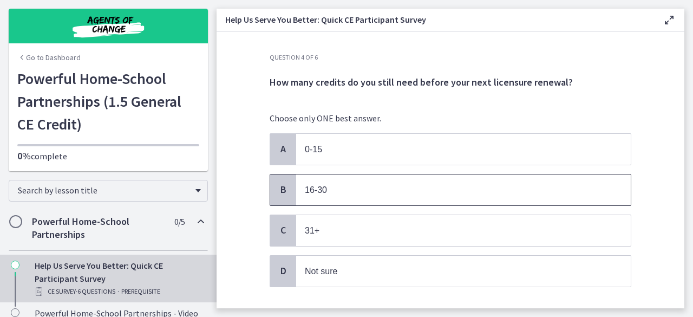
click at [389, 188] on p "16-30" at bounding box center [453, 190] width 296 height 14
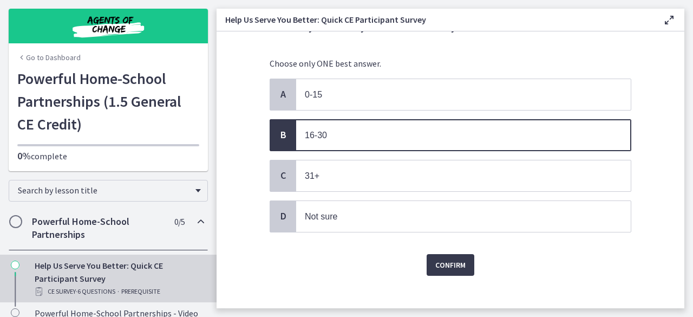
scroll to position [62, 0]
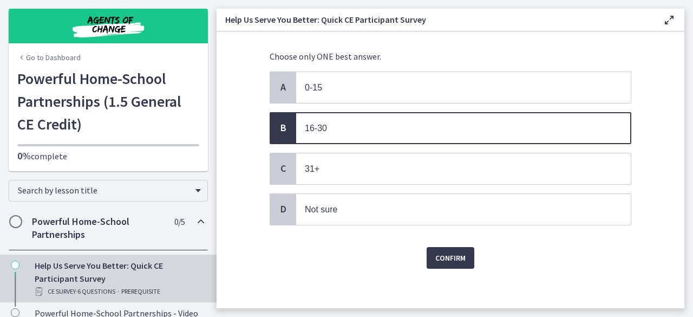
click at [447, 246] on div "Question 4 of 6 How many credits do you still need before your next licensure r…" at bounding box center [450, 118] width 379 height 255
click at [444, 254] on span "Confirm" at bounding box center [450, 257] width 30 height 13
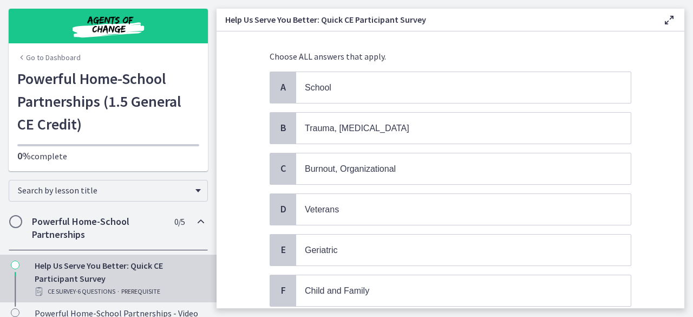
scroll to position [0, 0]
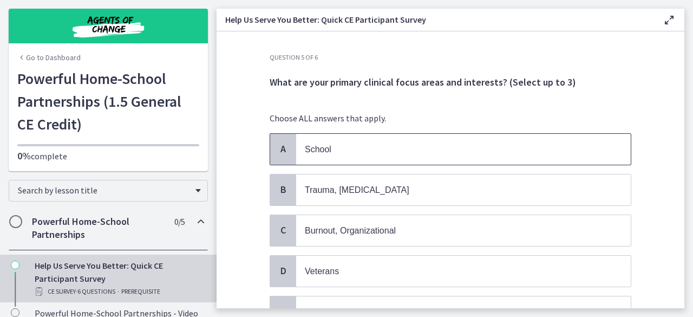
click at [379, 147] on p "School" at bounding box center [453, 149] width 296 height 14
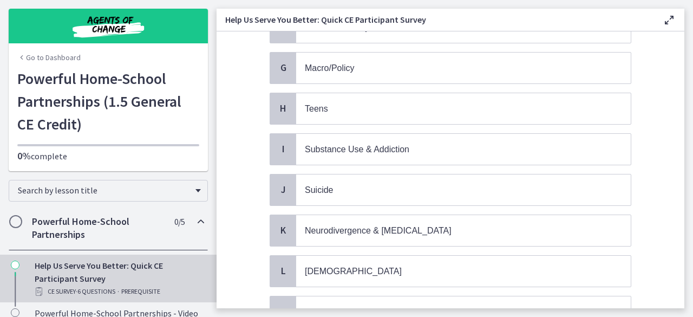
scroll to position [498, 0]
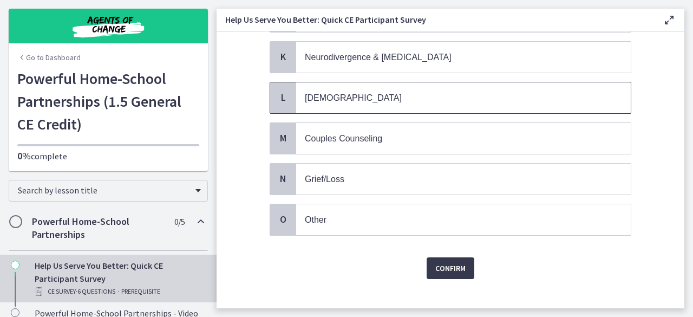
click at [359, 91] on p "LGBTQ+" at bounding box center [453, 98] width 296 height 14
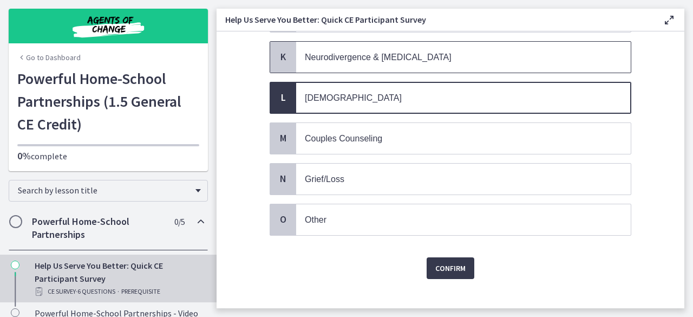
click at [375, 52] on span "Neurodivergence & Developmental Disorders" at bounding box center [378, 56] width 147 height 9
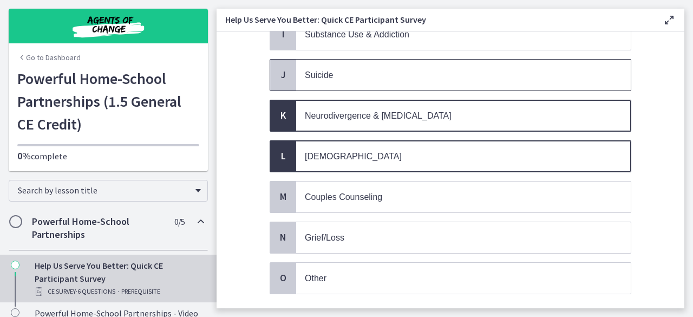
click at [363, 70] on p "Suicide" at bounding box center [453, 75] width 296 height 14
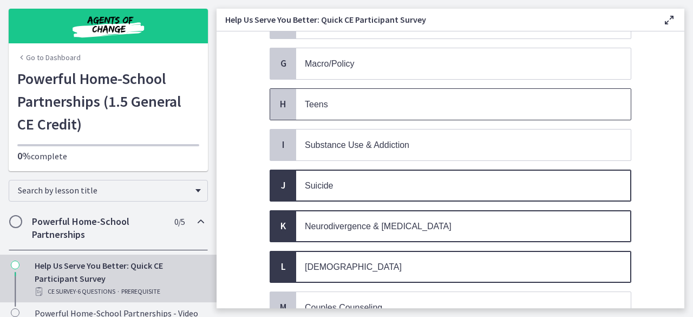
scroll to position [326, 0]
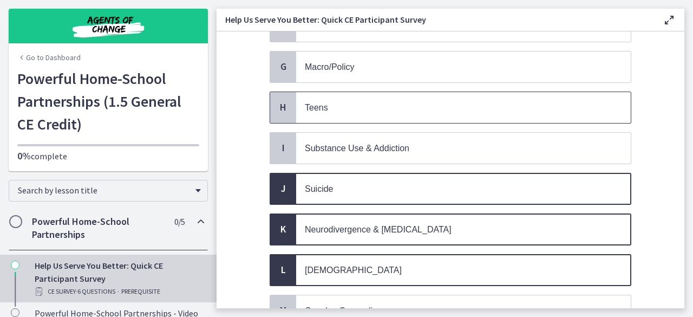
click at [345, 109] on span "Teens" at bounding box center [463, 107] width 334 height 31
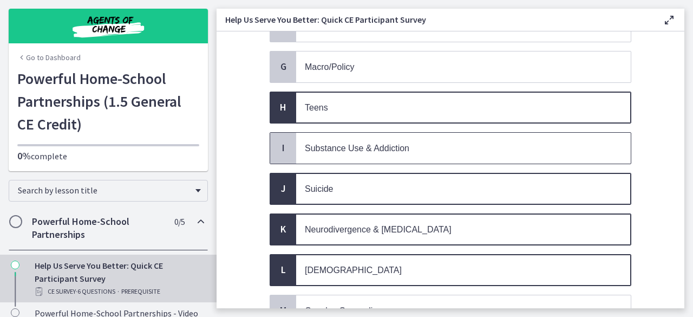
click at [341, 143] on span "Substance Use & Addiction" at bounding box center [357, 147] width 104 height 9
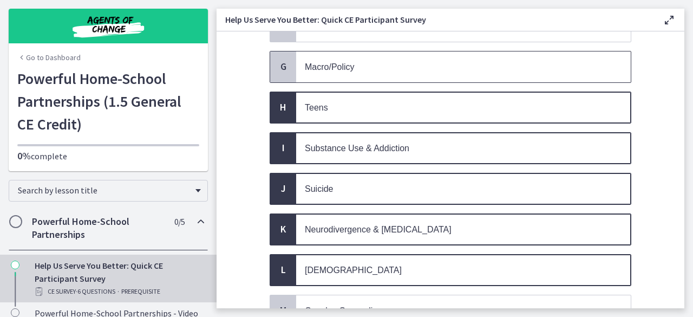
click at [358, 60] on p "Macro/Policy" at bounding box center [453, 67] width 296 height 14
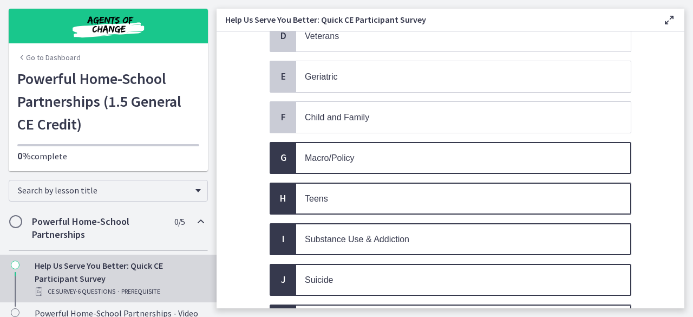
scroll to position [228, 0]
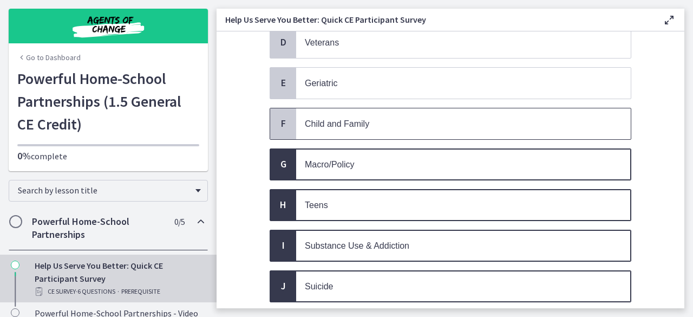
click at [336, 120] on span "Child and Family" at bounding box center [337, 123] width 64 height 9
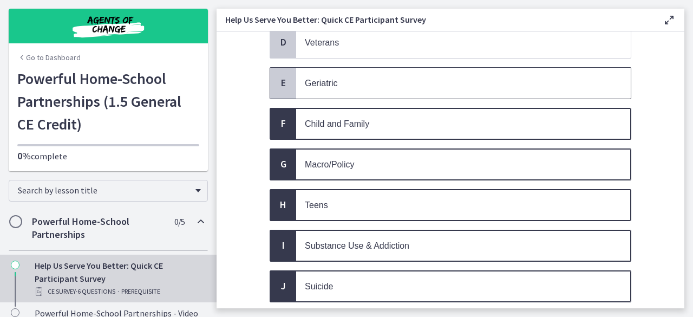
click at [343, 86] on span "Geriatric" at bounding box center [463, 83] width 334 height 31
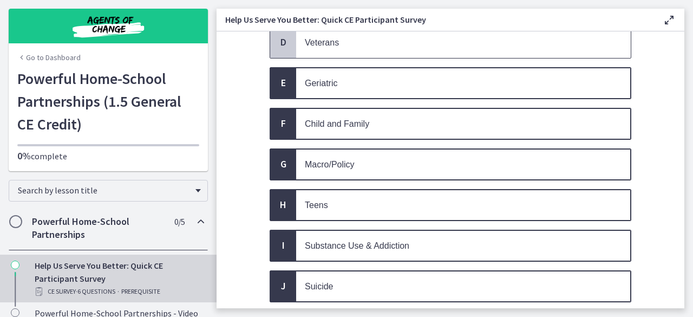
click at [345, 47] on span "Veterans" at bounding box center [463, 42] width 334 height 31
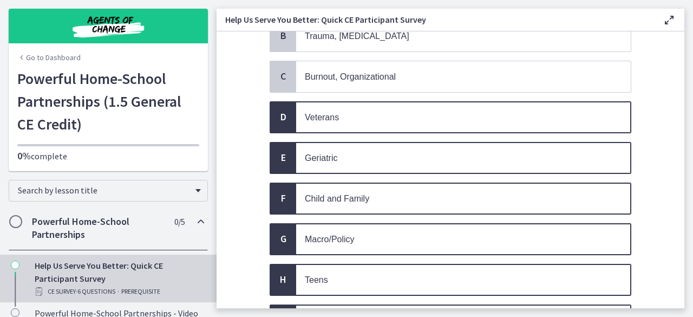
scroll to position [152, 0]
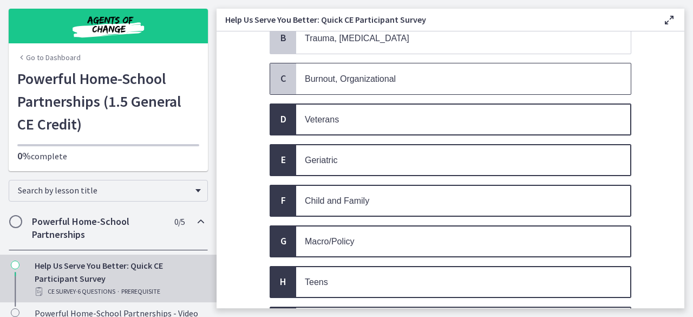
click at [342, 76] on span "Burnout, Organizational" at bounding box center [350, 78] width 91 height 9
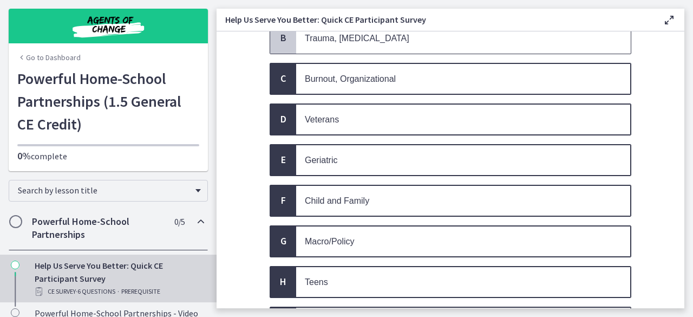
click at [351, 41] on span "Trauma, PTSD" at bounding box center [357, 38] width 104 height 9
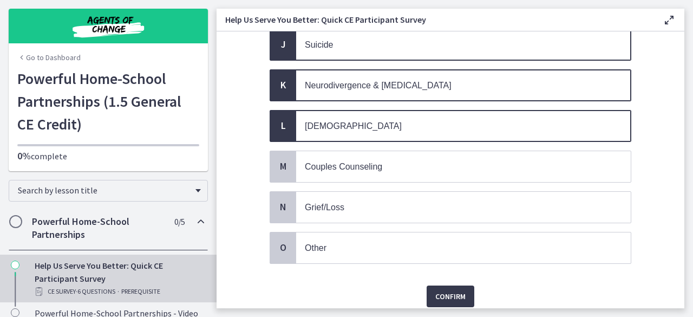
scroll to position [498, 0]
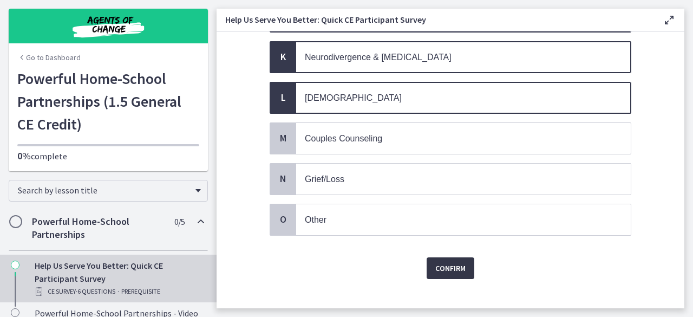
click at [438, 261] on span "Confirm" at bounding box center [450, 267] width 30 height 13
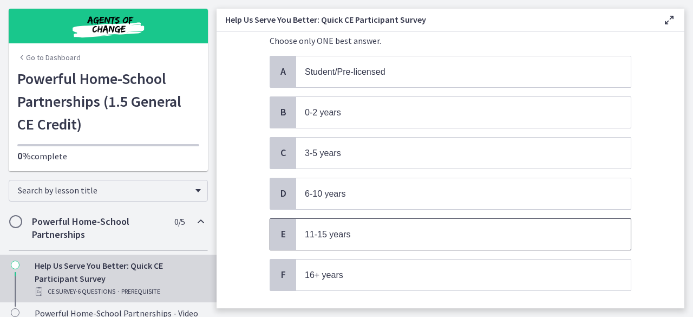
scroll to position [78, 0]
click at [343, 229] on span "11-15 years" at bounding box center [328, 233] width 46 height 9
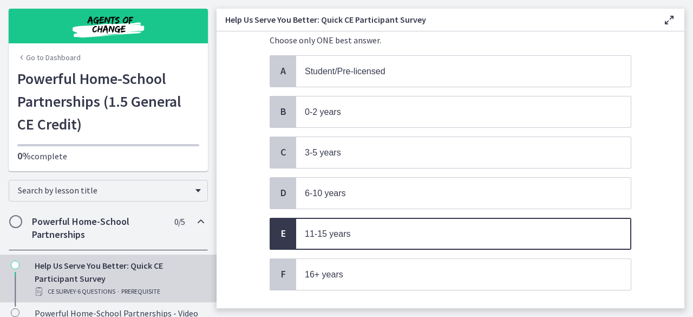
scroll to position [141, 0]
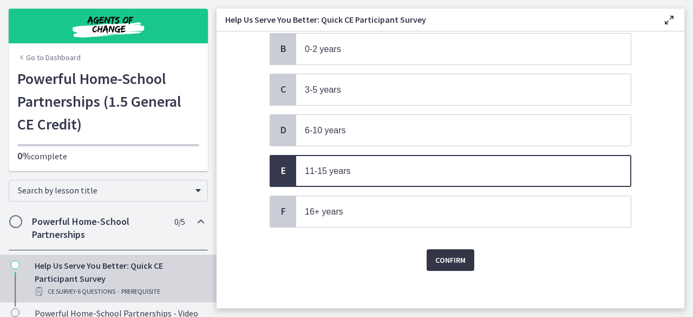
click at [436, 254] on span "Confirm" at bounding box center [450, 259] width 30 height 13
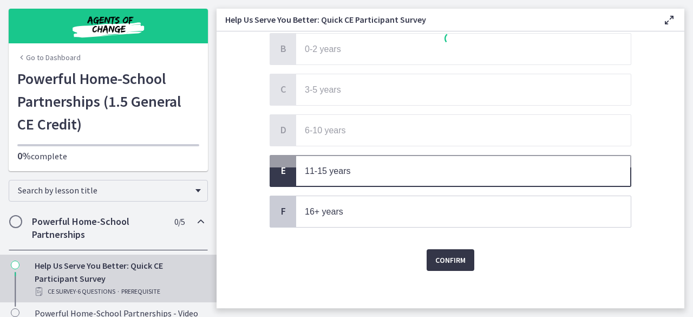
scroll to position [0, 0]
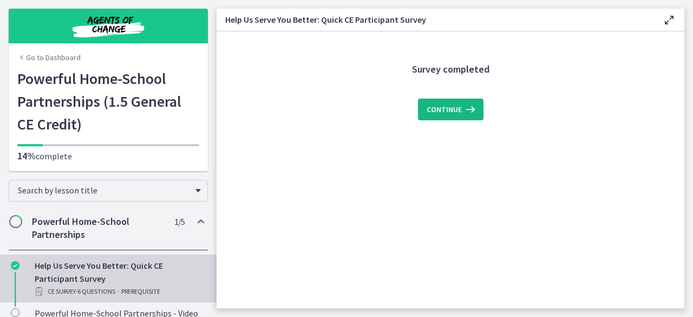
click at [472, 99] on button "Continue" at bounding box center [450, 110] width 65 height 22
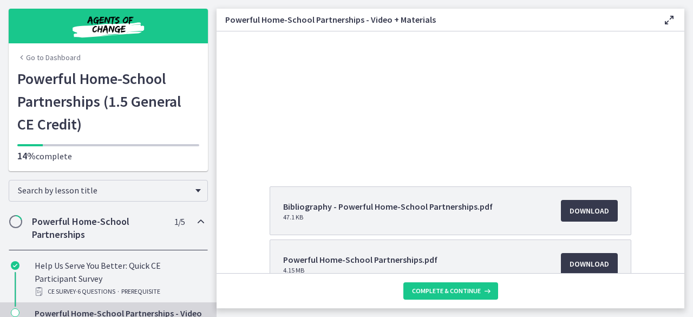
scroll to position [128, 0]
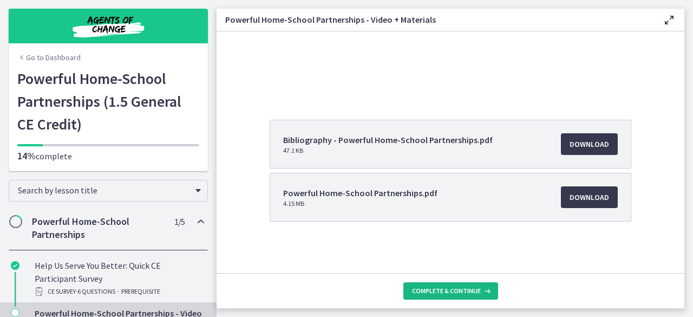
click at [438, 290] on span "Complete & continue" at bounding box center [446, 290] width 69 height 9
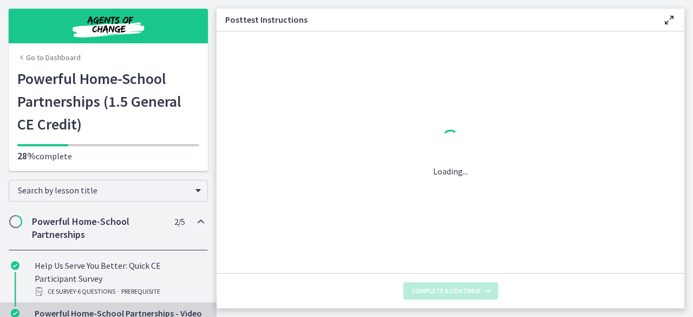
scroll to position [0, 0]
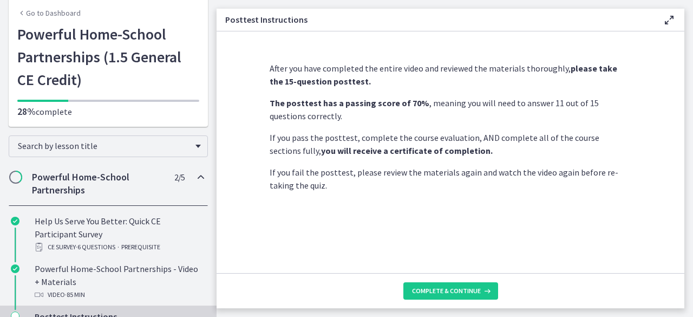
scroll to position [44, 0]
click at [109, 181] on h2 "Powerful Home-School Partnerships" at bounding box center [98, 183] width 132 height 26
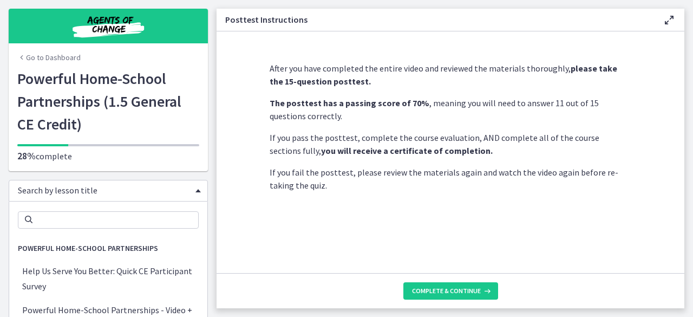
click at [129, 190] on span "Search by lesson title" at bounding box center [104, 190] width 172 height 11
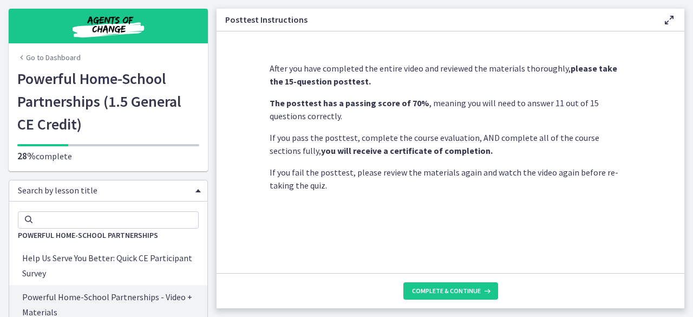
scroll to position [9, 0]
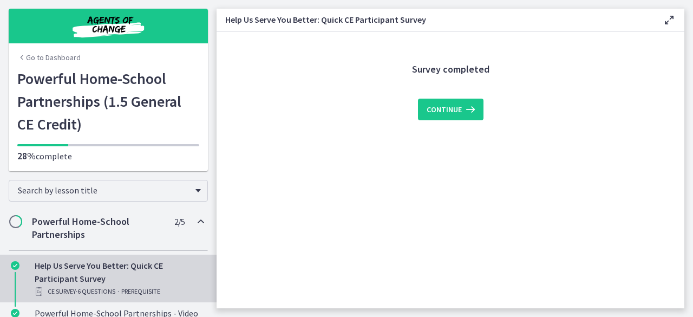
click at [108, 262] on div "Help Us Serve You Better: Quick CE Participant Survey CE Survey · 6 Questions ·…" at bounding box center [119, 278] width 169 height 39
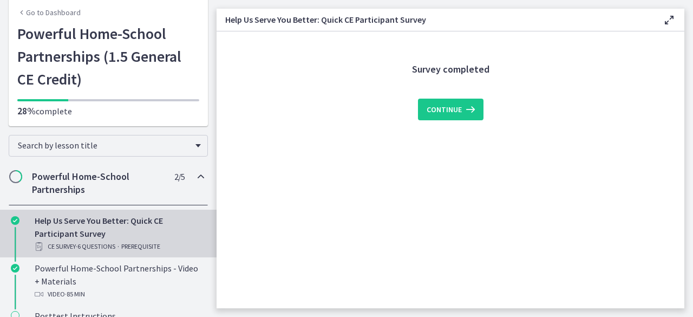
scroll to position [45, 0]
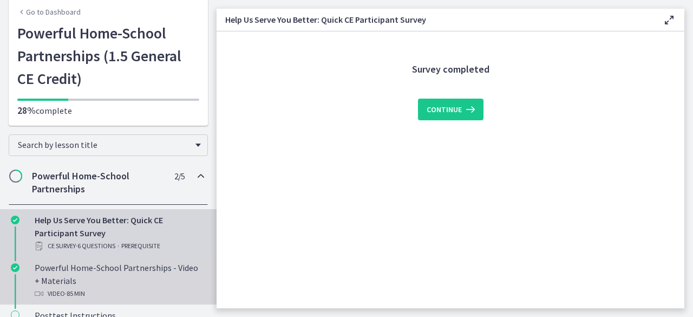
click at [101, 270] on div "Powerful Home-School Partnerships - Video + Materials Video · 85 min" at bounding box center [119, 280] width 169 height 39
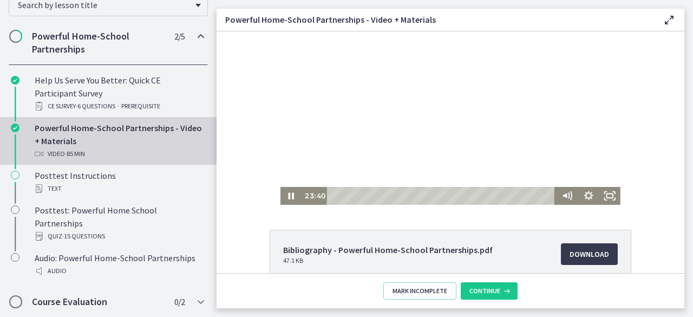
scroll to position [17, 0]
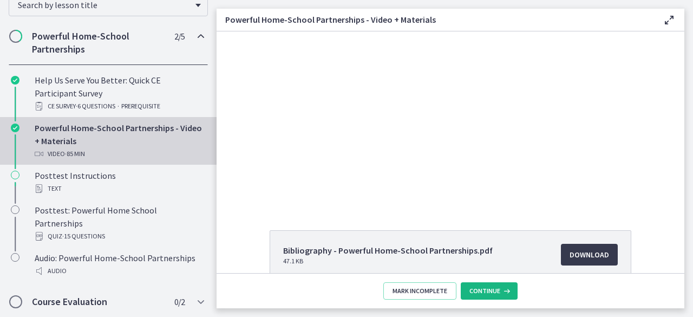
click at [494, 286] on span "Continue" at bounding box center [484, 290] width 31 height 9
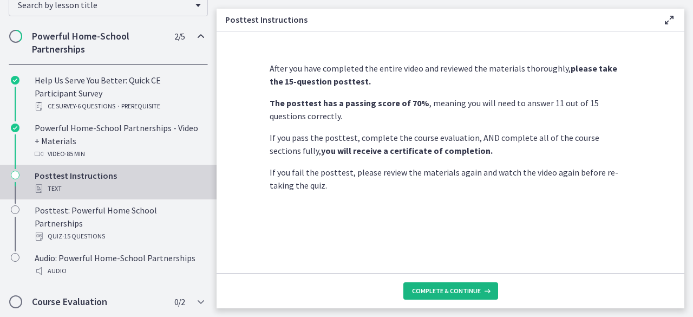
click at [476, 286] on button "Complete & continue" at bounding box center [450, 290] width 95 height 17
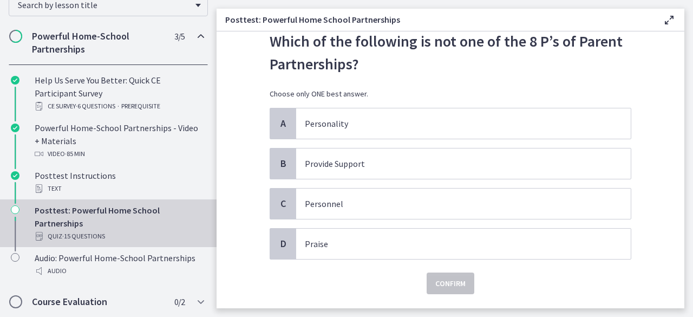
scroll to position [42, 0]
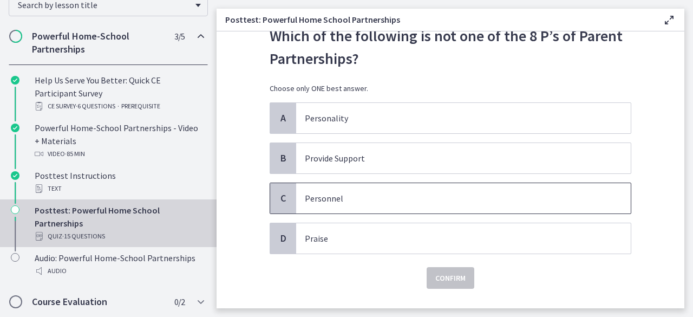
click at [490, 198] on p "Personnel" at bounding box center [453, 198] width 296 height 13
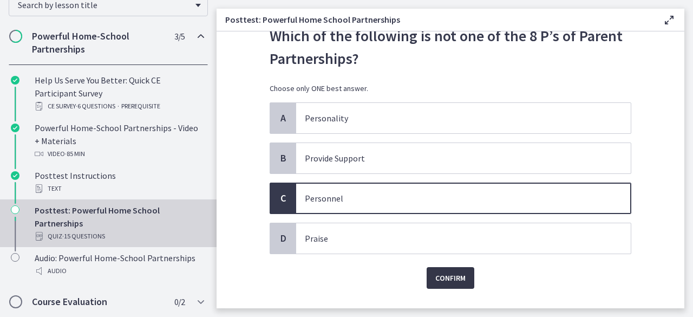
click at [442, 271] on span "Confirm" at bounding box center [450, 277] width 30 height 13
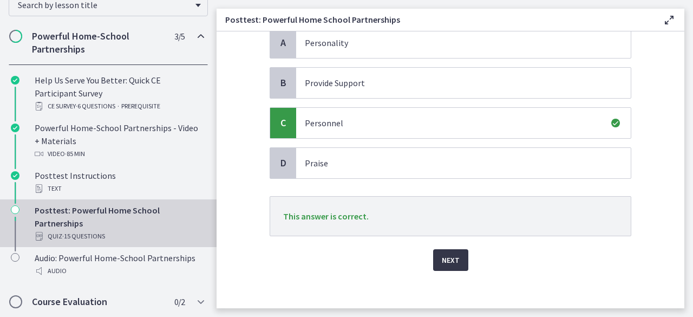
scroll to position [120, 0]
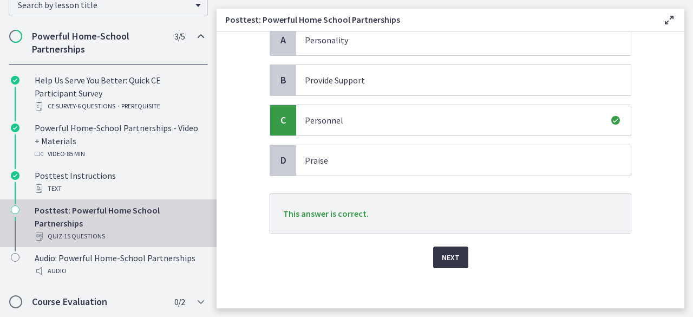
click at [446, 260] on span "Next" at bounding box center [451, 257] width 18 height 13
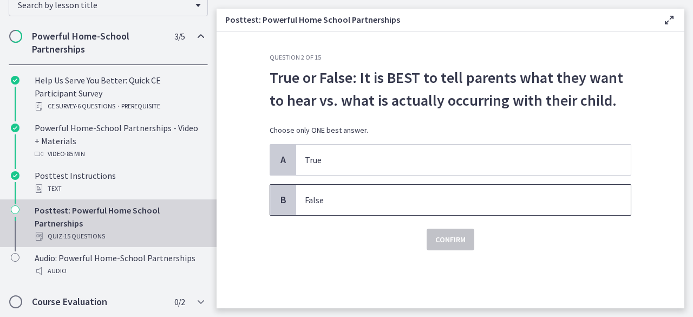
click at [375, 202] on p "False" at bounding box center [453, 199] width 296 height 13
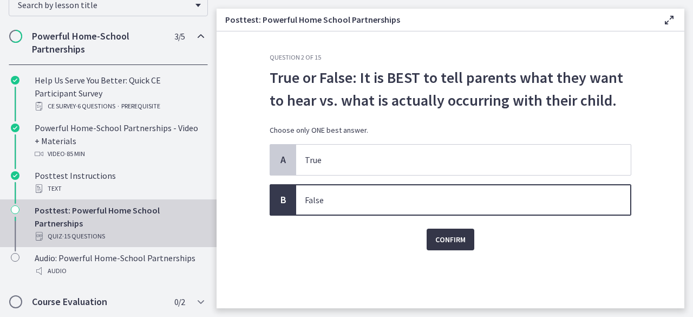
click at [455, 237] on span "Confirm" at bounding box center [450, 239] width 30 height 13
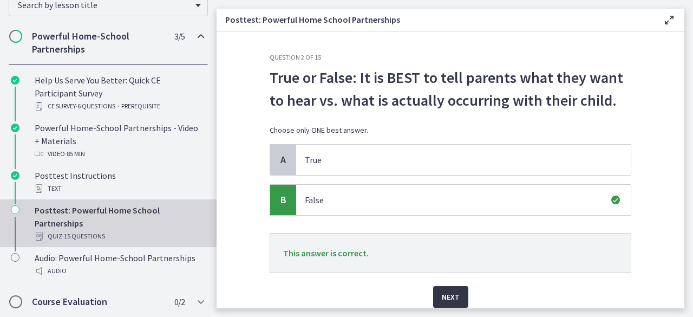
click at [443, 290] on span "Next" at bounding box center [451, 296] width 18 height 13
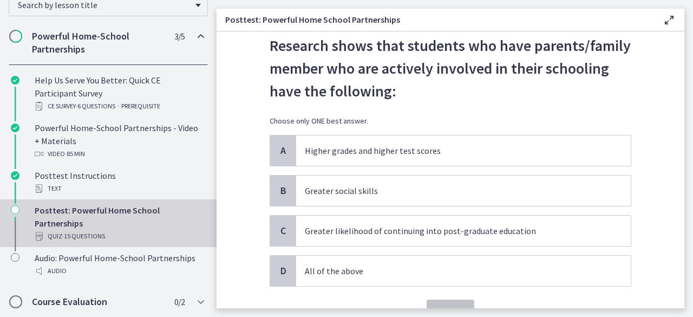
scroll to position [32, 0]
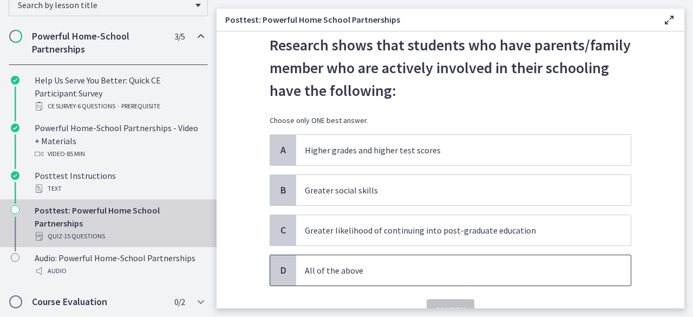
click at [342, 270] on p "All of the above" at bounding box center [453, 270] width 296 height 13
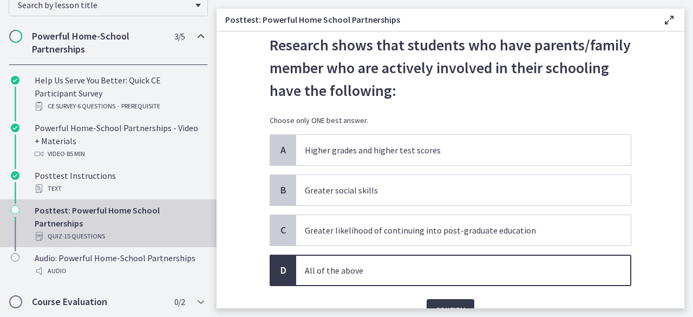
scroll to position [87, 0]
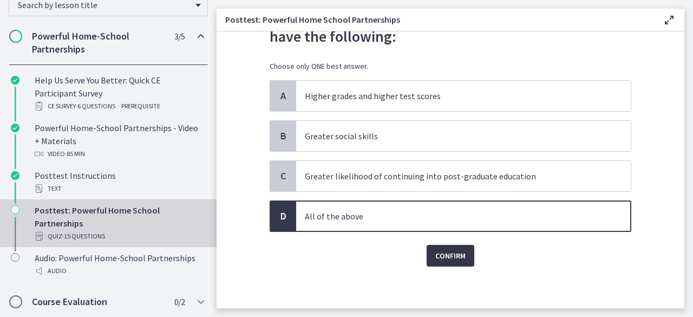
click at [449, 261] on button "Confirm" at bounding box center [450, 256] width 48 height 22
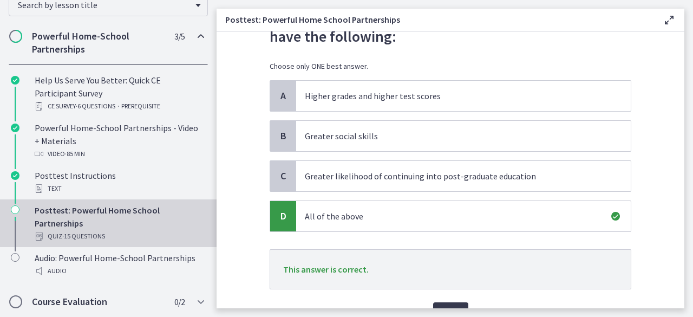
scroll to position [121, 0]
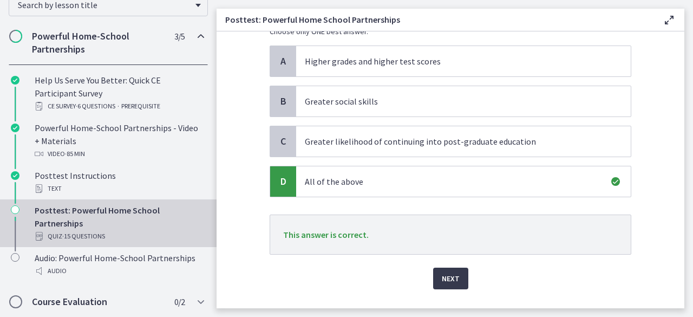
drag, startPoint x: 438, startPoint y: 272, endPoint x: 333, endPoint y: 260, distance: 105.2
click at [333, 260] on div "Next" at bounding box center [451, 271] width 362 height 35
click at [445, 274] on span "Next" at bounding box center [451, 278] width 18 height 13
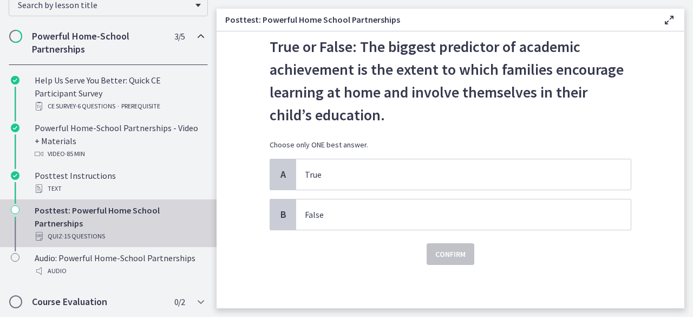
scroll to position [0, 0]
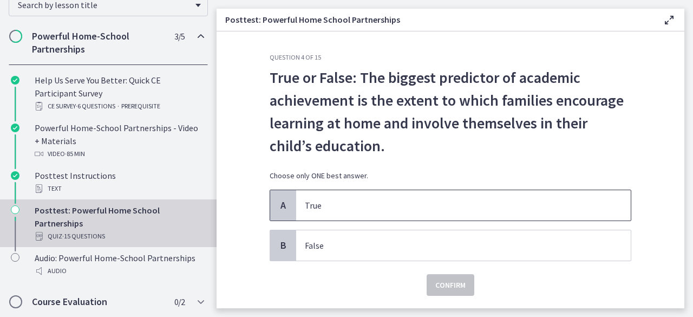
click at [346, 204] on p "True" at bounding box center [453, 205] width 296 height 13
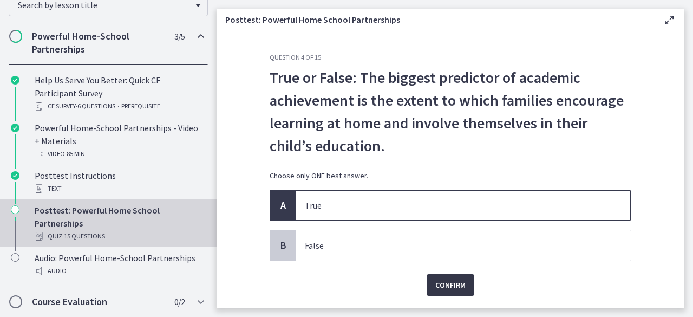
click at [441, 278] on span "Confirm" at bounding box center [450, 284] width 30 height 13
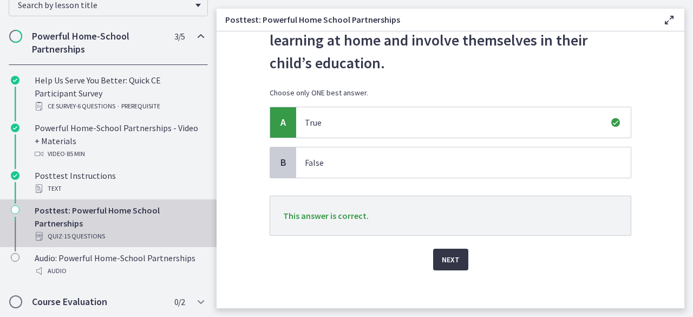
scroll to position [87, 0]
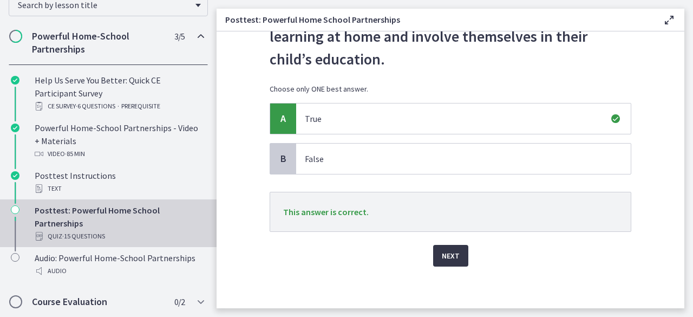
click at [442, 259] on span "Next" at bounding box center [451, 255] width 18 height 13
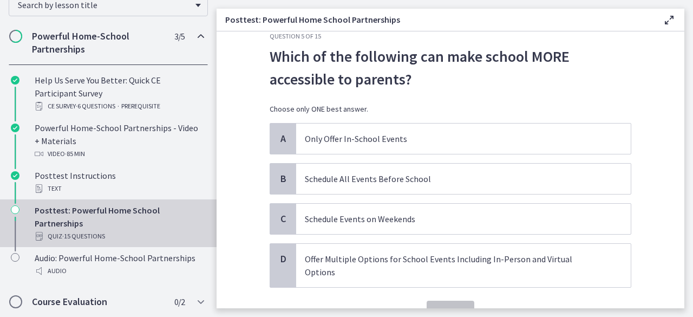
scroll to position [22, 0]
click at [332, 254] on p "Offer Multiple Options for School Events Including In-Person and Virtual Options" at bounding box center [453, 265] width 296 height 26
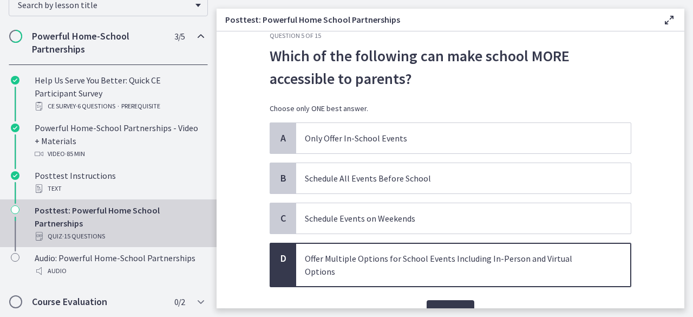
scroll to position [56, 0]
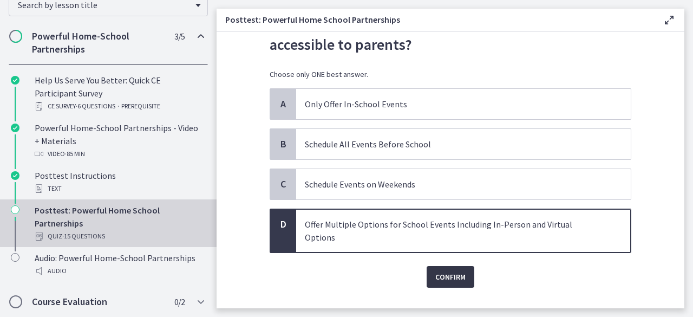
click at [444, 270] on span "Confirm" at bounding box center [450, 276] width 30 height 13
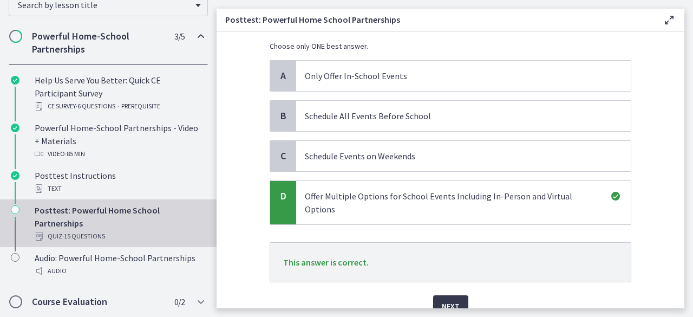
scroll to position [88, 0]
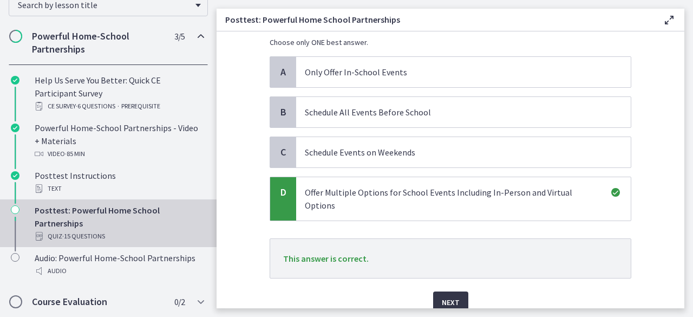
click at [456, 291] on button "Next" at bounding box center [450, 302] width 35 height 22
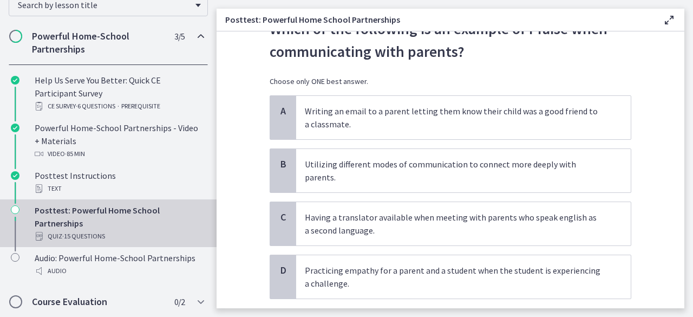
scroll to position [49, 0]
click at [384, 162] on p "Utilizing different modes of communication to connect more deeply with parents." at bounding box center [453, 170] width 296 height 26
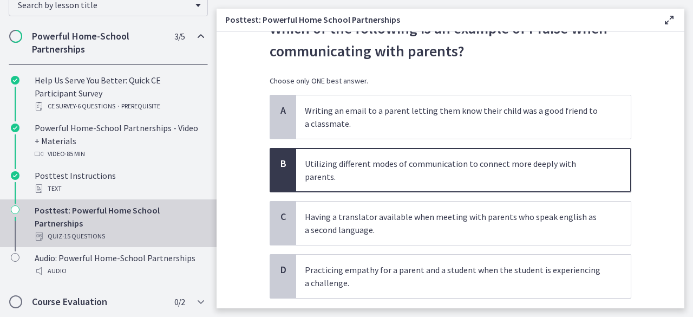
scroll to position [103, 0]
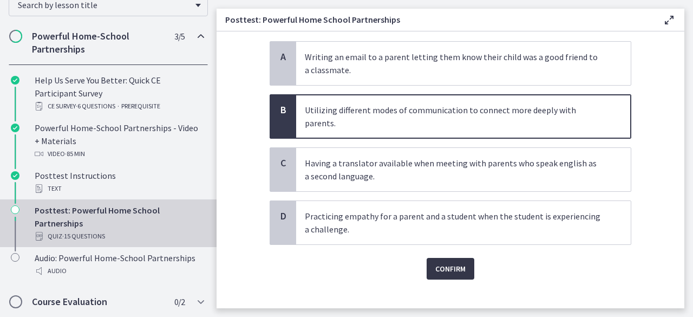
click at [457, 262] on span "Confirm" at bounding box center [450, 268] width 30 height 13
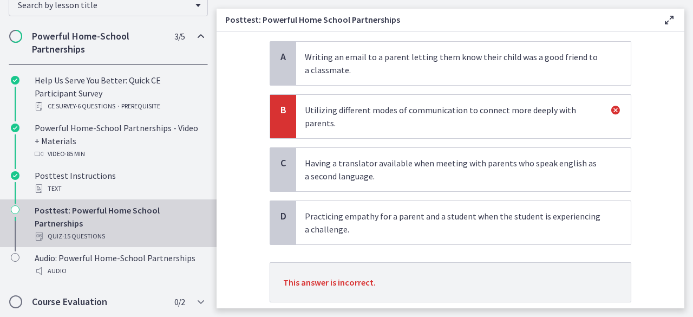
scroll to position [160, 0]
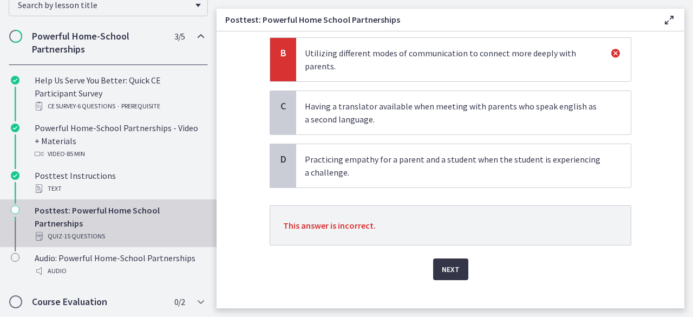
click at [457, 258] on button "Next" at bounding box center [450, 269] width 35 height 22
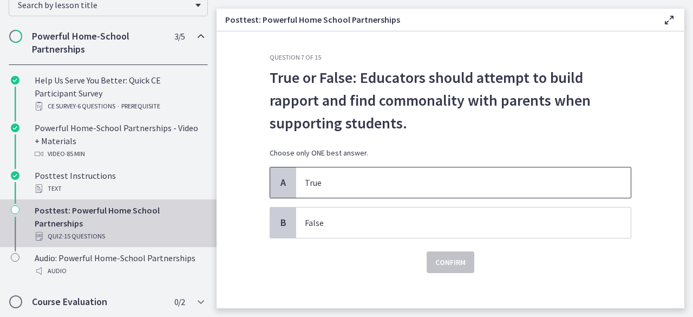
click at [344, 188] on p "True" at bounding box center [453, 182] width 296 height 13
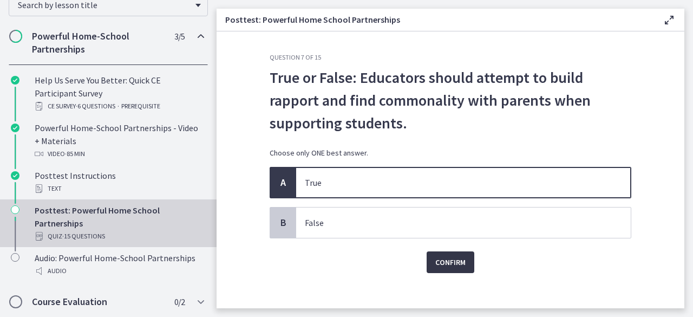
click at [442, 262] on span "Confirm" at bounding box center [450, 261] width 30 height 13
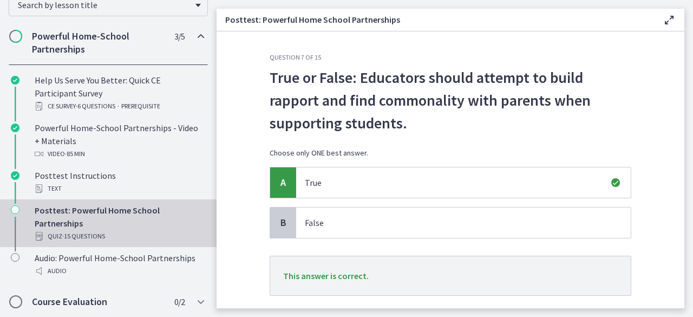
scroll to position [64, 0]
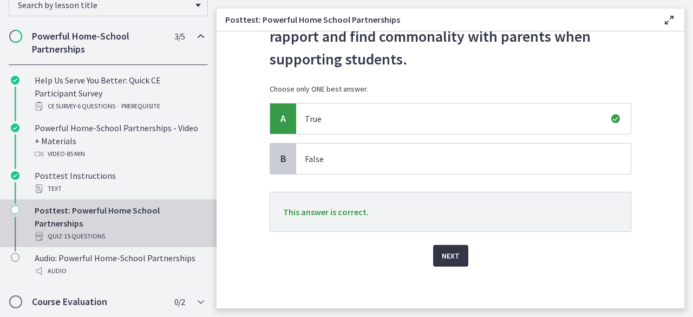
click at [443, 259] on span "Next" at bounding box center [451, 255] width 18 height 13
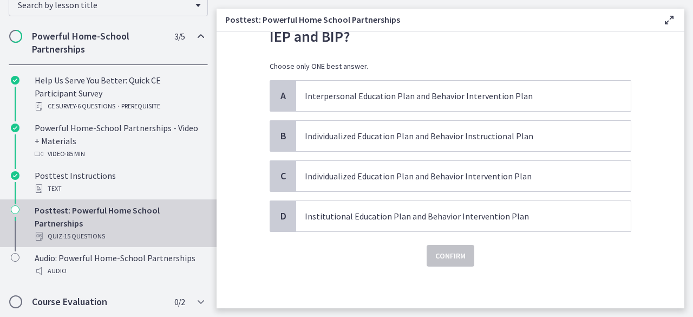
scroll to position [0, 0]
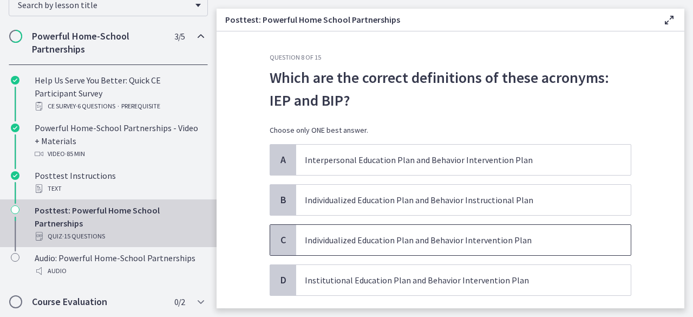
click at [456, 239] on p "Individualized Education Plan and Behavior Intervention Plan" at bounding box center [453, 239] width 296 height 13
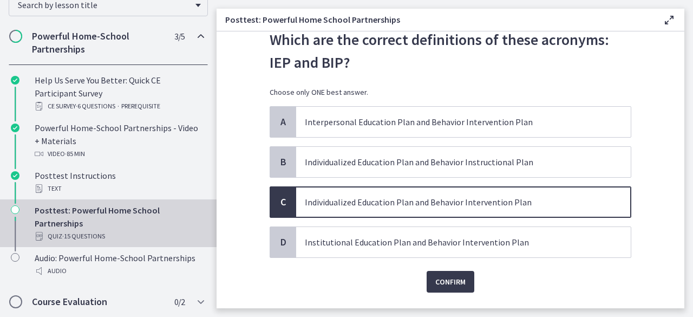
scroll to position [38, 0]
click at [449, 274] on span "Confirm" at bounding box center [450, 280] width 30 height 13
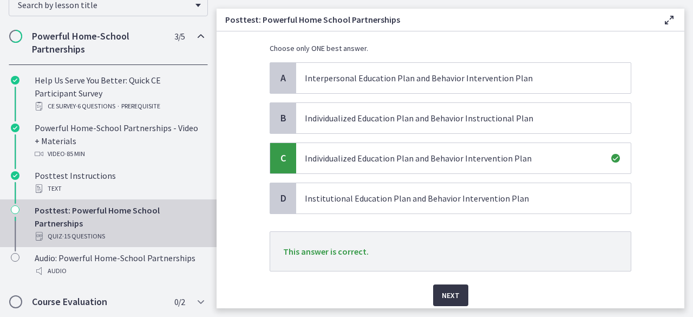
scroll to position [87, 0]
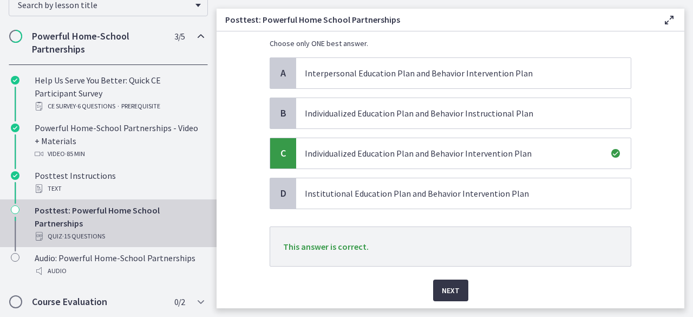
click at [450, 281] on button "Next" at bounding box center [450, 290] width 35 height 22
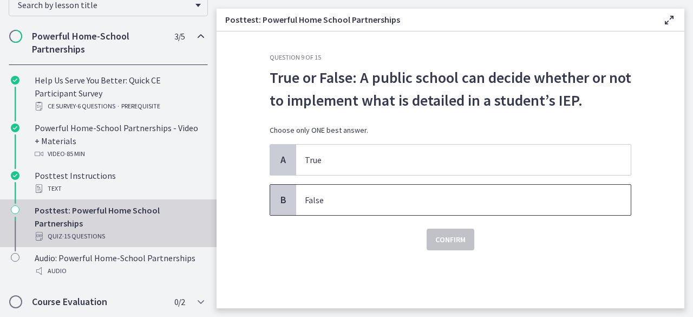
click at [345, 196] on p "False" at bounding box center [453, 199] width 296 height 13
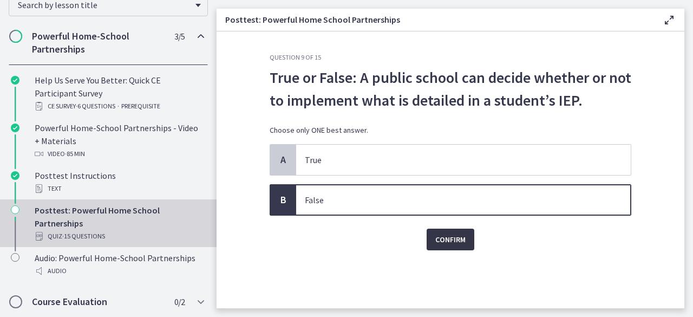
click at [447, 240] on span "Confirm" at bounding box center [450, 239] width 30 height 13
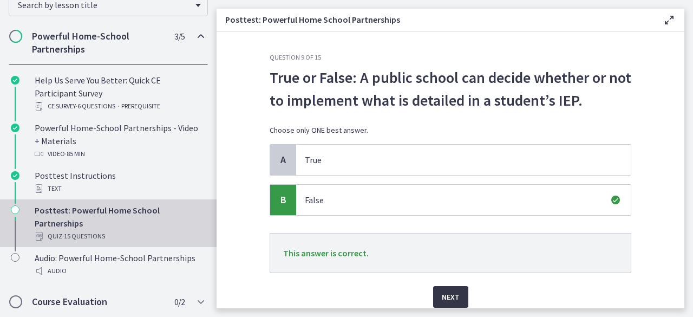
click at [451, 294] on span "Next" at bounding box center [451, 296] width 18 height 13
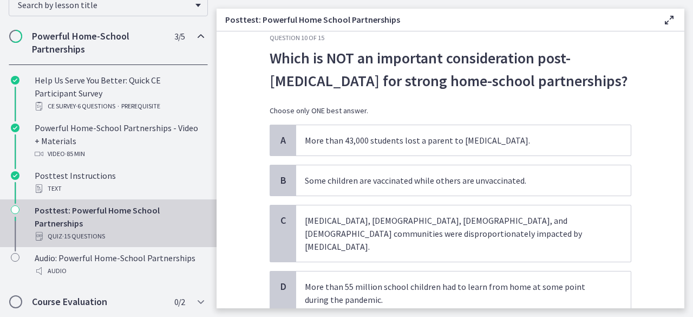
scroll to position [26, 0]
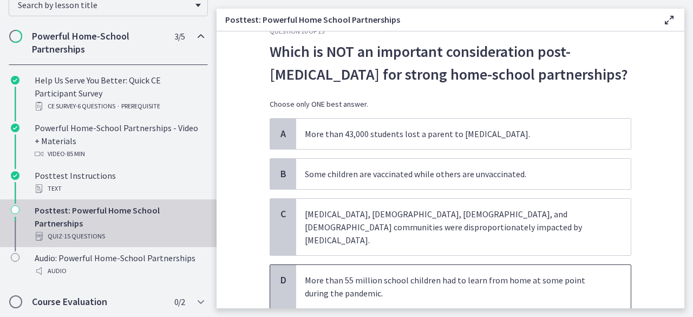
click at [460, 273] on p "More than 55 million school children had to learn from home at some point durin…" at bounding box center [453, 286] width 296 height 26
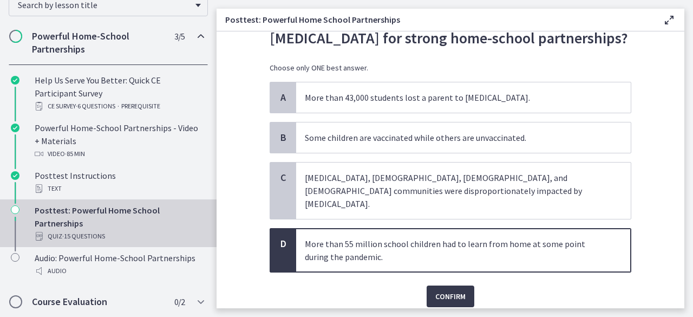
scroll to position [63, 0]
click at [457, 285] on button "Confirm" at bounding box center [450, 296] width 48 height 22
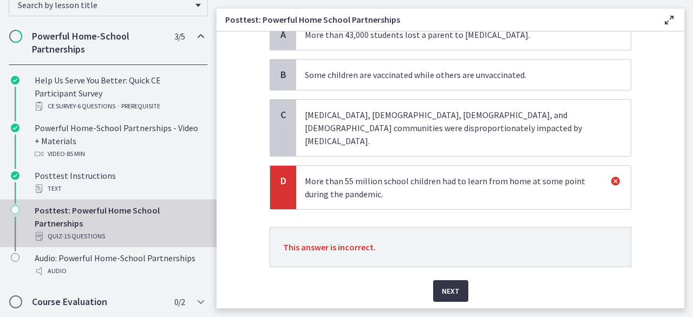
scroll to position [134, 0]
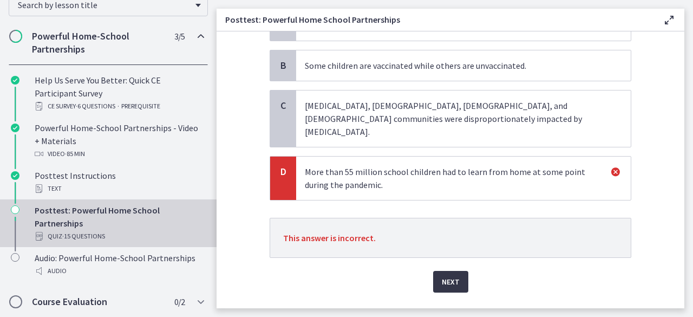
click at [457, 273] on button "Next" at bounding box center [450, 282] width 35 height 22
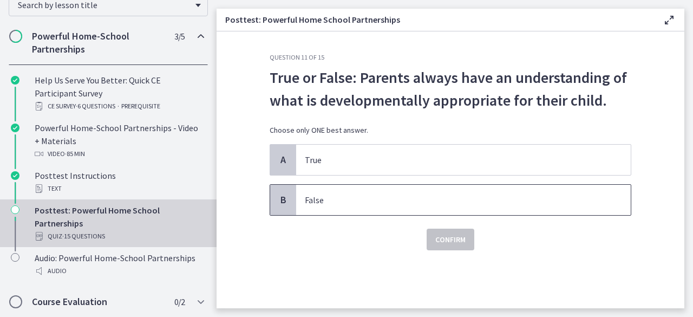
click at [365, 206] on span "False" at bounding box center [463, 200] width 334 height 30
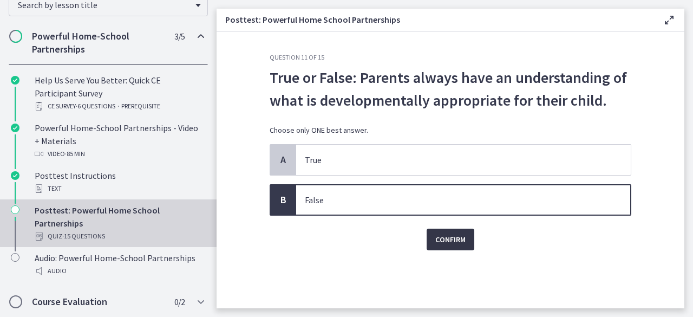
click at [467, 239] on button "Confirm" at bounding box center [450, 239] width 48 height 22
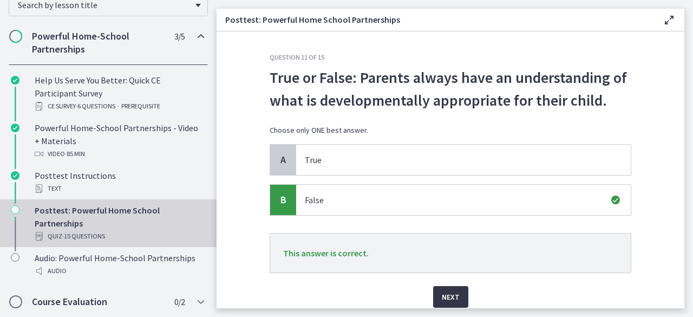
click at [450, 296] on span "Next" at bounding box center [451, 296] width 18 height 13
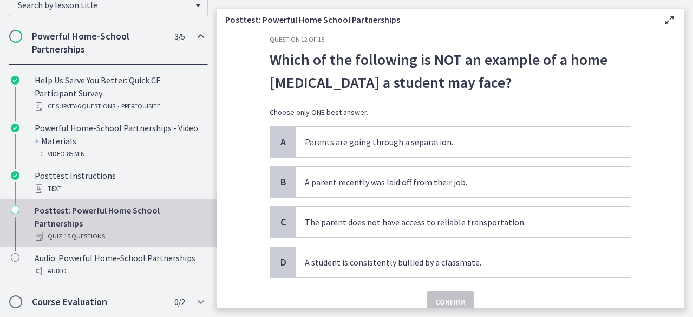
scroll to position [21, 0]
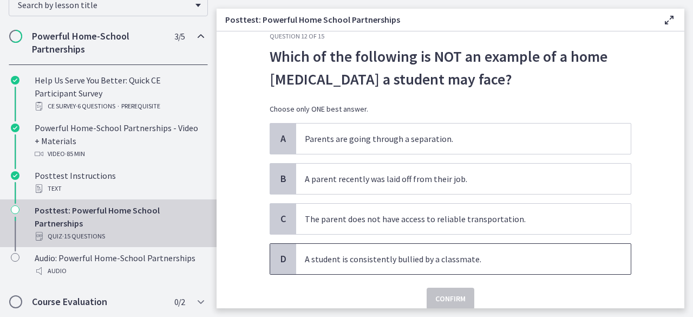
click at [372, 264] on p "A student is consistently bullied by a classmate." at bounding box center [453, 258] width 296 height 13
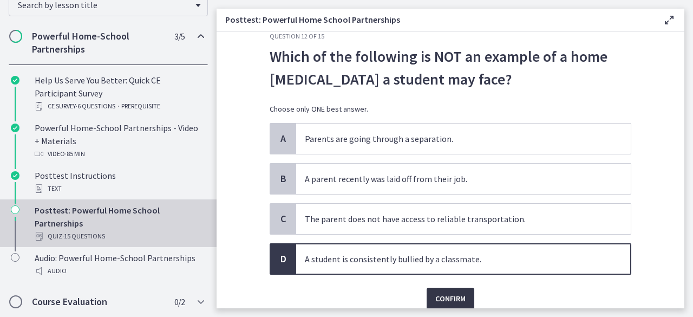
click at [456, 297] on span "Confirm" at bounding box center [450, 298] width 30 height 13
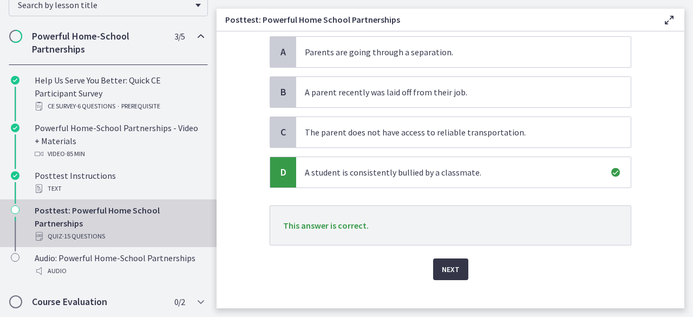
scroll to position [121, 0]
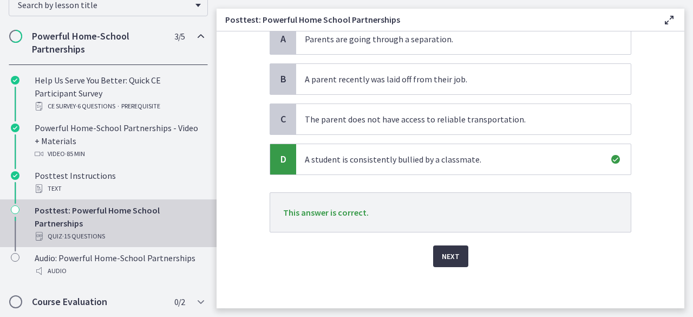
click at [449, 252] on span "Next" at bounding box center [451, 256] width 18 height 13
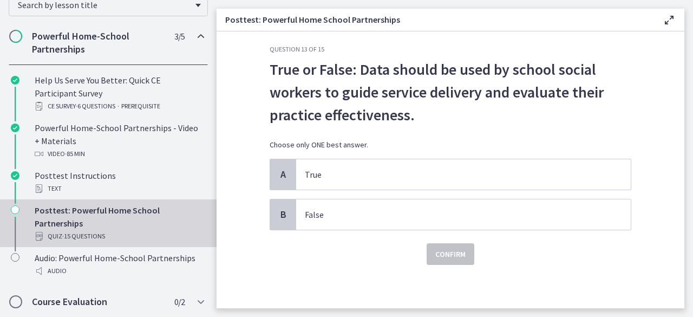
scroll to position [0, 0]
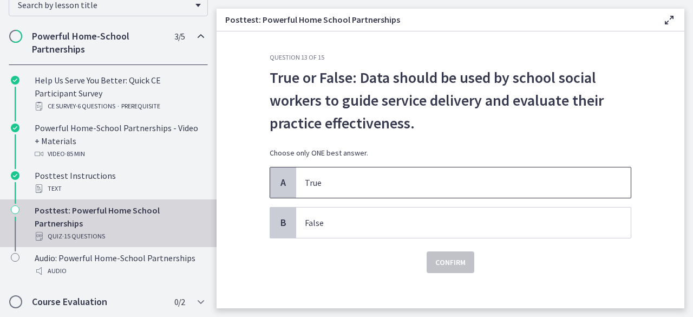
click at [379, 183] on p "True" at bounding box center [453, 182] width 296 height 13
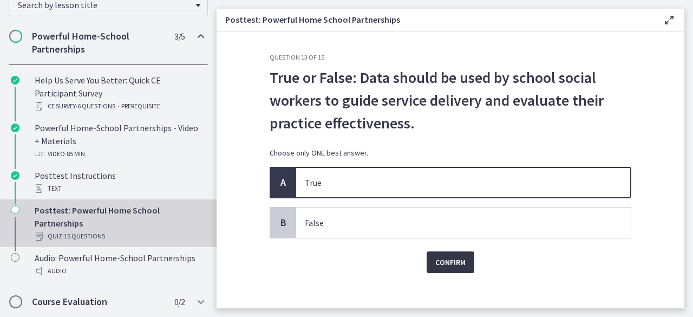
click at [435, 261] on span "Confirm" at bounding box center [450, 261] width 30 height 13
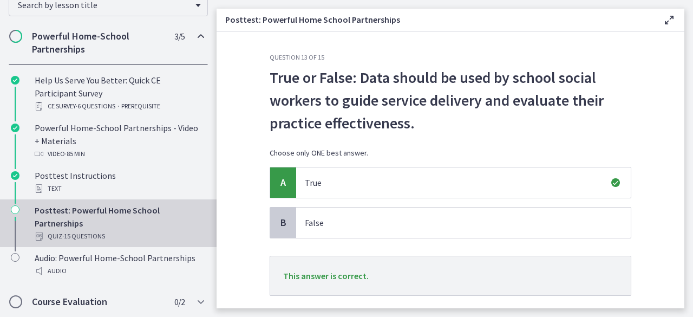
scroll to position [58, 0]
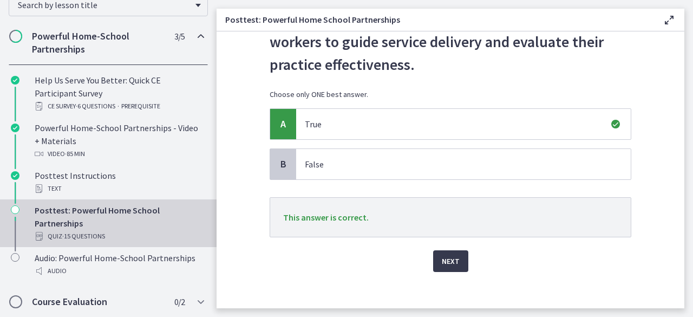
click at [444, 250] on div "Question 13 of 15 True or False: Data should be used by school social workers t…" at bounding box center [450, 122] width 379 height 255
click at [445, 261] on span "Next" at bounding box center [451, 260] width 18 height 13
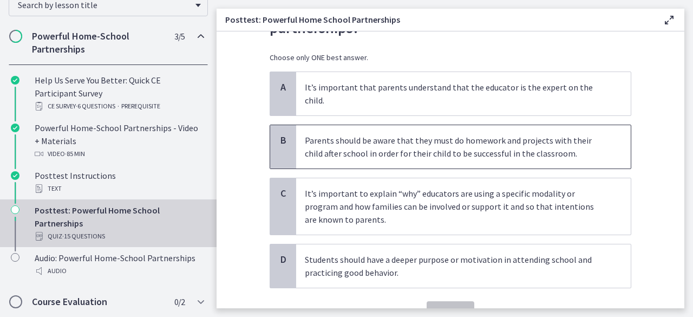
scroll to position [96, 0]
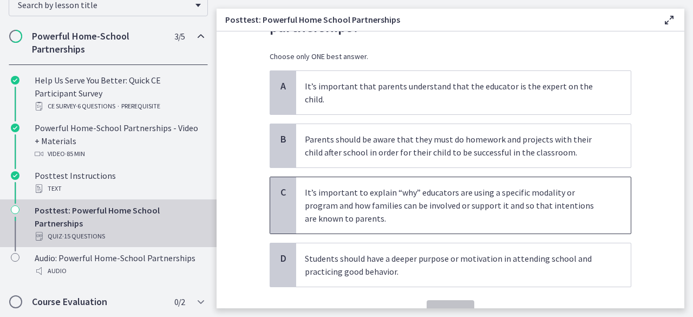
click at [441, 190] on p "It’s important to explain “why” educators are using a specific modality or prog…" at bounding box center [453, 205] width 296 height 39
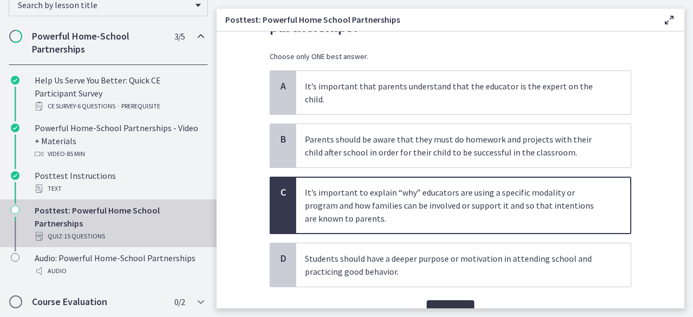
drag, startPoint x: 441, startPoint y: 294, endPoint x: 430, endPoint y: 295, distance: 10.9
click at [430, 300] on button "Confirm" at bounding box center [450, 311] width 48 height 22
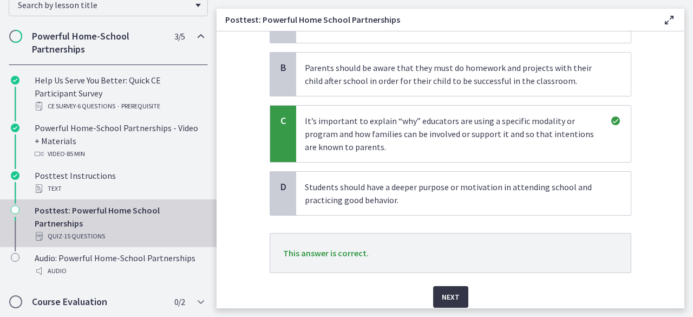
scroll to position [172, 0]
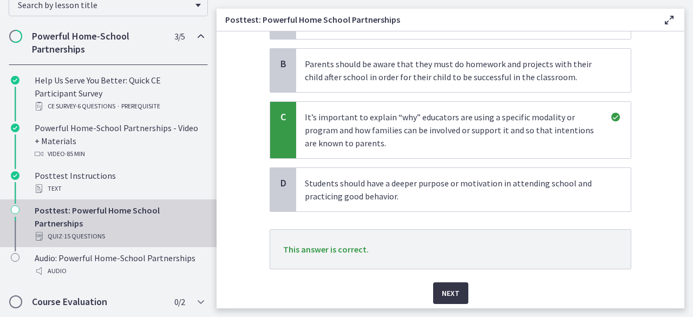
click at [446, 286] on span "Next" at bounding box center [451, 292] width 18 height 13
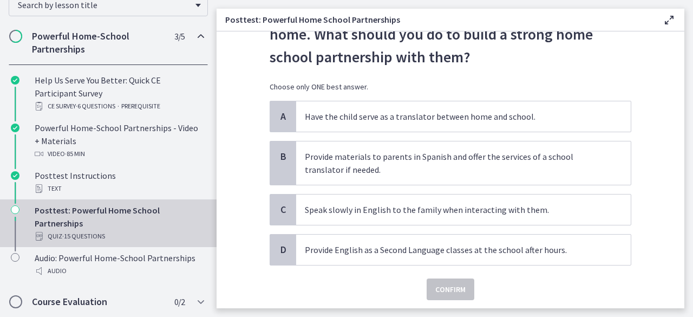
scroll to position [67, 0]
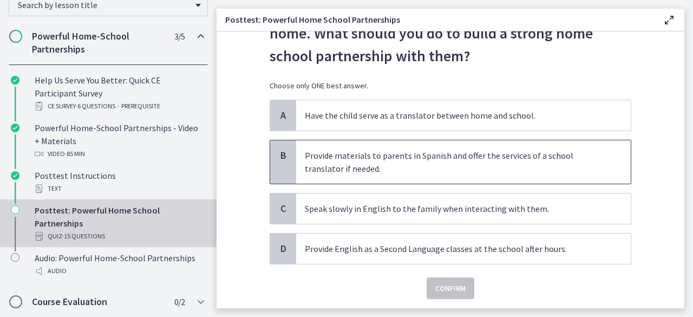
click at [384, 170] on p "Provide materials to parents in Spanish and offer the services of a school tran…" at bounding box center [453, 162] width 296 height 26
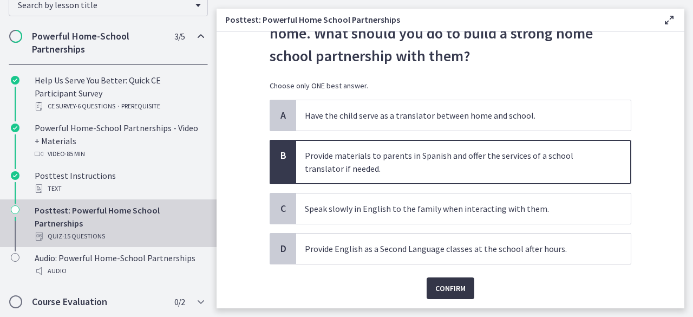
click at [451, 284] on span "Confirm" at bounding box center [450, 287] width 30 height 13
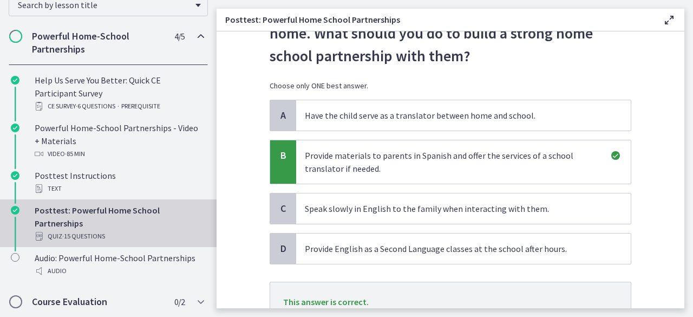
scroll to position [156, 0]
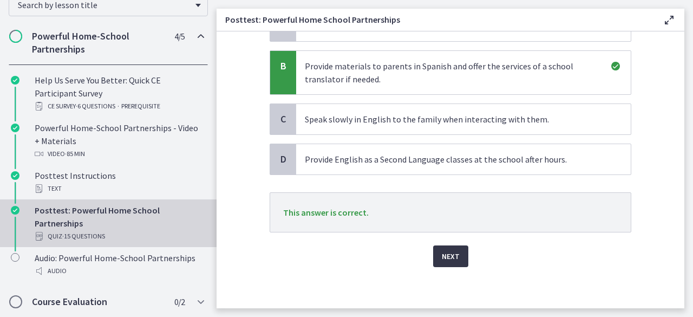
click at [451, 250] on span "Next" at bounding box center [451, 256] width 18 height 13
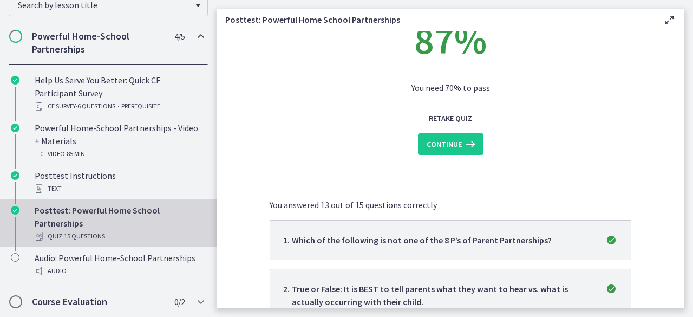
scroll to position [67, 0]
click at [447, 147] on span "Continue" at bounding box center [443, 143] width 35 height 13
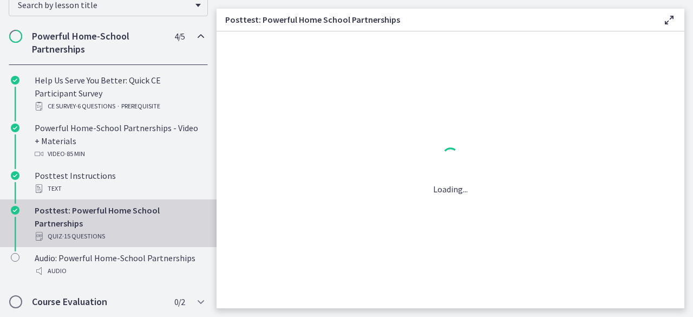
scroll to position [0, 0]
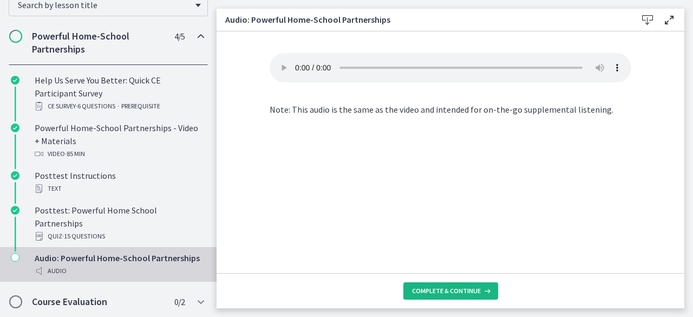
click at [445, 291] on span "Complete & continue" at bounding box center [446, 290] width 69 height 9
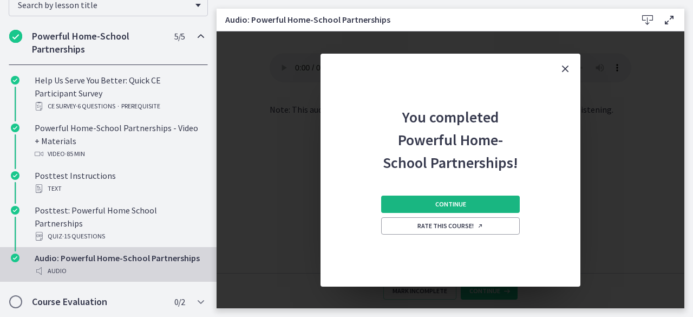
click at [471, 202] on button "Continue" at bounding box center [450, 203] width 139 height 17
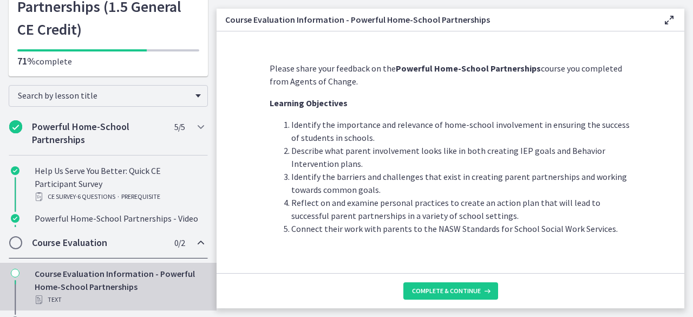
scroll to position [55, 0]
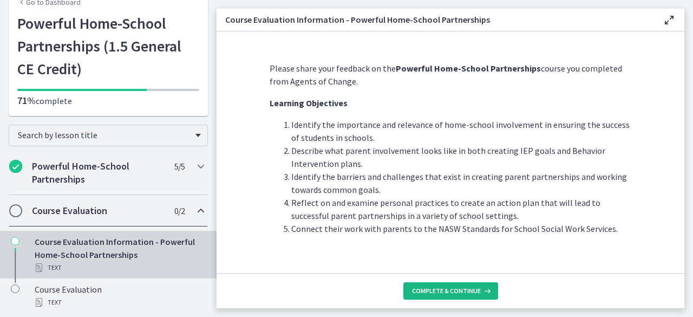
click at [424, 287] on span "Complete & continue" at bounding box center [446, 290] width 69 height 9
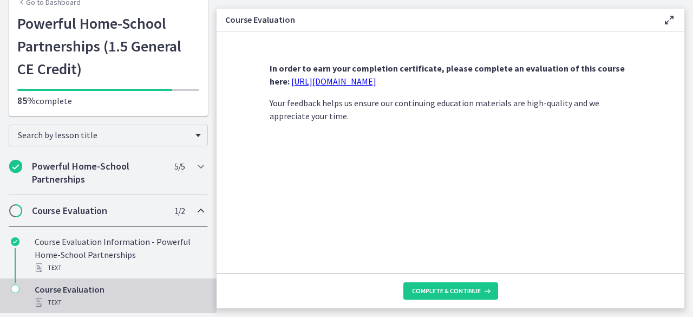
click at [376, 78] on link "https://forms.gle/iBpb7zobziVS6aFEA" at bounding box center [333, 81] width 85 height 11
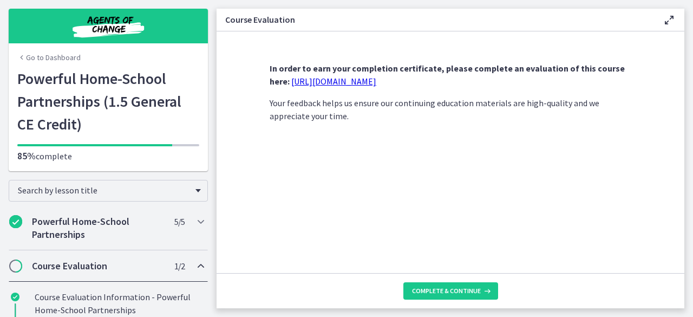
scroll to position [55, 0]
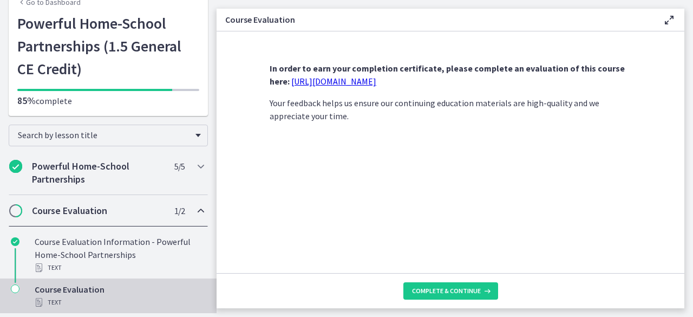
click at [81, 289] on div "Course Evaluation Text" at bounding box center [119, 296] width 169 height 26
click at [439, 291] on span "Complete & continue" at bounding box center [446, 290] width 69 height 9
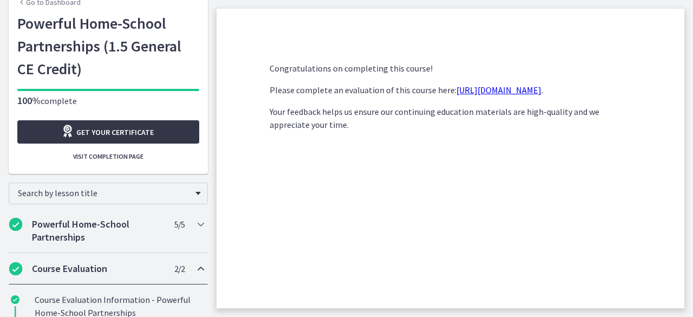
click at [150, 127] on link "Get your certificate" at bounding box center [108, 131] width 182 height 23
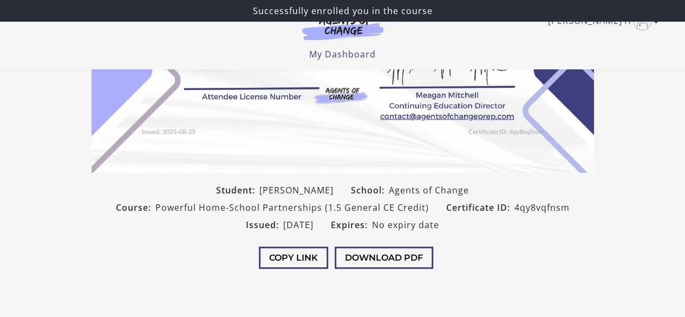
scroll to position [235, 0]
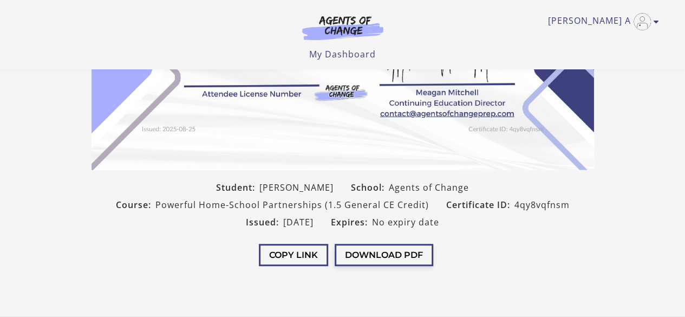
click at [396, 250] on button "Download PDF" at bounding box center [383, 255] width 99 height 22
